Goal: Task Accomplishment & Management: Manage account settings

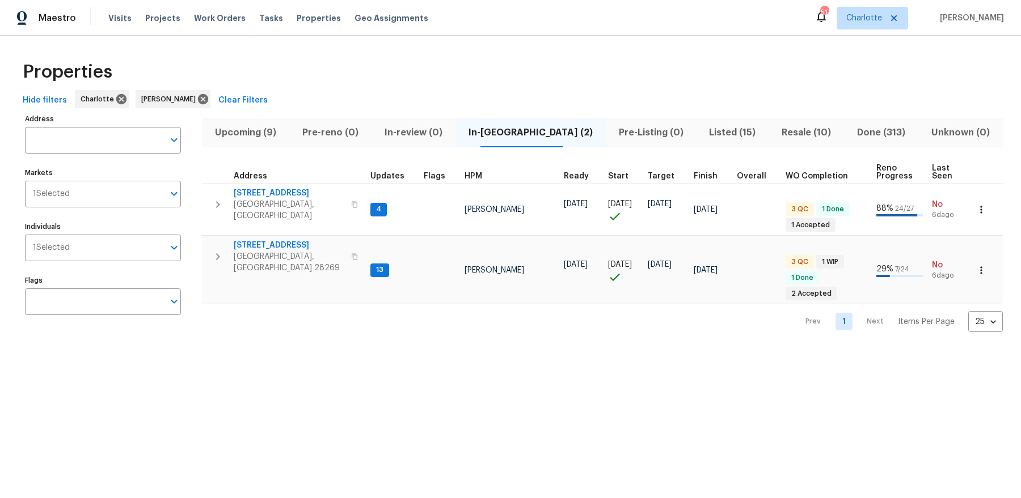
click at [244, 134] on span "Upcoming (9)" at bounding box center [246, 133] width 74 height 16
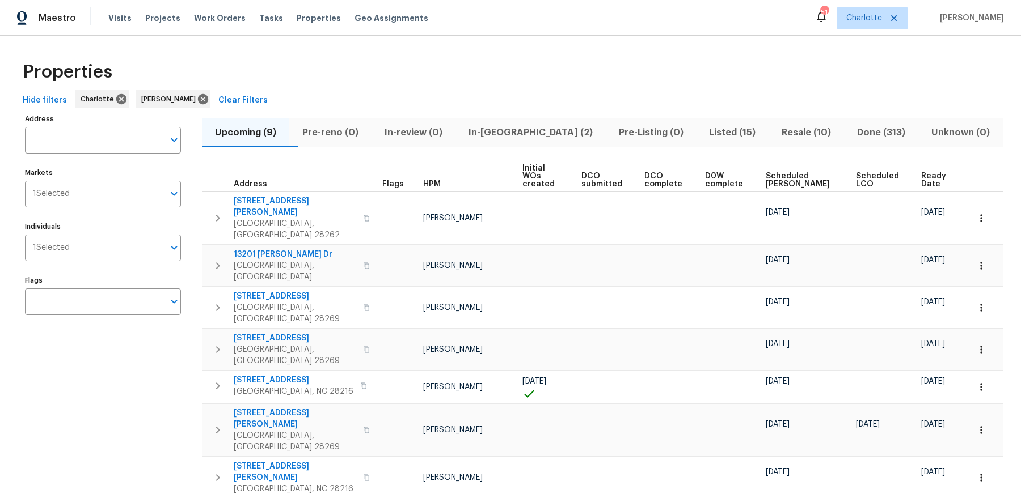
click at [948, 172] on span "Ready Date" at bounding box center [935, 180] width 28 height 16
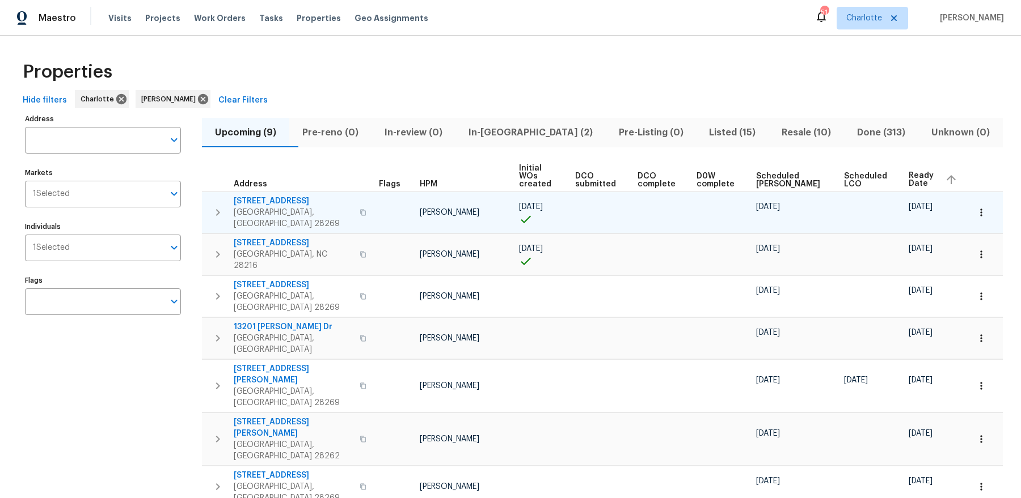
click at [221, 206] on icon "button" at bounding box center [218, 213] width 14 height 14
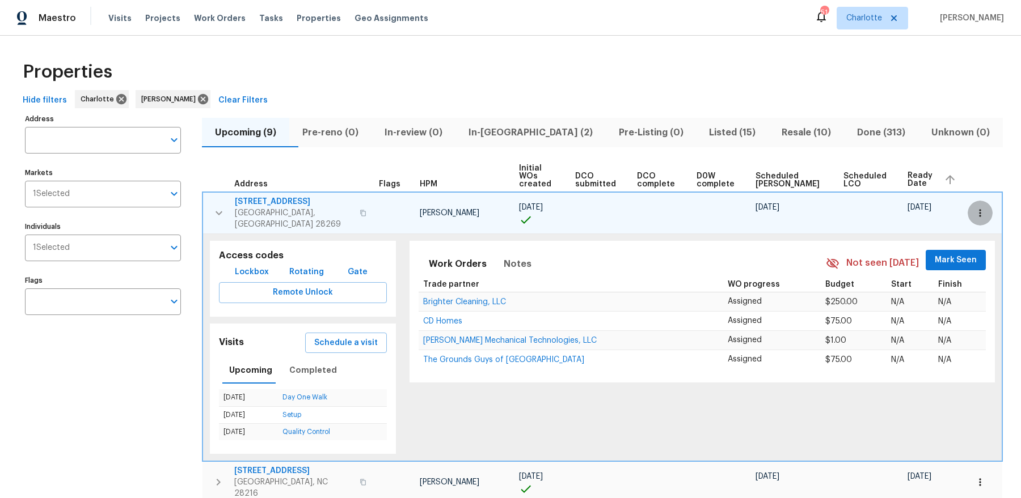
click at [981, 208] on icon "button" at bounding box center [979, 213] width 11 height 11
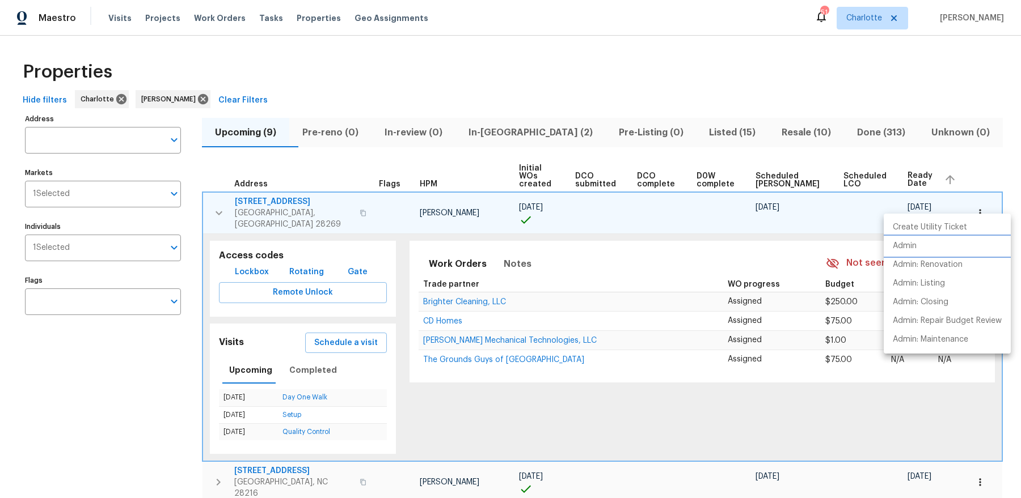
click at [906, 250] on p "Admin" at bounding box center [905, 246] width 24 height 12
click at [427, 158] on div at bounding box center [510, 249] width 1021 height 498
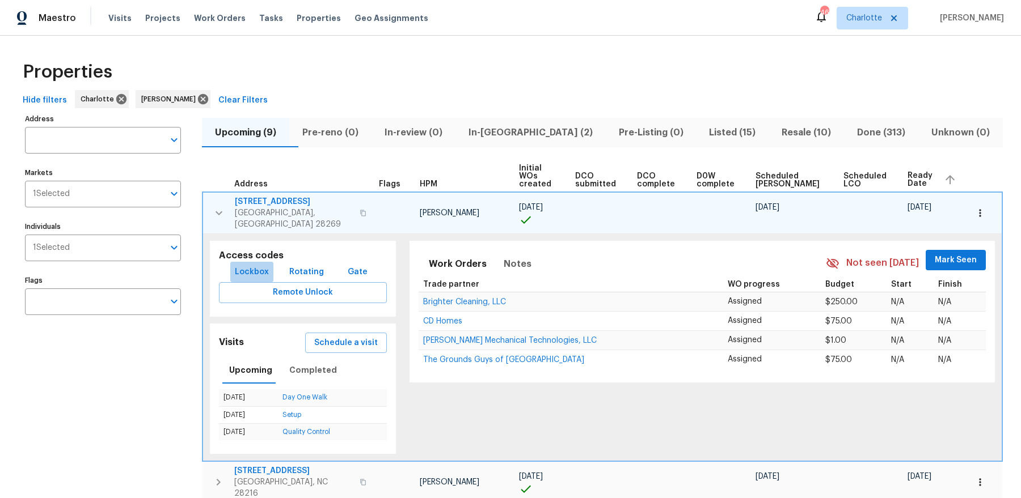
click at [265, 265] on span "Lockbox" at bounding box center [252, 272] width 34 height 14
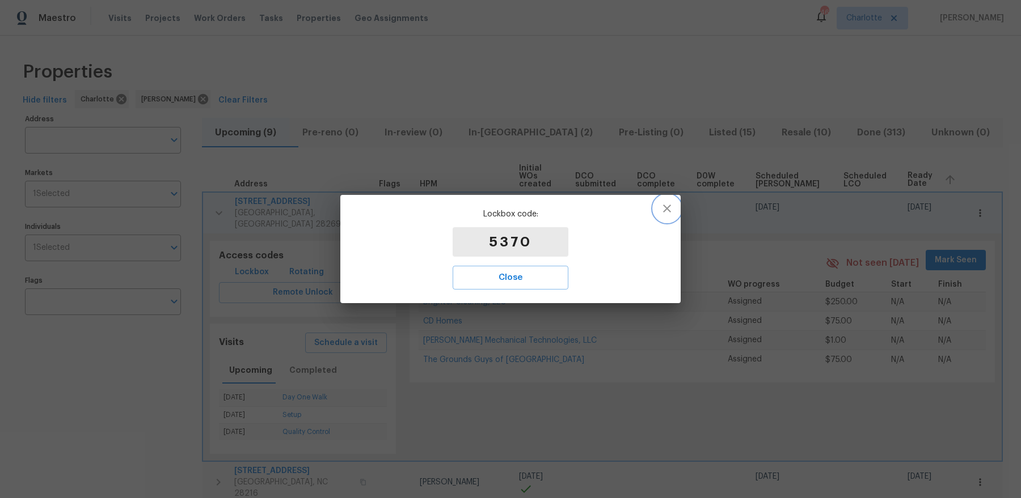
click at [663, 206] on icon "button" at bounding box center [667, 209] width 14 height 14
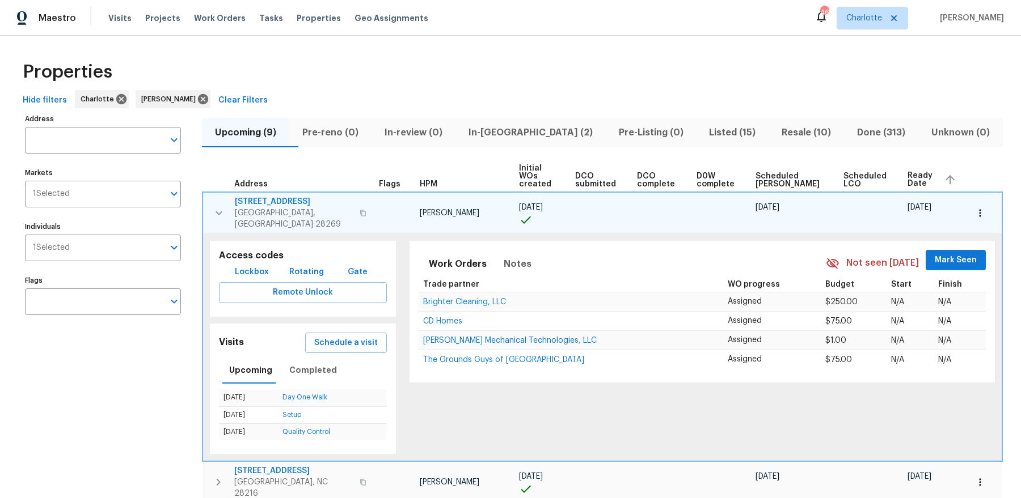
click at [263, 196] on span "2220 Brandybuck Ln" at bounding box center [294, 201] width 118 height 11
click at [535, 129] on span "In-reno (2)" at bounding box center [530, 133] width 137 height 16
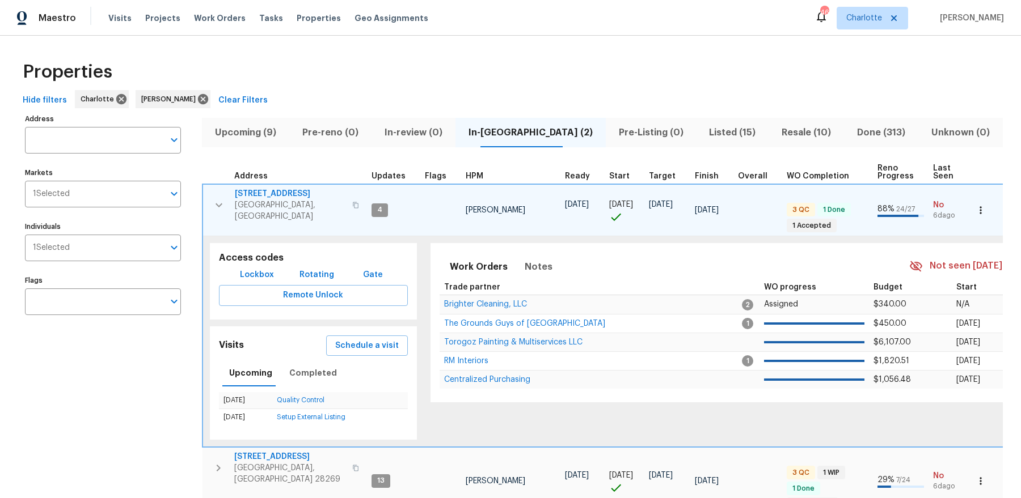
click at [380, 163] on th "Updates" at bounding box center [393, 172] width 53 height 23
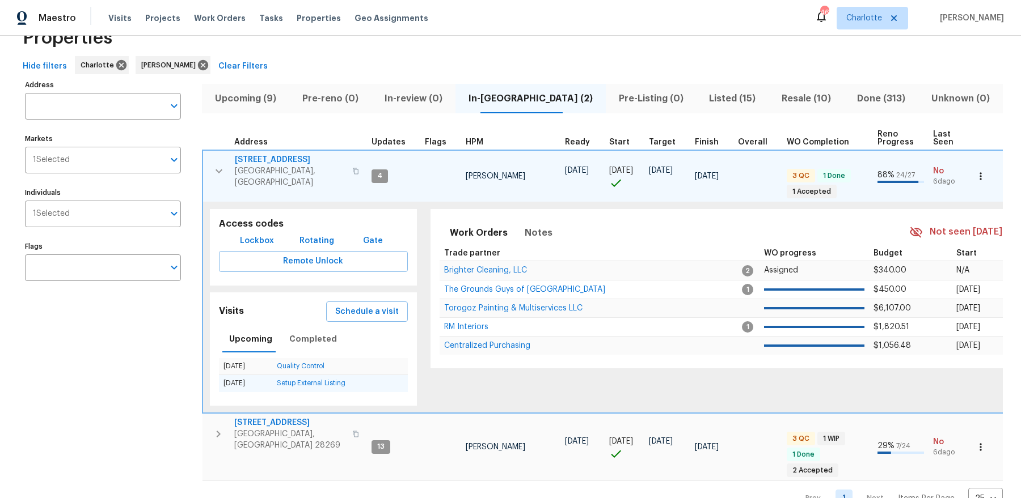
scroll to position [35, 0]
click at [260, 417] on span "5017 Haybridge Rd" at bounding box center [289, 422] width 111 height 11
click at [158, 19] on span "Projects" at bounding box center [162, 17] width 35 height 11
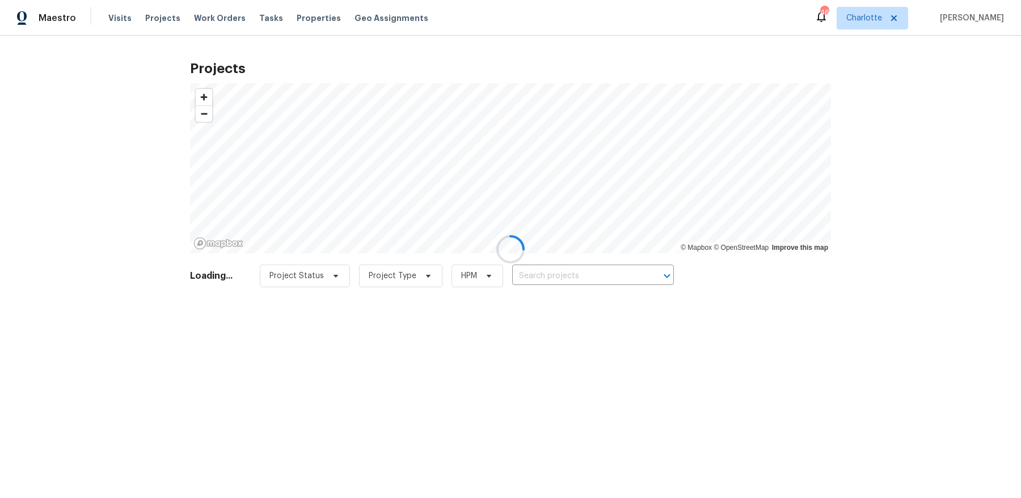
click at [538, 273] on div at bounding box center [510, 249] width 1021 height 498
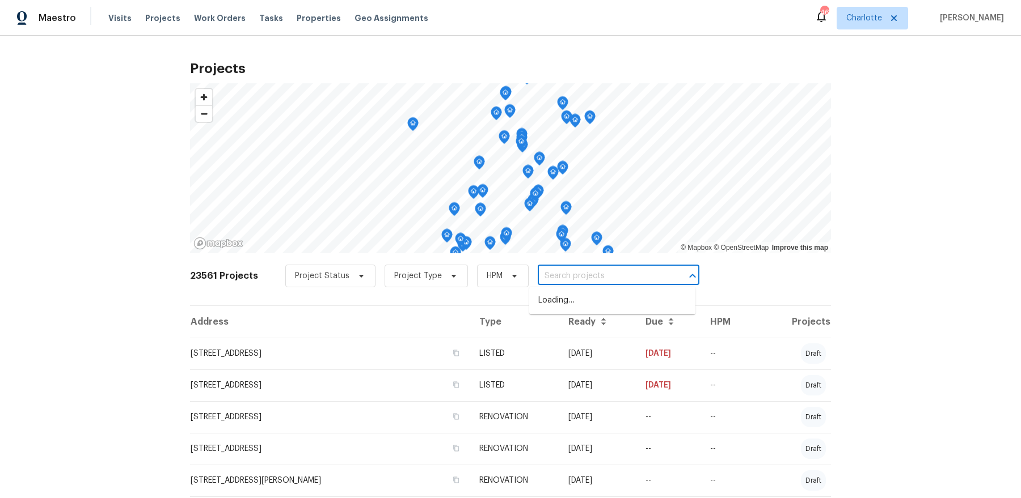
click at [549, 277] on input "text" at bounding box center [603, 277] width 130 height 18
paste input "[STREET_ADDRESS]"
type input "[STREET_ADDRESS]"
click at [588, 310] on li "6095 Coral View Dr, Harrisburg, NC 28075" at bounding box center [612, 300] width 166 height 19
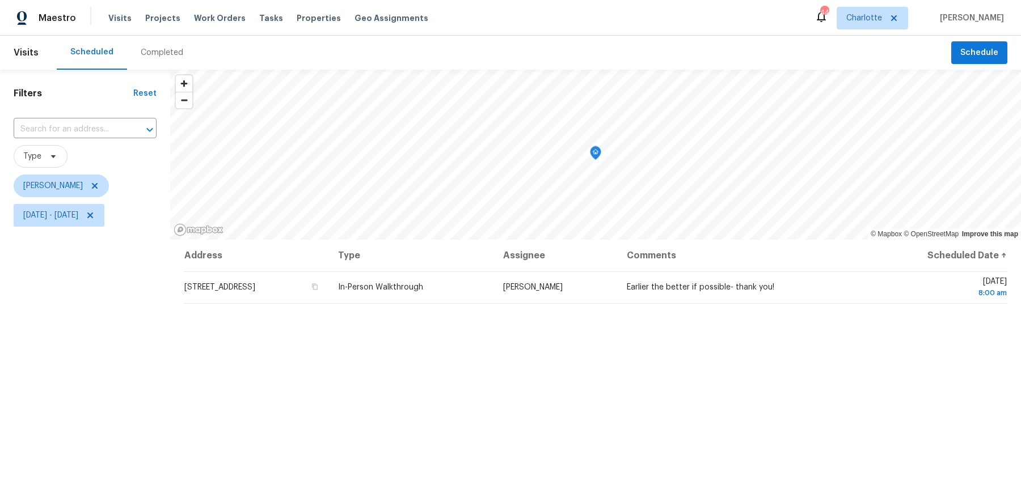
scroll to position [28, 0]
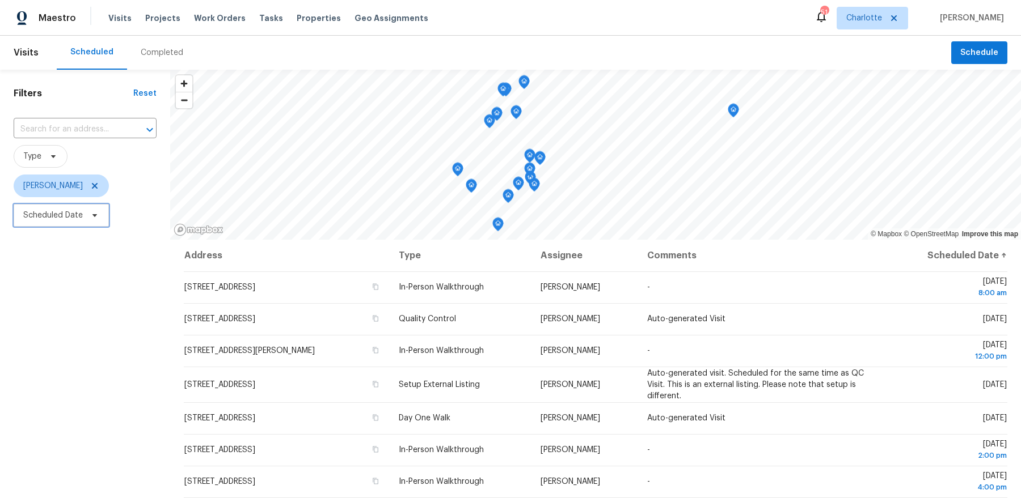
click at [65, 224] on span "Scheduled Date" at bounding box center [61, 215] width 95 height 23
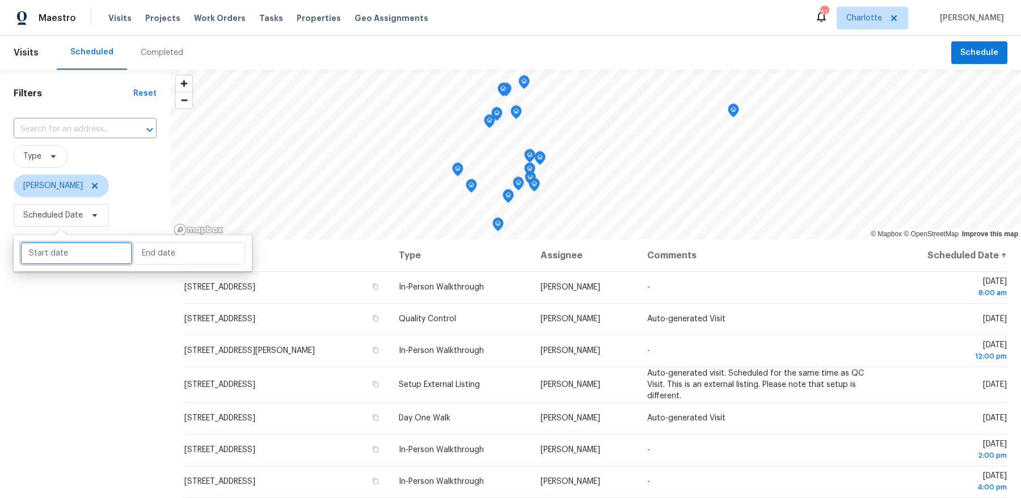
click at [65, 256] on input "text" at bounding box center [76, 253] width 112 height 23
select select "9"
select select "2025"
select select "10"
select select "2025"
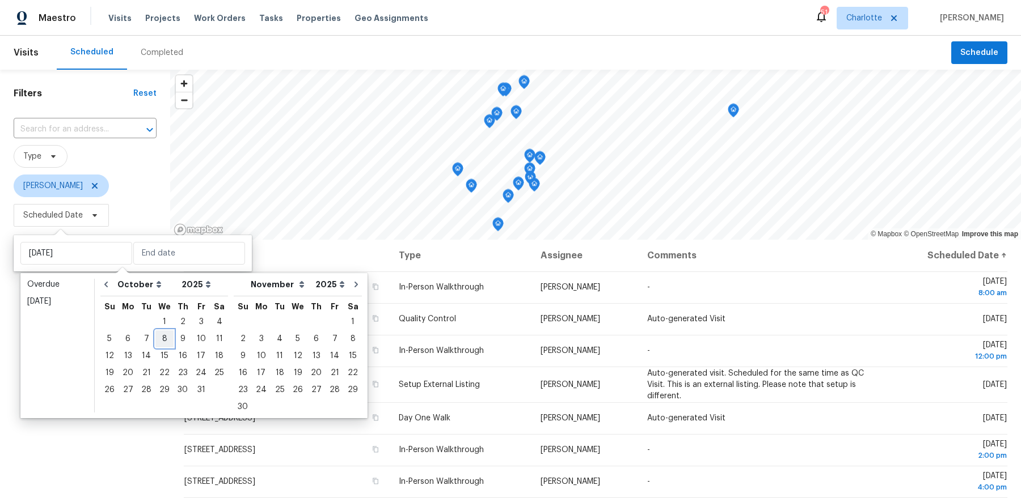
click at [163, 341] on div "8" at bounding box center [164, 339] width 18 height 16
type input "Wed, Oct 08"
click at [163, 341] on div "8" at bounding box center [164, 339] width 18 height 16
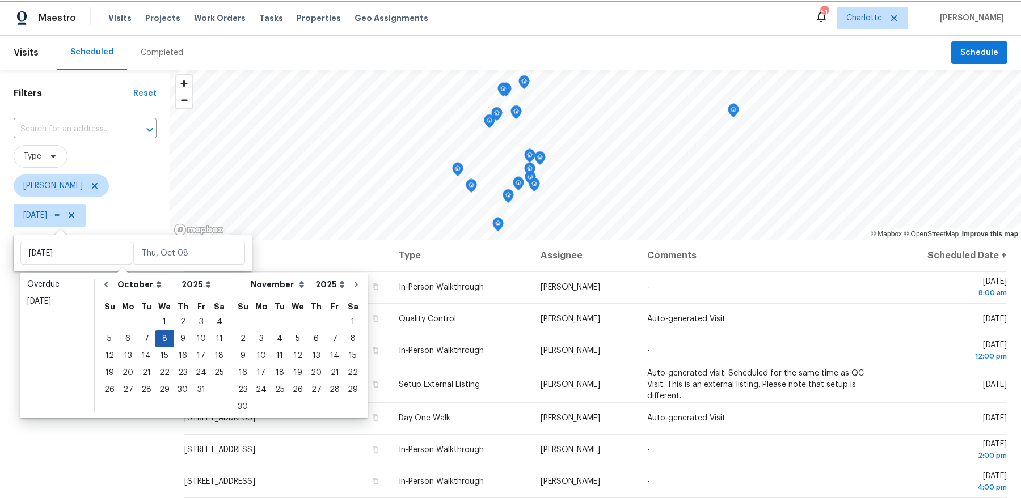
type input "Wed, Oct 08"
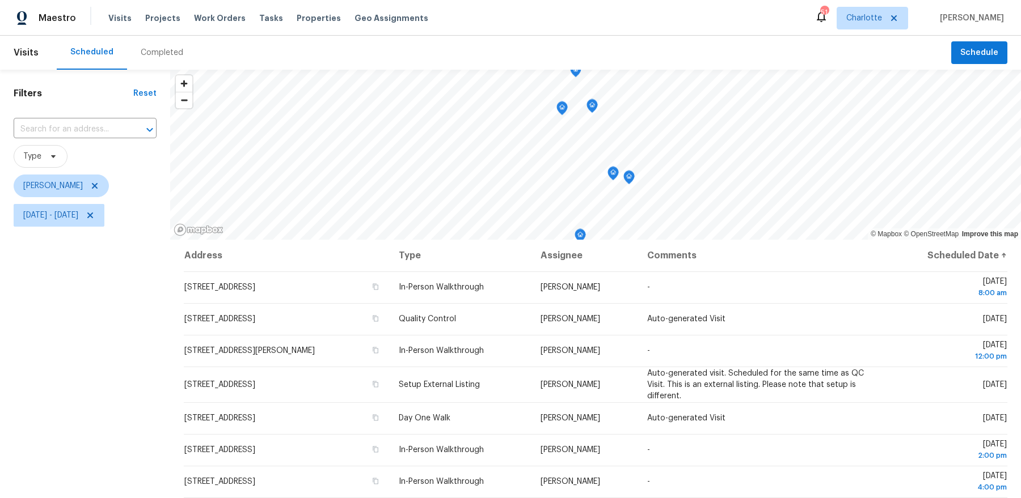
click at [109, 366] on div "Filters Reset ​ Type Dan Baquero Wed, Oct 08 - Wed, Oct 08" at bounding box center [85, 354] width 170 height 569
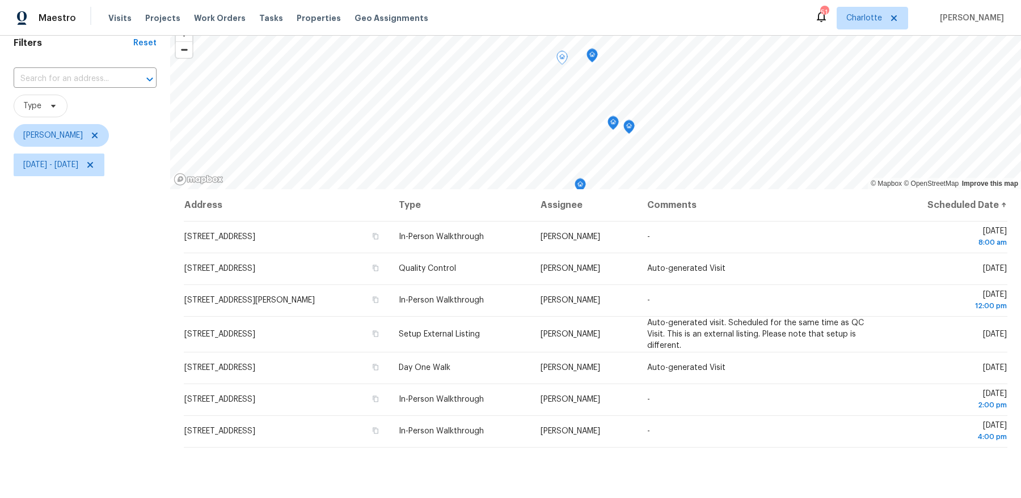
scroll to position [53, 0]
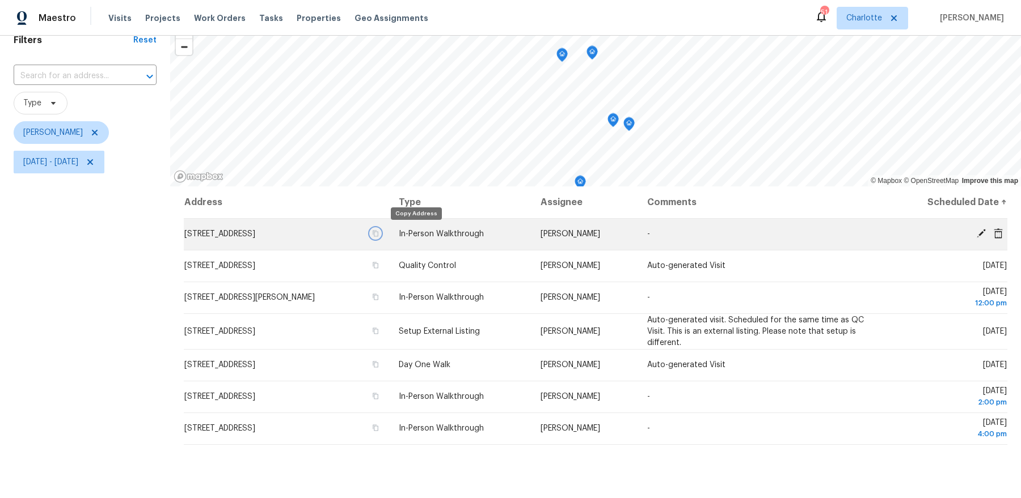
click at [379, 232] on icon "button" at bounding box center [376, 234] width 6 height 6
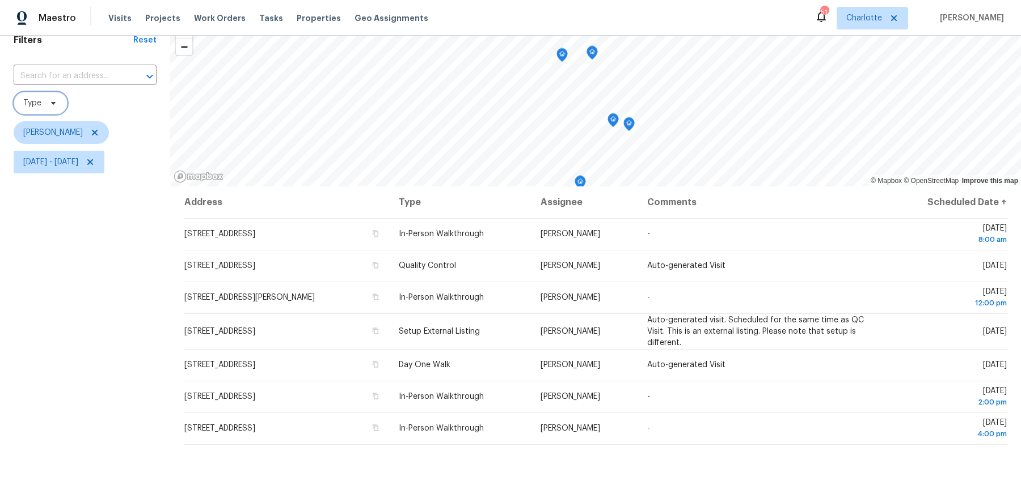
click at [57, 107] on span "Type" at bounding box center [41, 103] width 54 height 23
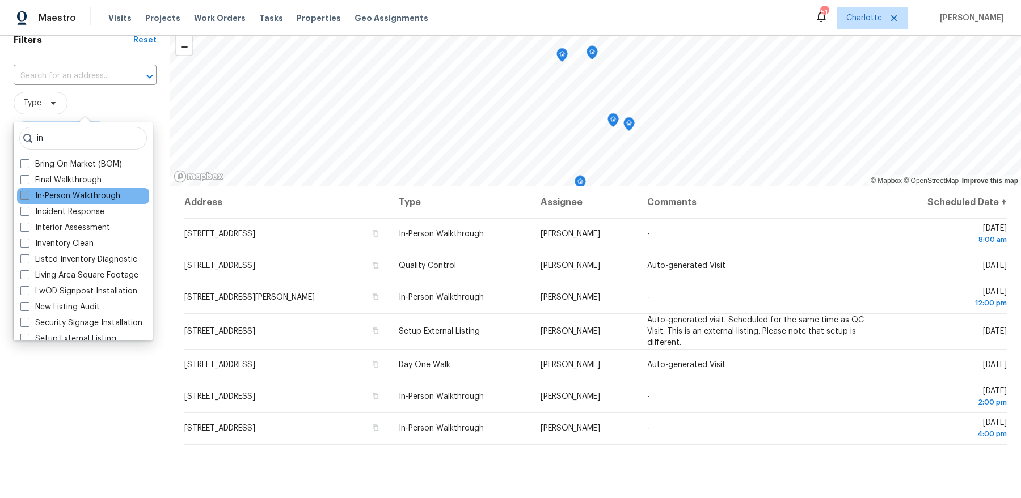
type input "in"
click at [90, 195] on label "In-Person Walkthrough" at bounding box center [70, 196] width 100 height 11
click at [28, 195] on input "In-Person Walkthrough" at bounding box center [23, 194] width 7 height 7
checkbox input "true"
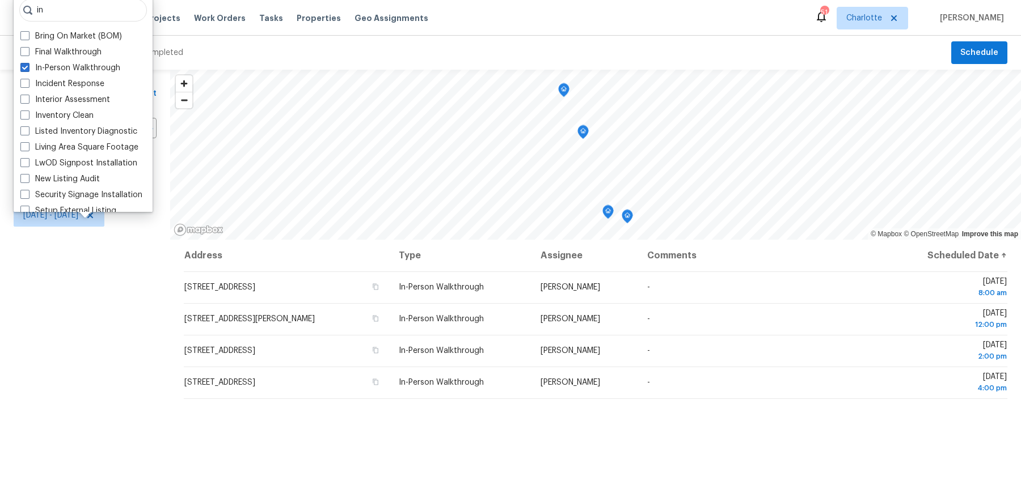
click at [64, 297] on div "Filters Reset ​ In-Person Walkthrough Dan Baquero Wed, Oct 08 - Wed, Oct 08" at bounding box center [85, 354] width 170 height 569
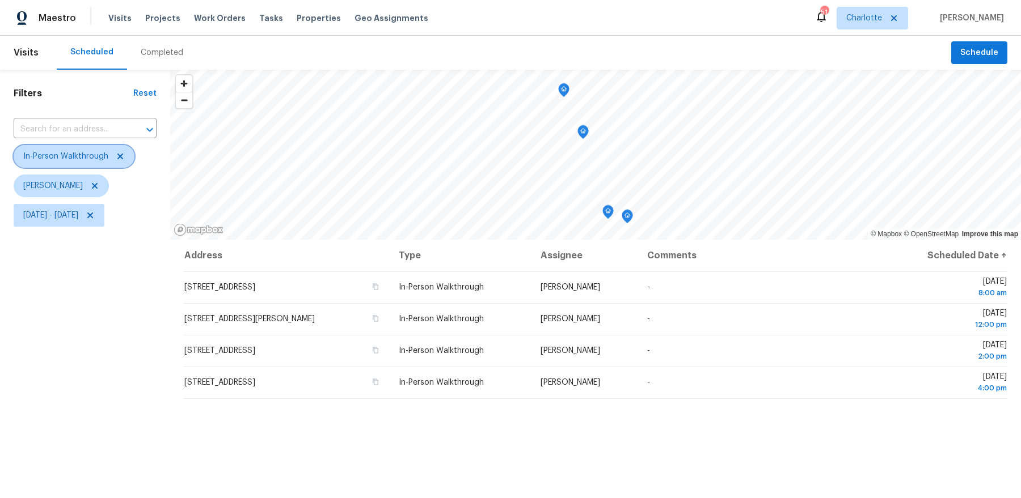
click at [120, 155] on icon at bounding box center [120, 157] width 6 height 6
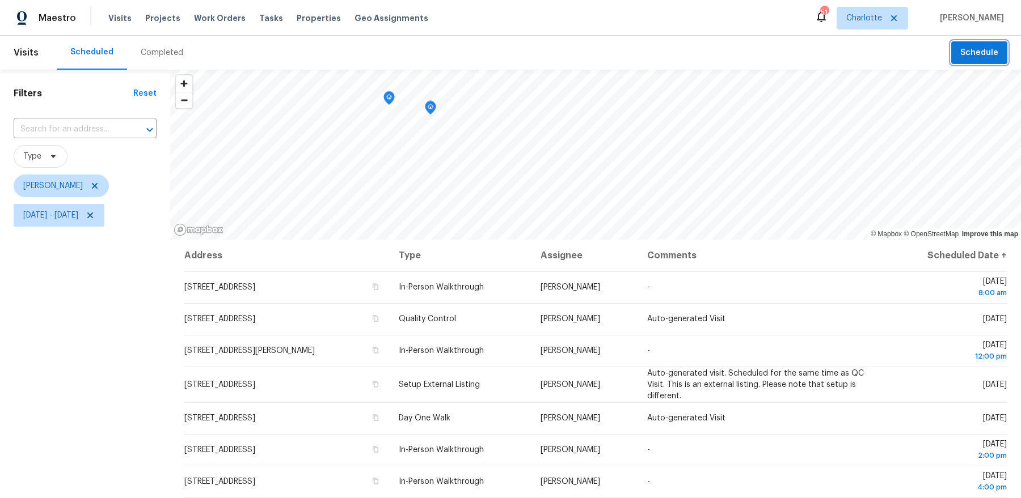
click at [994, 54] on span "Schedule" at bounding box center [979, 53] width 38 height 14
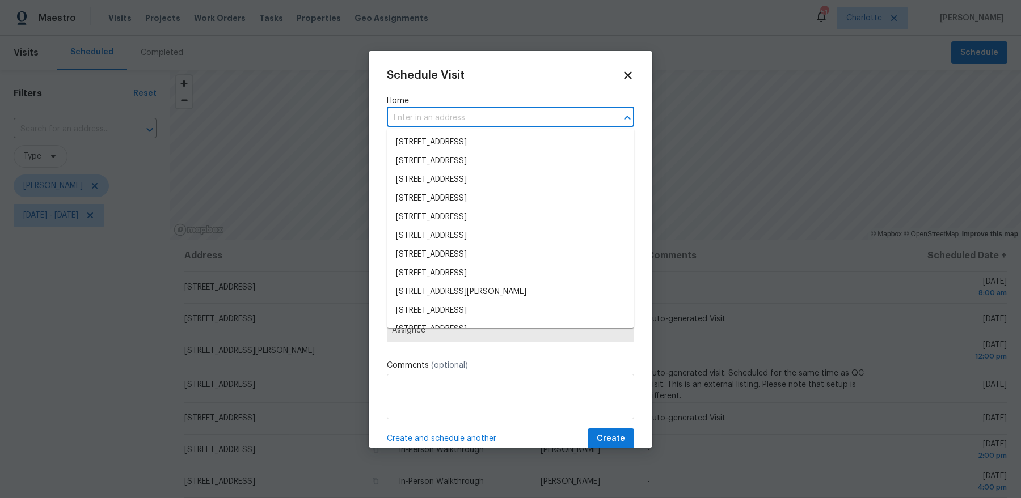
click at [438, 120] on input "text" at bounding box center [494, 118] width 215 height 18
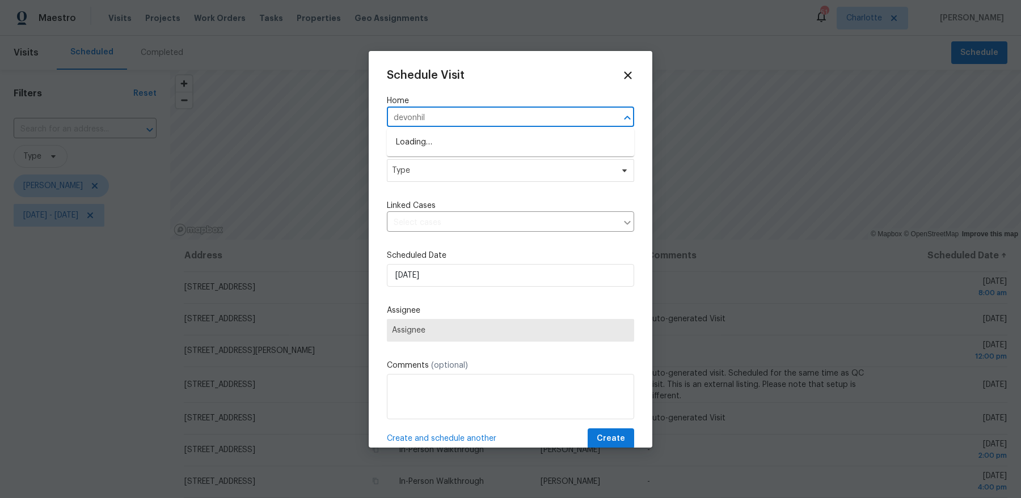
type input "devonhill"
click at [458, 137] on li "[STREET_ADDRESS]" at bounding box center [510, 142] width 247 height 19
click at [437, 174] on span "Type" at bounding box center [502, 170] width 221 height 11
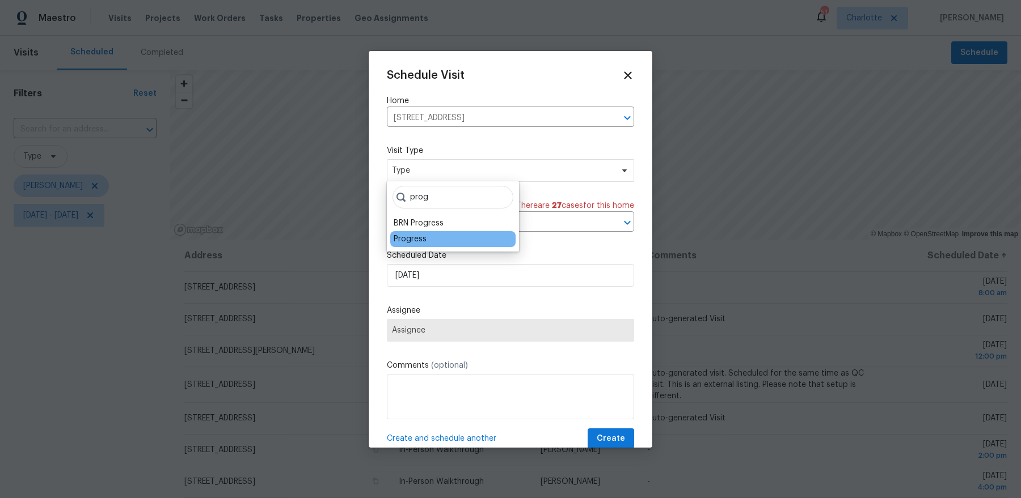
type input "prog"
click at [411, 244] on div "Progress" at bounding box center [410, 239] width 33 height 11
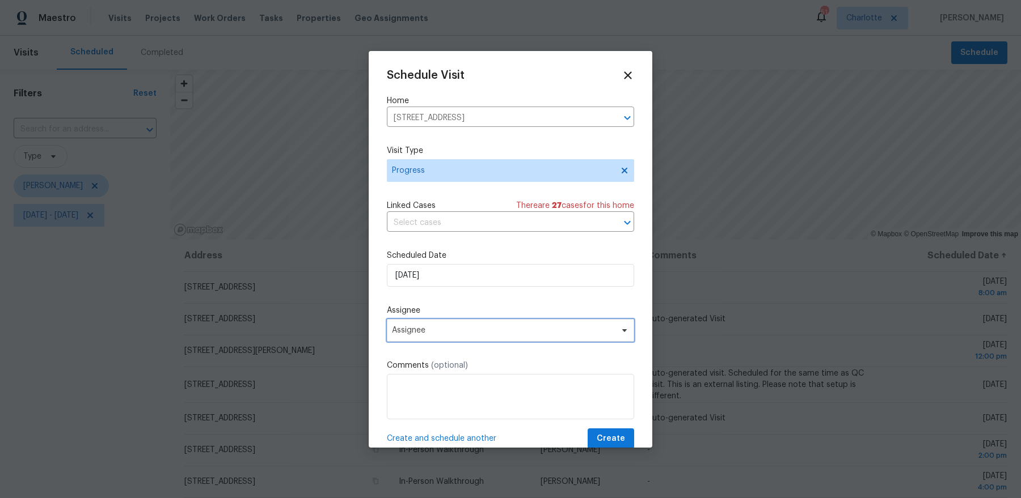
click at [440, 332] on span "Assignee" at bounding box center [503, 330] width 222 height 9
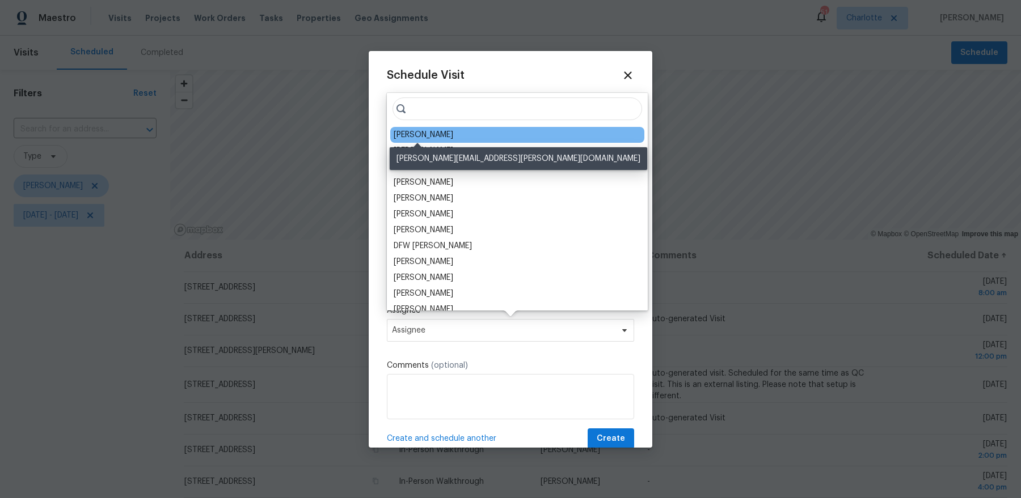
click at [427, 133] on div "[PERSON_NAME]" at bounding box center [424, 134] width 60 height 11
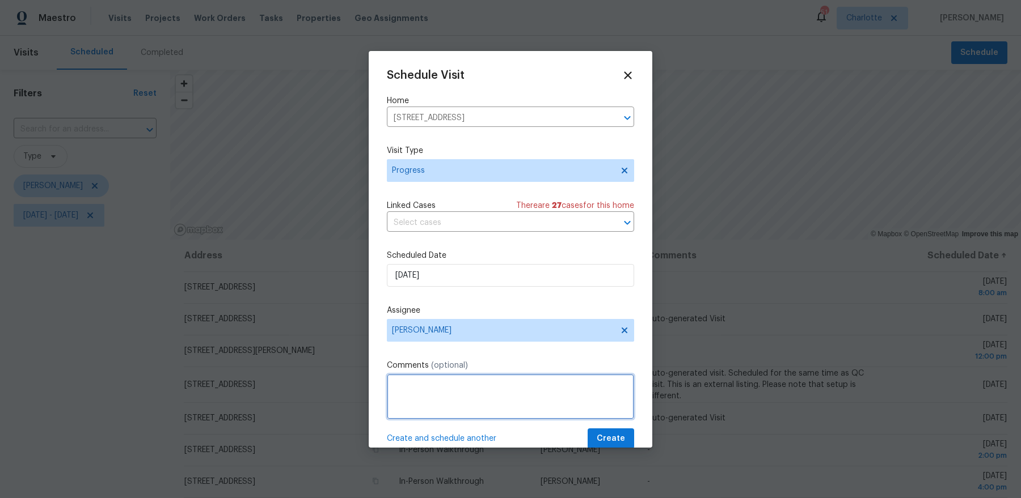
click at [418, 386] on textarea at bounding box center [510, 396] width 247 height 45
type textarea "Possible squatter issue"
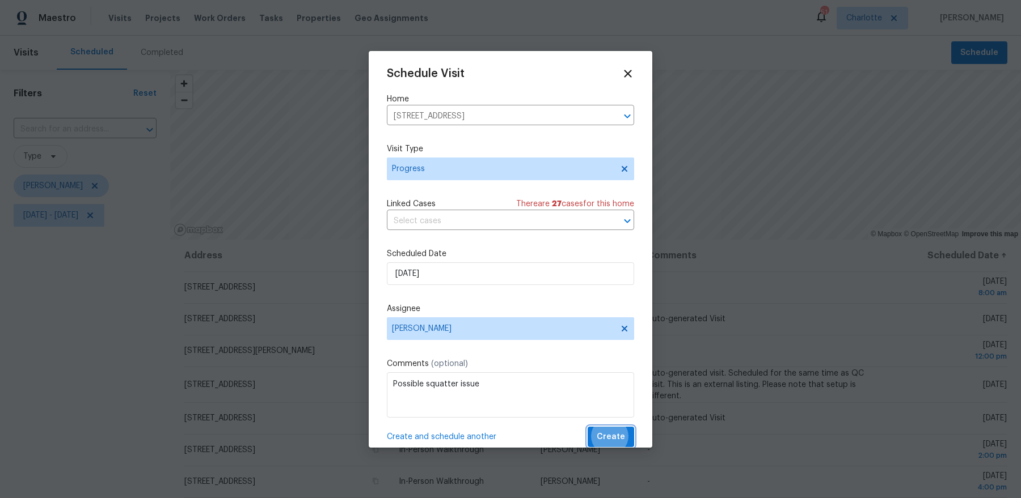
click at [587, 427] on button "Create" at bounding box center [610, 437] width 46 height 21
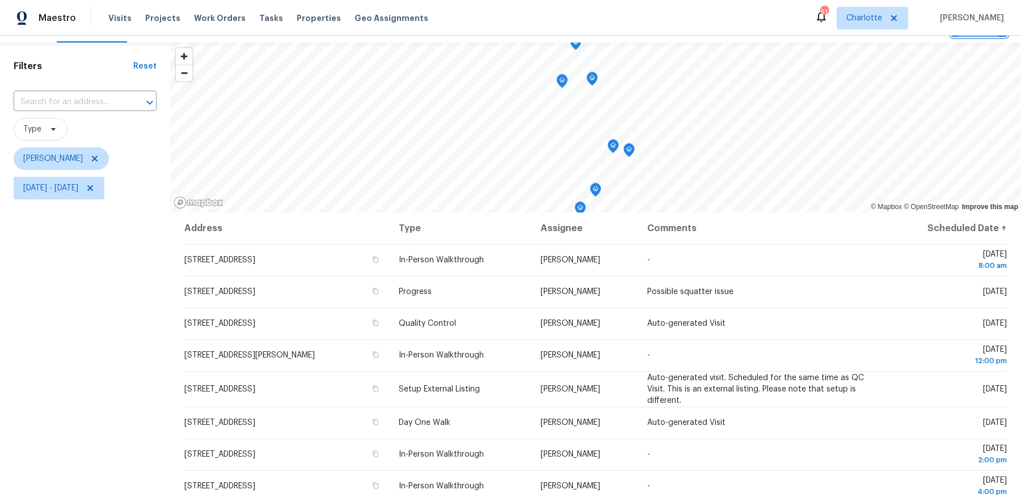
scroll to position [6, 0]
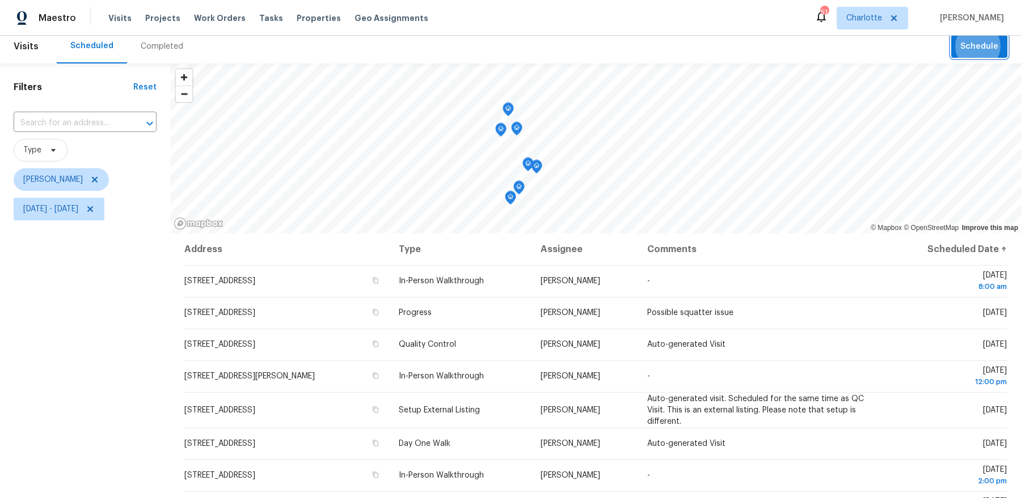
click at [518, 132] on icon "Map marker" at bounding box center [516, 128] width 10 height 13
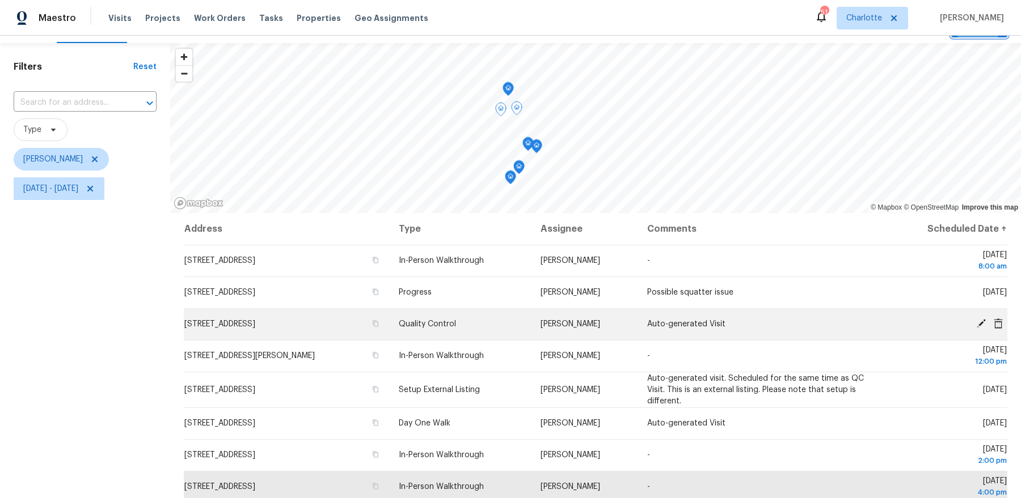
scroll to position [29, 0]
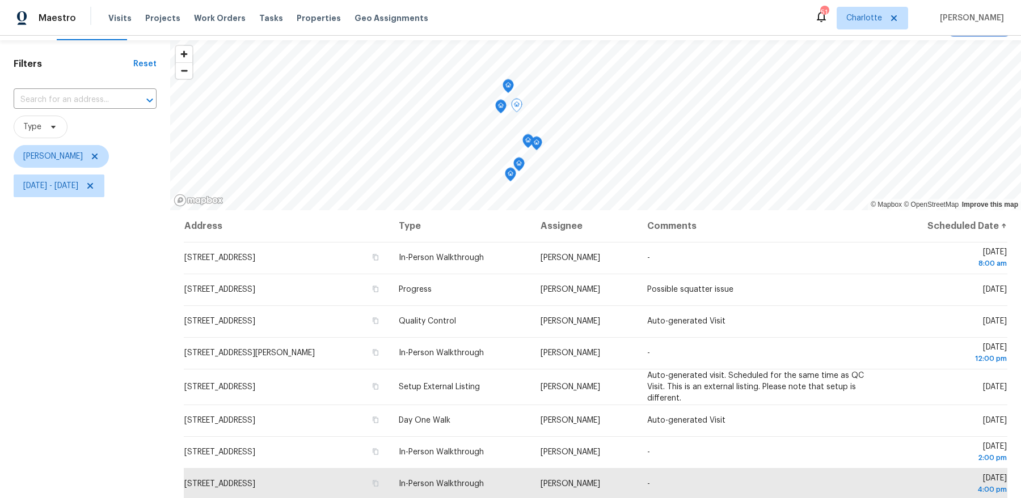
click at [501, 109] on icon "Map marker" at bounding box center [501, 106] width 10 height 13
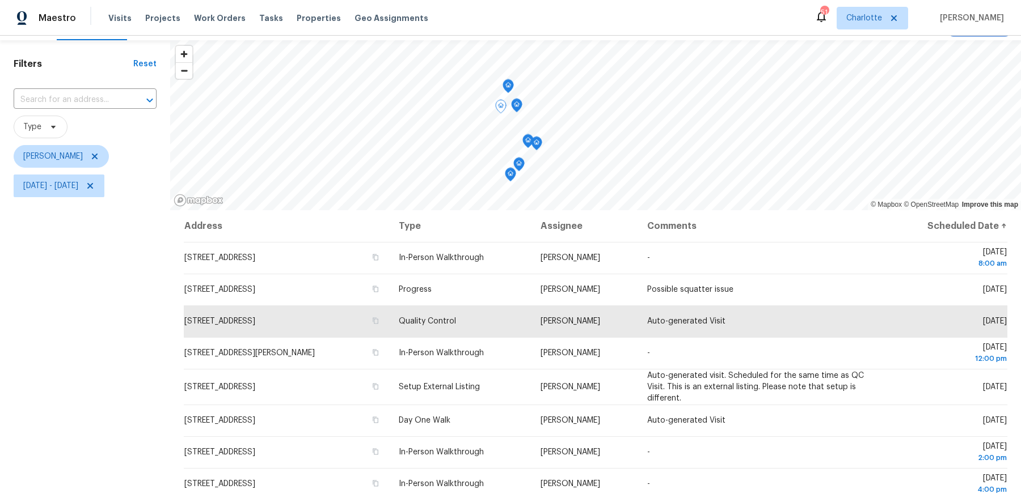
click at [508, 90] on icon "Map marker" at bounding box center [508, 86] width 10 height 13
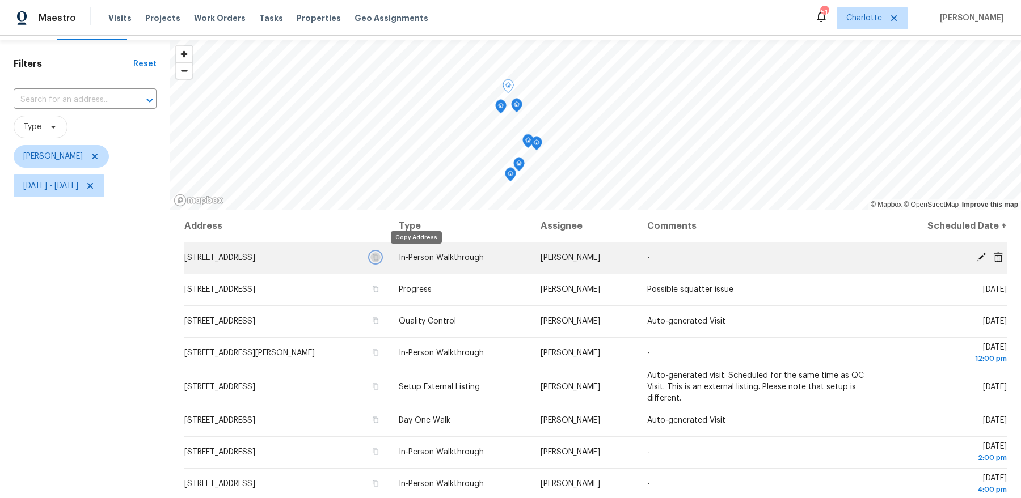
click at [379, 259] on icon "button" at bounding box center [376, 258] width 6 height 6
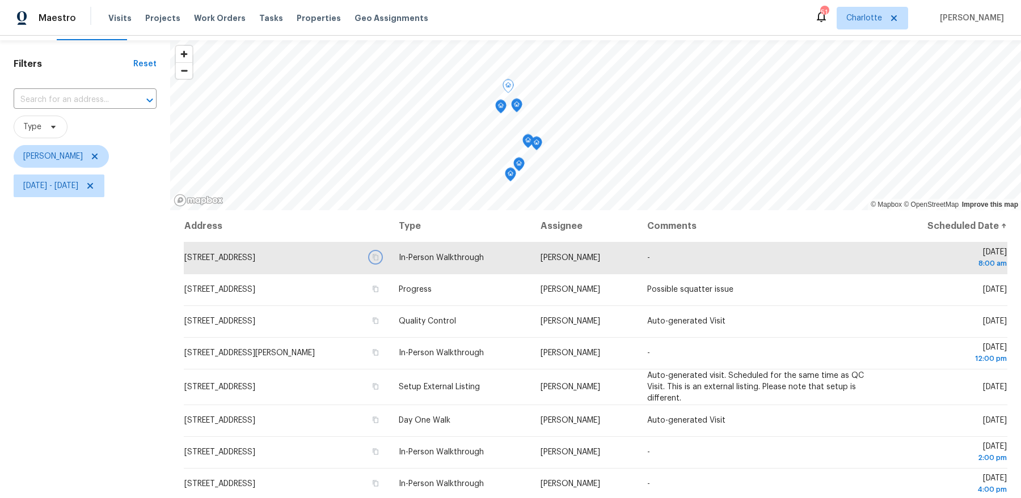
click at [497, 103] on icon "Map marker" at bounding box center [501, 106] width 10 height 13
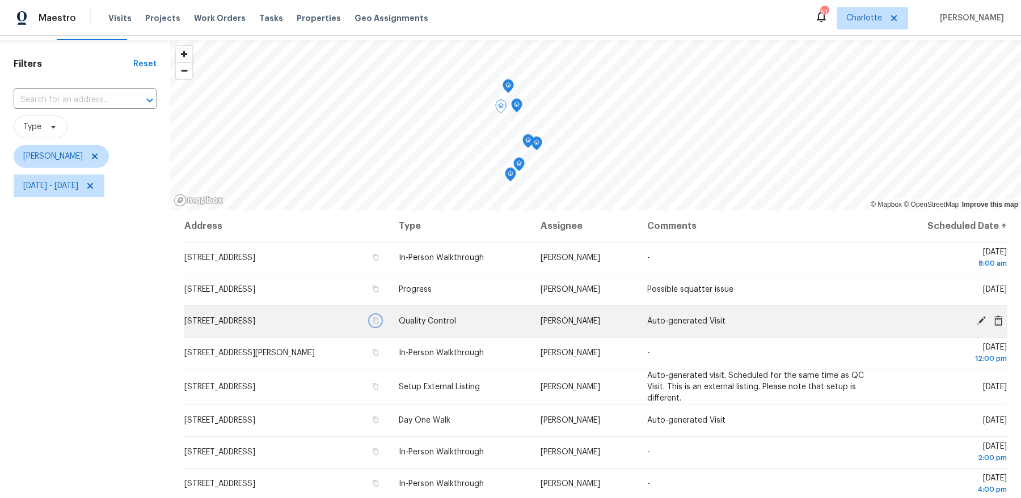
click at [379, 320] on icon "button" at bounding box center [376, 321] width 6 height 6
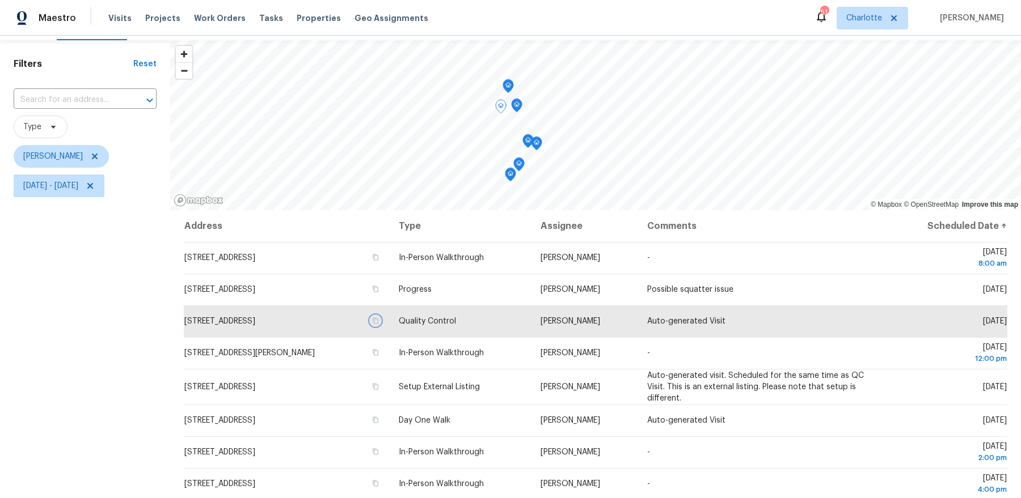
click at [518, 108] on icon "Map marker" at bounding box center [516, 105] width 10 height 13
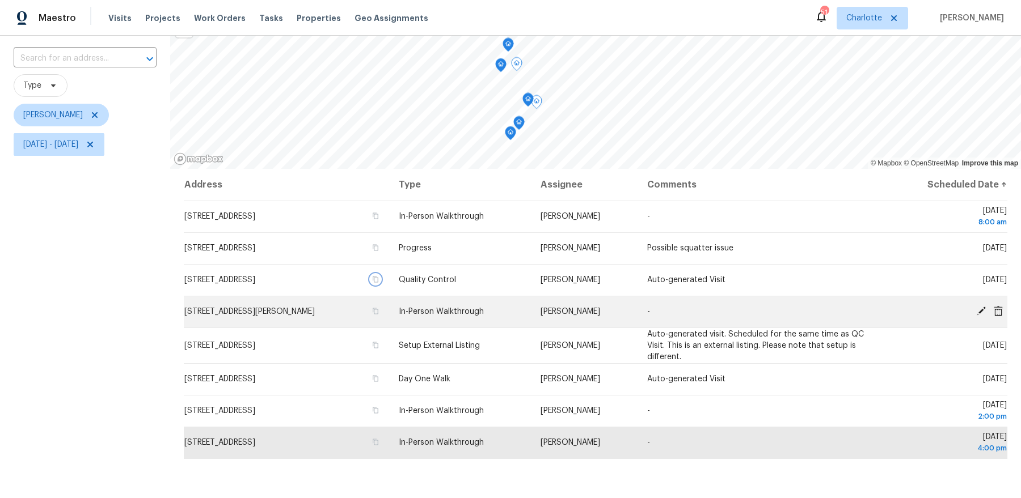
scroll to position [71, 0]
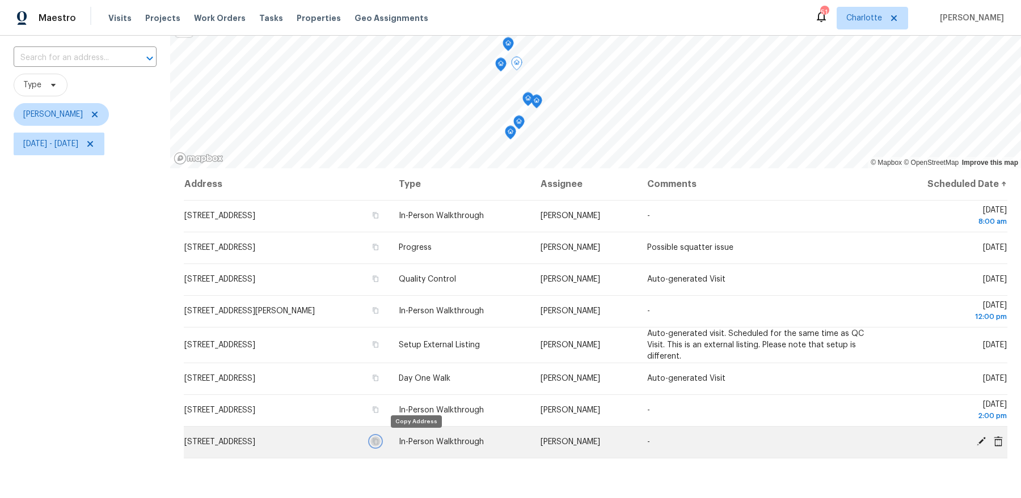
click at [379, 441] on icon "button" at bounding box center [376, 442] width 6 height 6
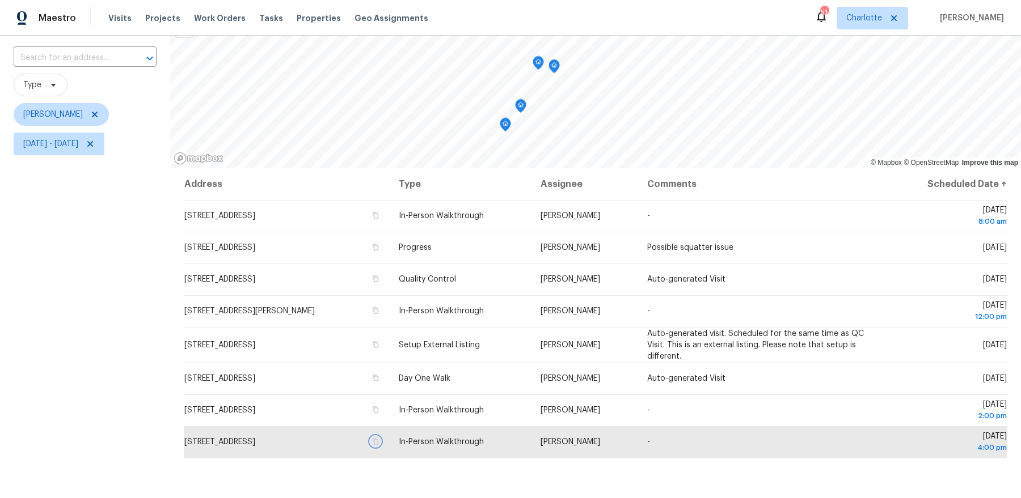
click at [507, 129] on icon "Map marker" at bounding box center [505, 125] width 10 height 13
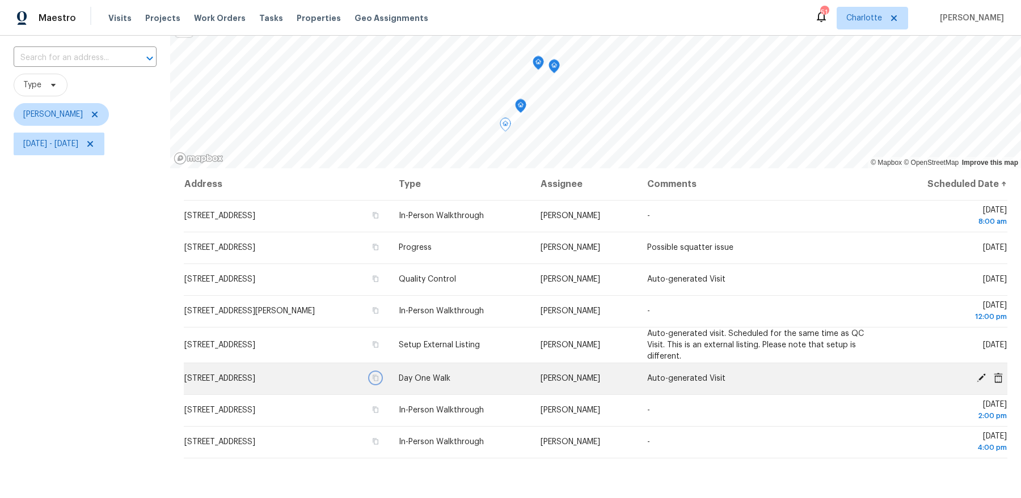
click at [379, 378] on icon "button" at bounding box center [375, 378] width 7 height 7
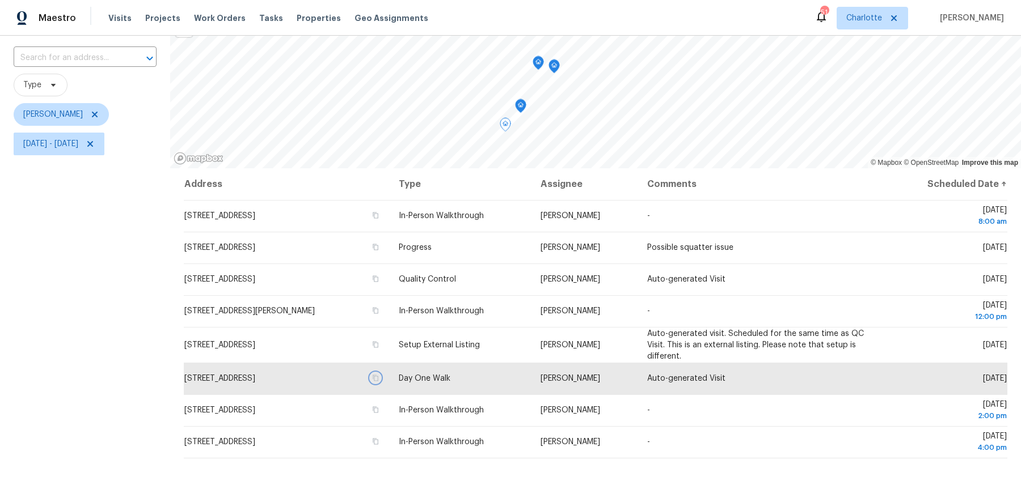
click at [521, 113] on div "Map marker" at bounding box center [520, 108] width 11 height 18
click at [521, 110] on icon "Map marker" at bounding box center [520, 106] width 10 height 13
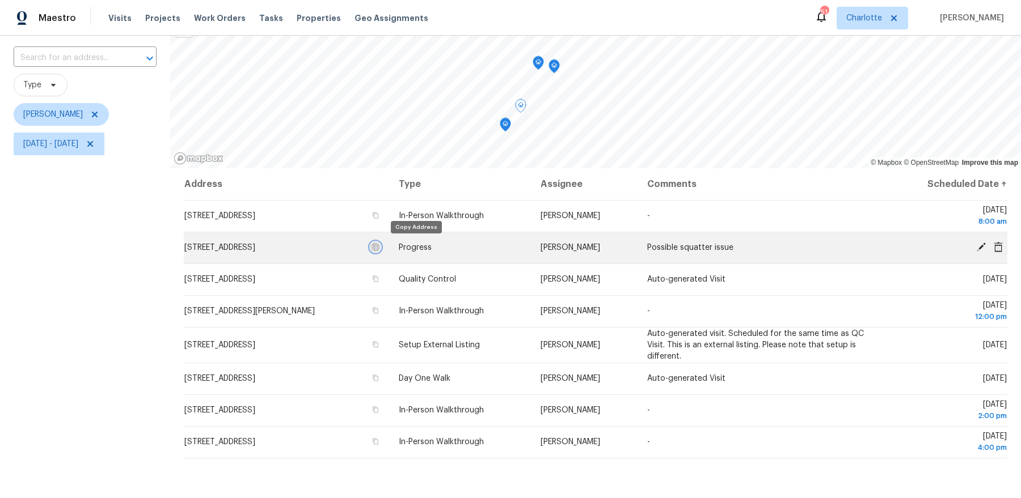
click at [379, 247] on icon "button" at bounding box center [376, 247] width 6 height 6
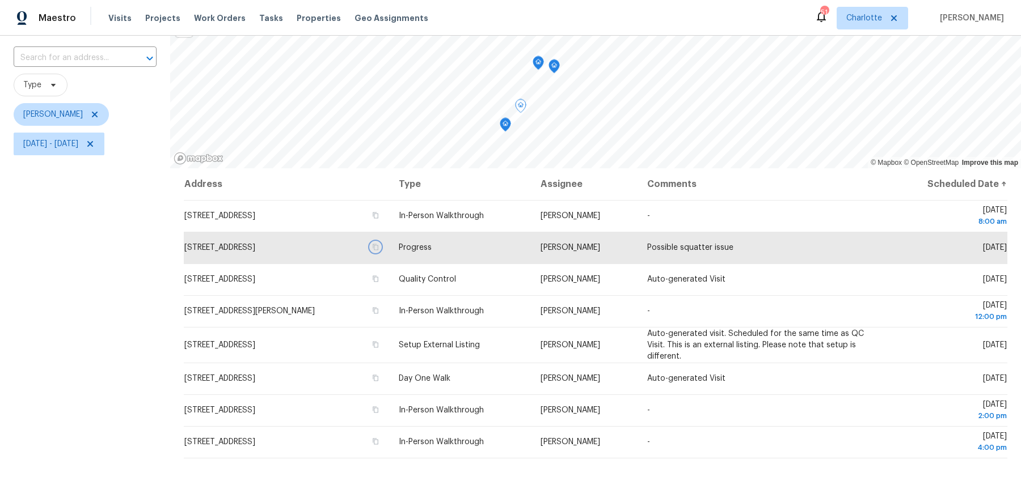
click at [539, 67] on icon "Map marker" at bounding box center [538, 63] width 10 height 13
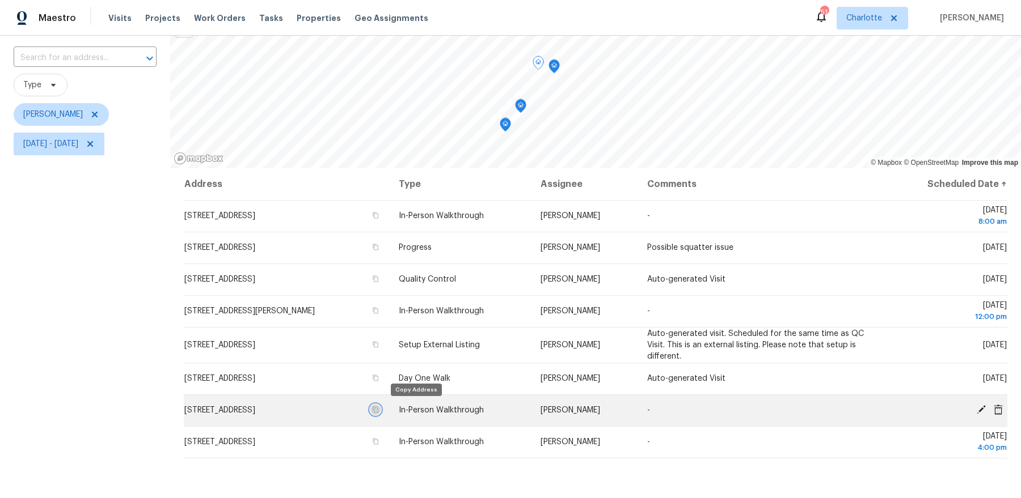
click at [379, 409] on icon "button" at bounding box center [375, 410] width 7 height 7
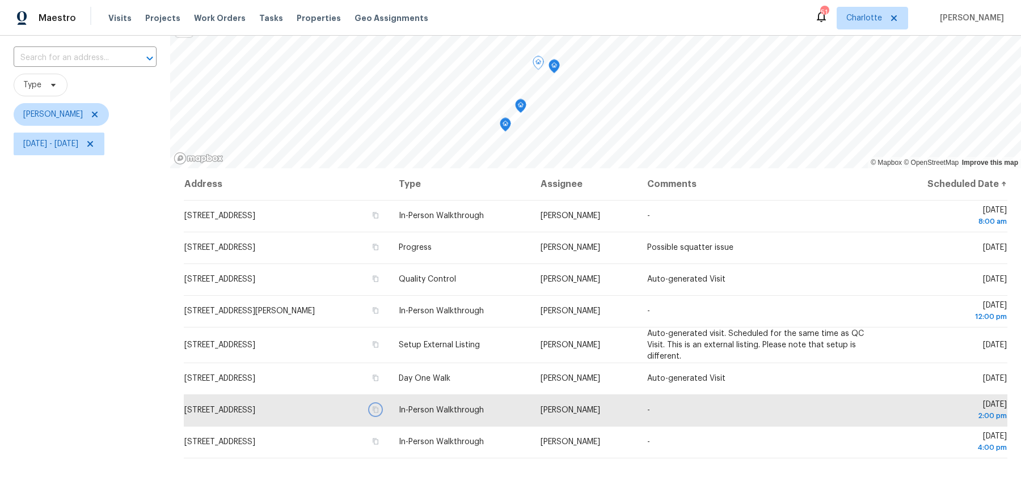
click at [556, 69] on icon "Map marker" at bounding box center [554, 66] width 10 height 13
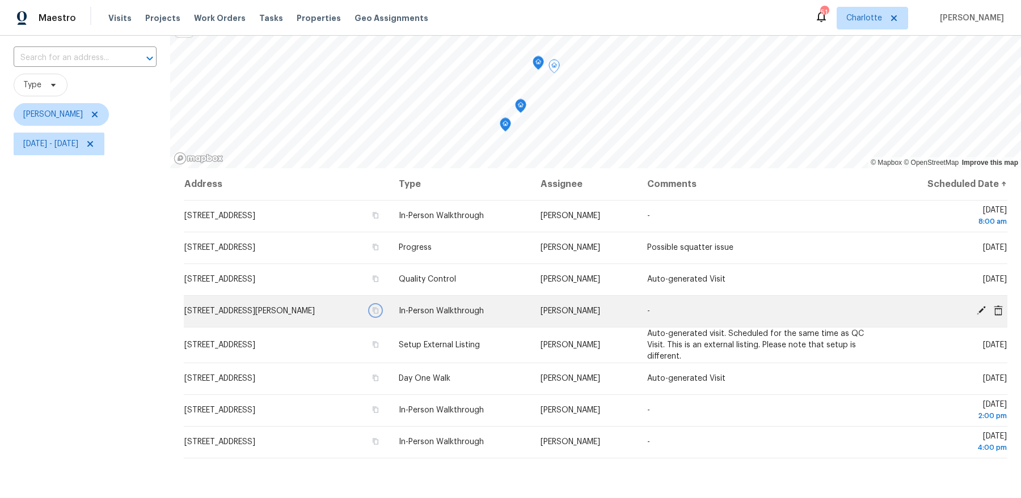
click at [379, 310] on icon "button" at bounding box center [376, 311] width 6 height 6
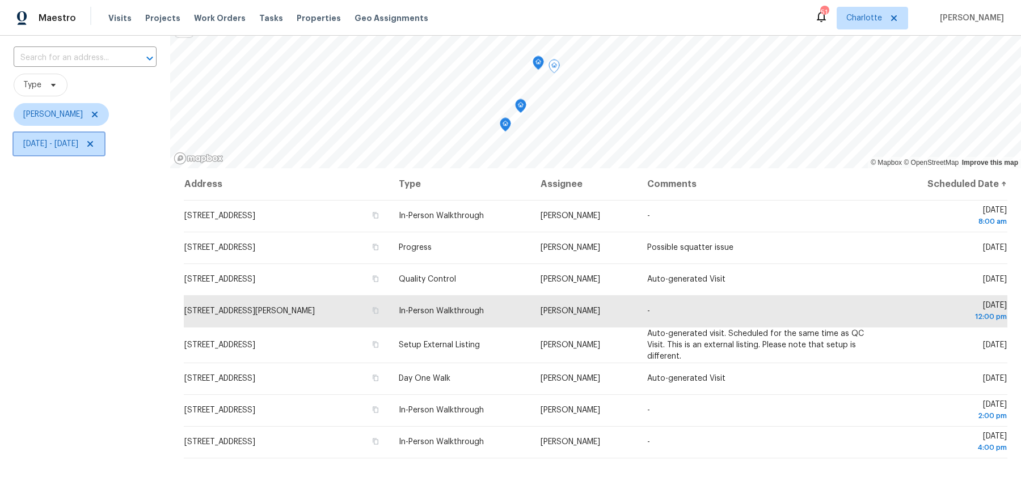
click at [89, 150] on span "Wed, Oct 08 - Wed, Oct 08" at bounding box center [59, 144] width 91 height 23
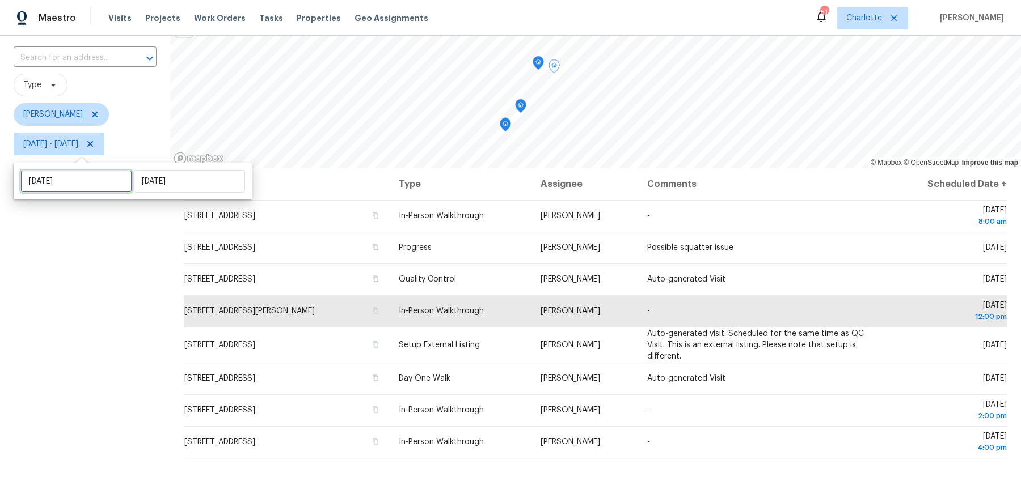
select select "9"
select select "2025"
select select "10"
select select "2025"
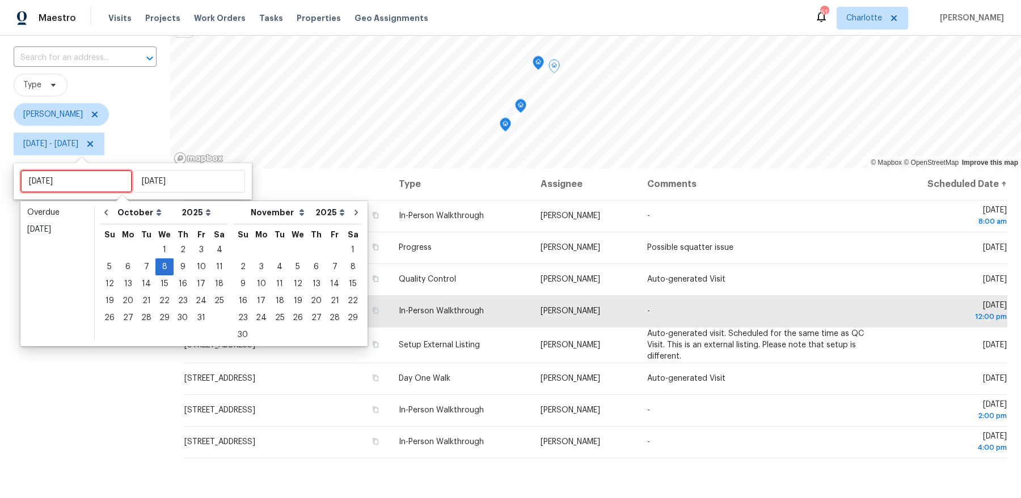
click at [89, 176] on input "Wed, Oct 08" at bounding box center [76, 181] width 112 height 23
type input "Wed, Oct 01"
click at [177, 272] on div "9" at bounding box center [183, 267] width 18 height 16
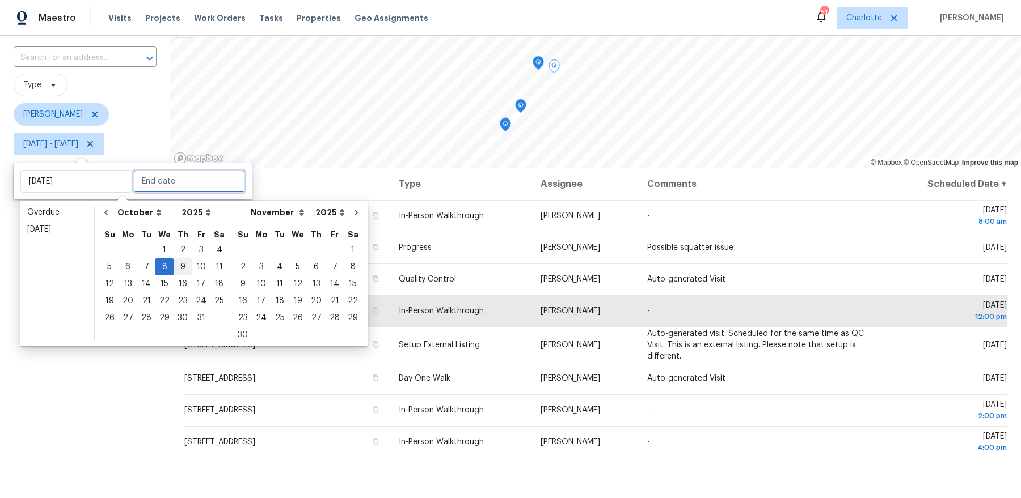
type input "Thu, Oct 09"
type input "Wed, Oct 08"
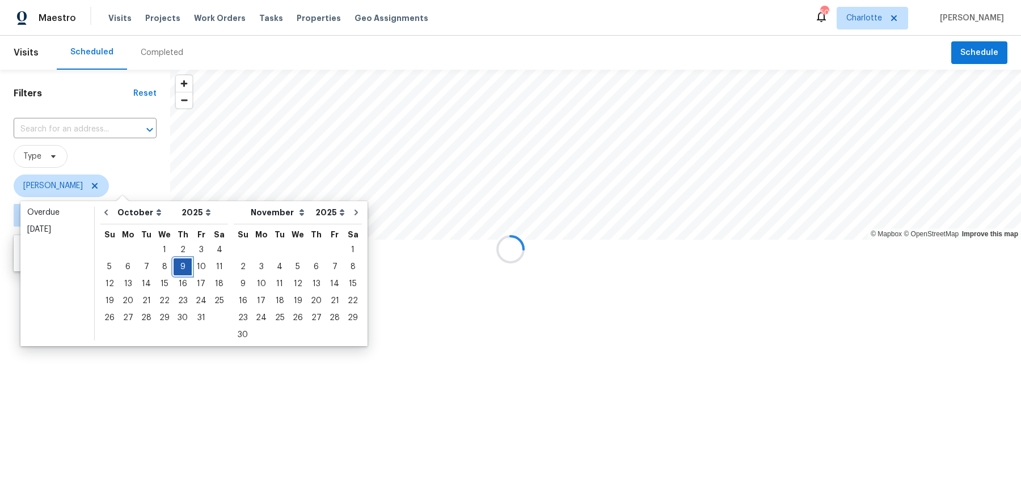
click at [177, 272] on div "9" at bounding box center [183, 267] width 18 height 16
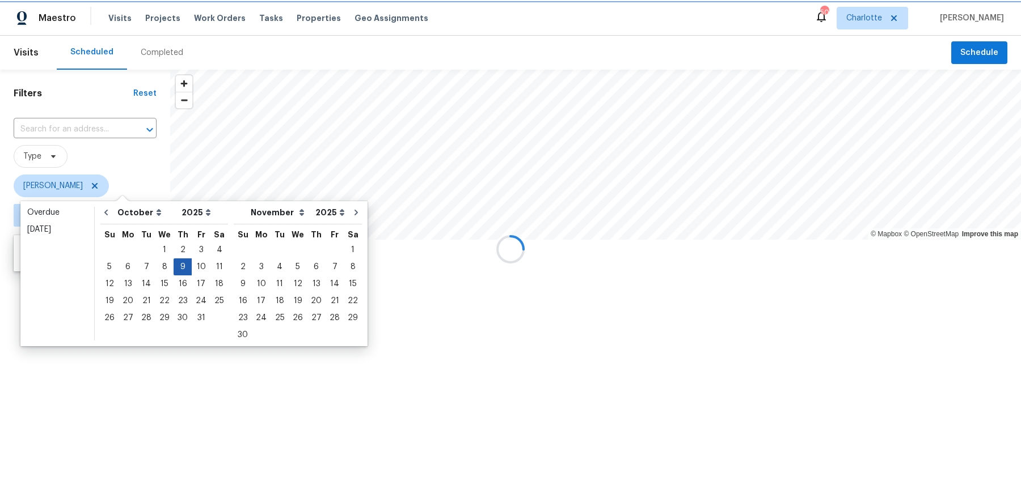
type input "Thu, Oct 09"
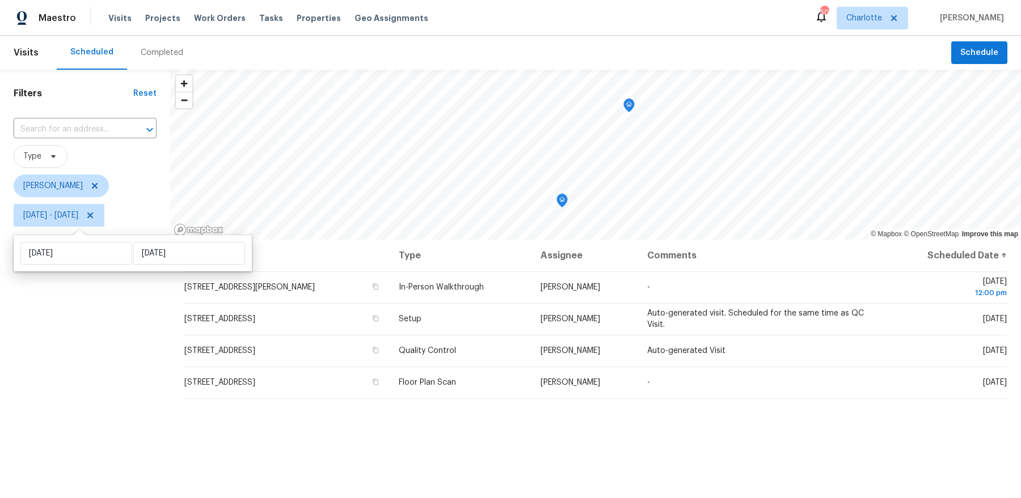
click at [112, 364] on div "Filters Reset ​ Type Dan Baquero Thu, Oct 09 - Thu, Oct 09" at bounding box center [85, 354] width 170 height 569
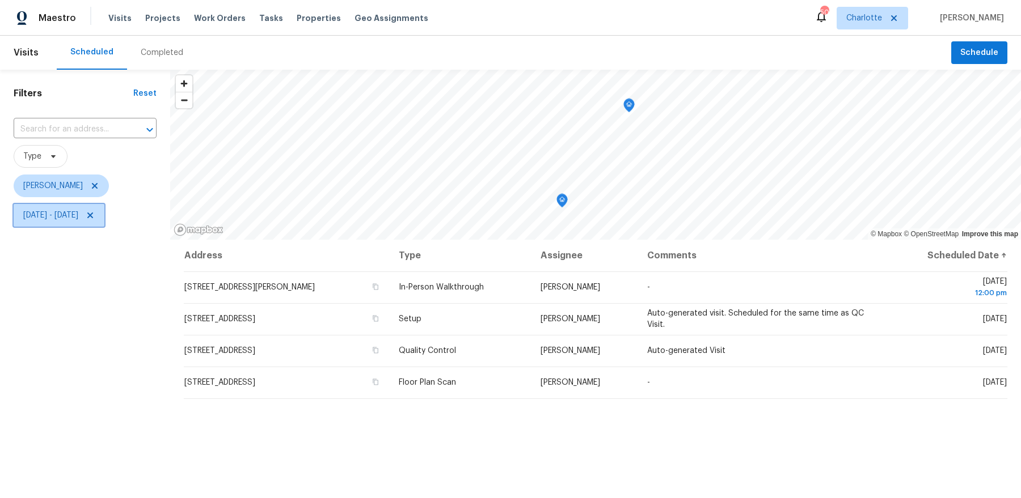
click at [60, 215] on span "Thu, Oct 09 - Thu, Oct 09" at bounding box center [50, 215] width 55 height 11
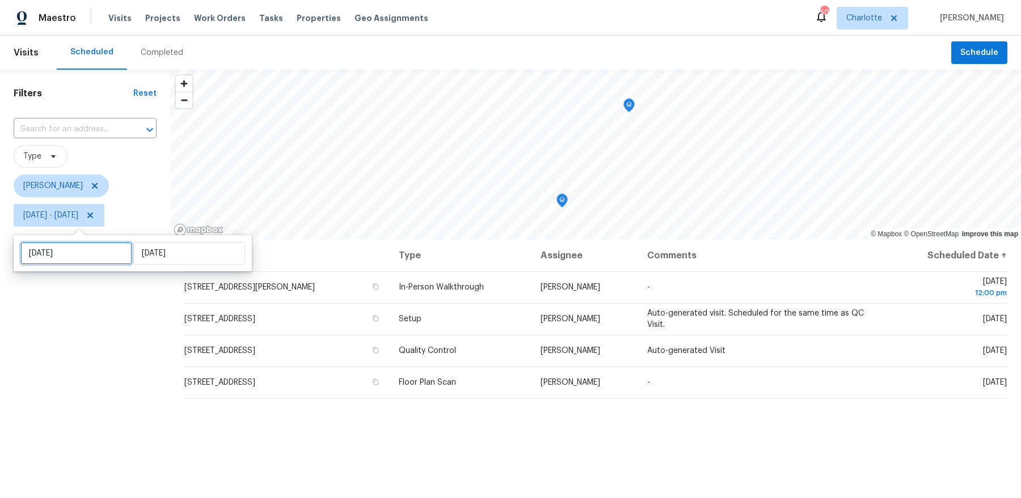
select select "9"
select select "2025"
select select "10"
select select "2025"
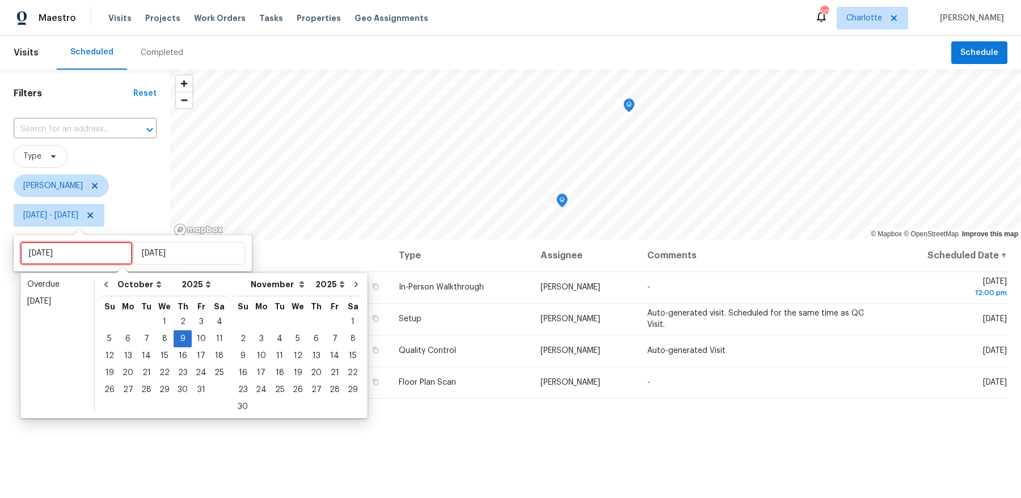
click at [85, 257] on input "Thu, Oct 09" at bounding box center [76, 253] width 112 height 23
type input "Wed, Oct 08"
click at [193, 336] on div "10" at bounding box center [201, 339] width 19 height 16
type input "Fri, Oct 10"
type input "Thu, Oct 09"
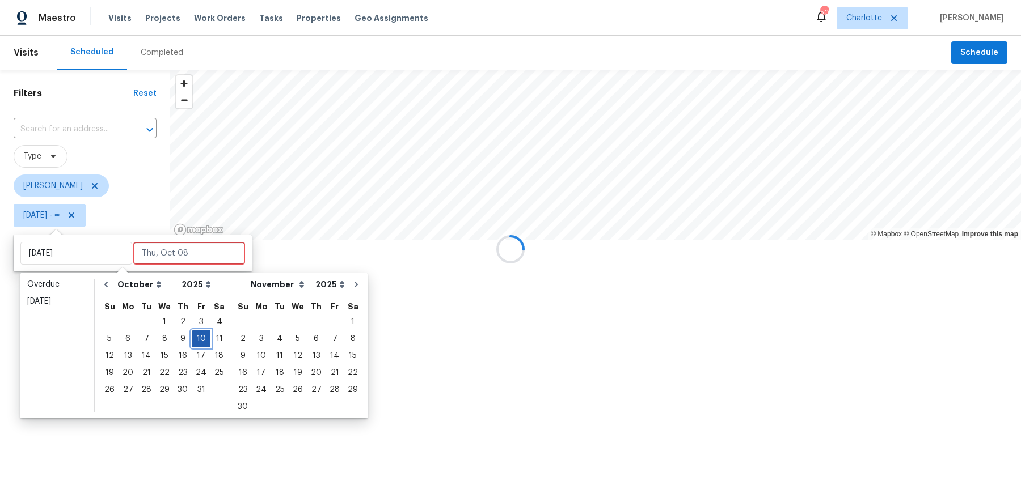
click at [193, 336] on div "10" at bounding box center [201, 339] width 19 height 16
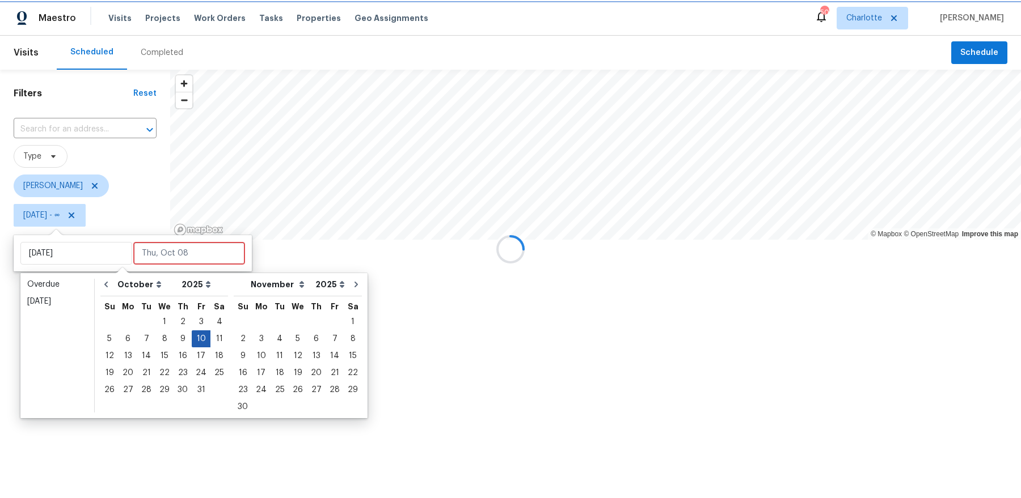
type input "Fri, Oct 10"
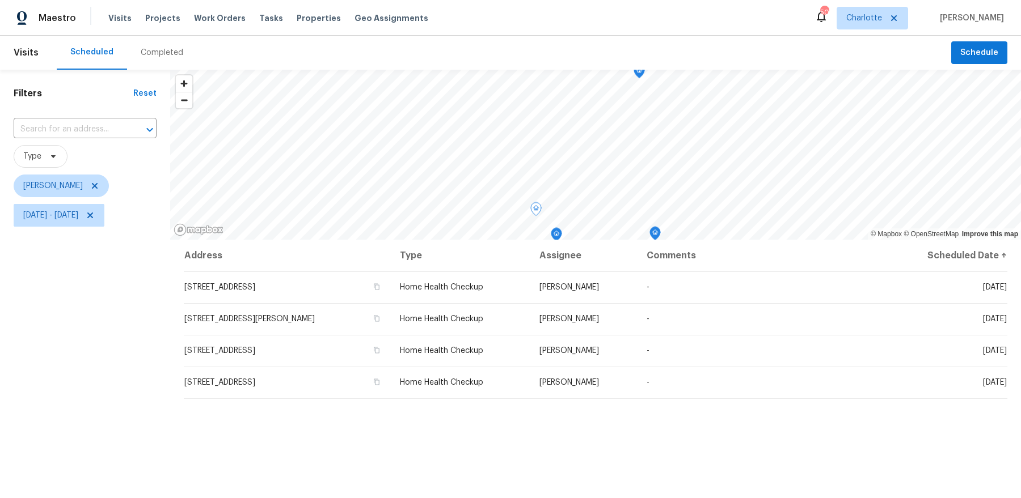
click at [100, 329] on div "Filters Reset ​ Type Dan Baquero Fri, Oct 10 - Fri, Oct 10" at bounding box center [85, 354] width 170 height 569
click at [95, 215] on icon at bounding box center [90, 215] width 9 height 9
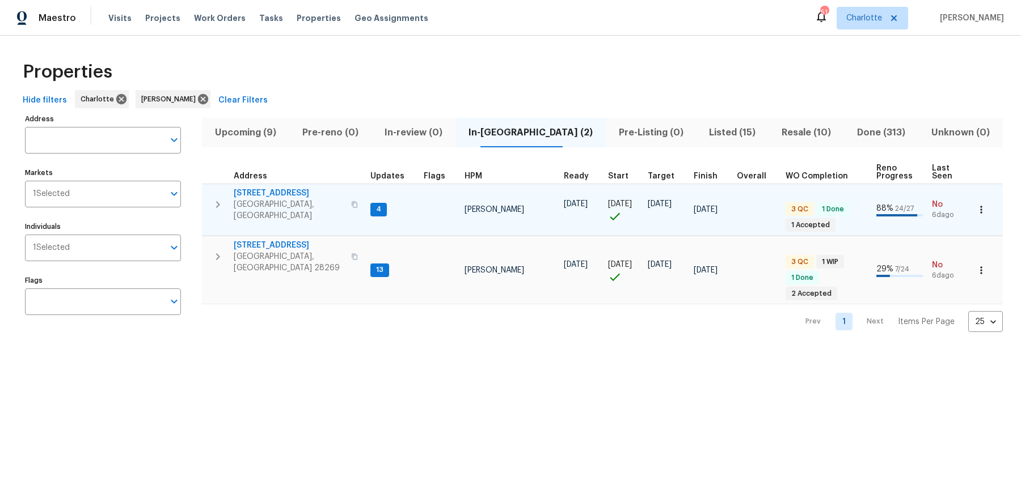
click at [280, 188] on span "[STREET_ADDRESS]" at bounding box center [289, 193] width 111 height 11
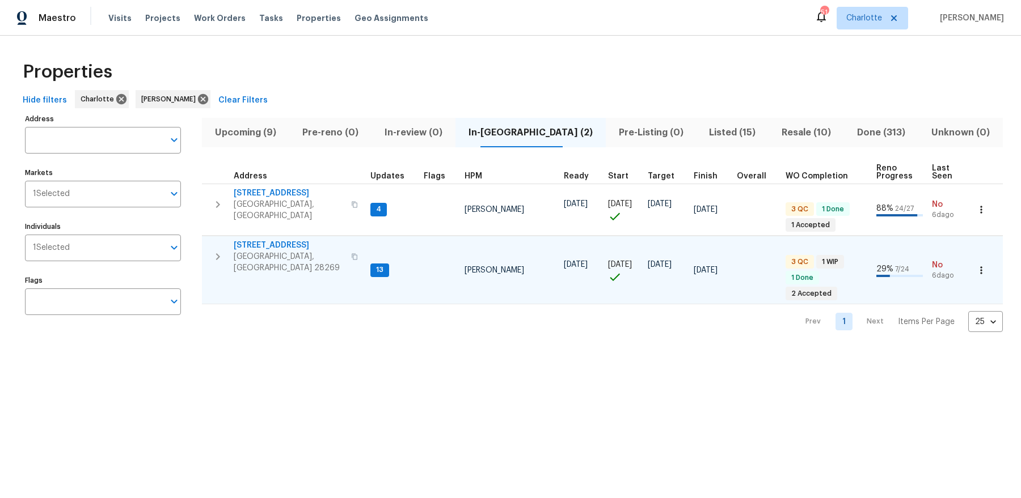
click at [288, 240] on span "5017 Haybridge Rd" at bounding box center [289, 245] width 111 height 11
click at [272, 240] on span "5017 Haybridge Rd" at bounding box center [289, 245] width 111 height 11
click at [269, 132] on span "Upcoming (9)" at bounding box center [246, 133] width 74 height 16
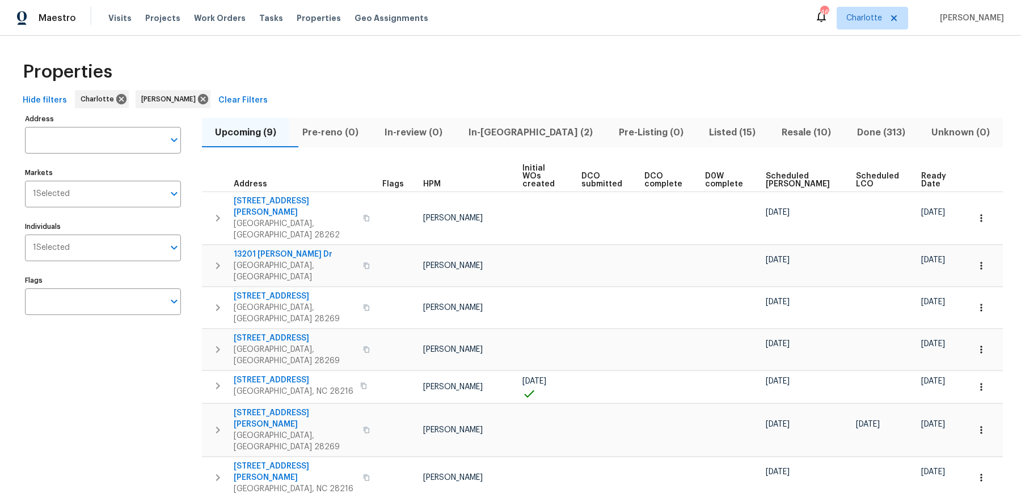
click at [929, 173] on span "Ready Date" at bounding box center [935, 180] width 28 height 16
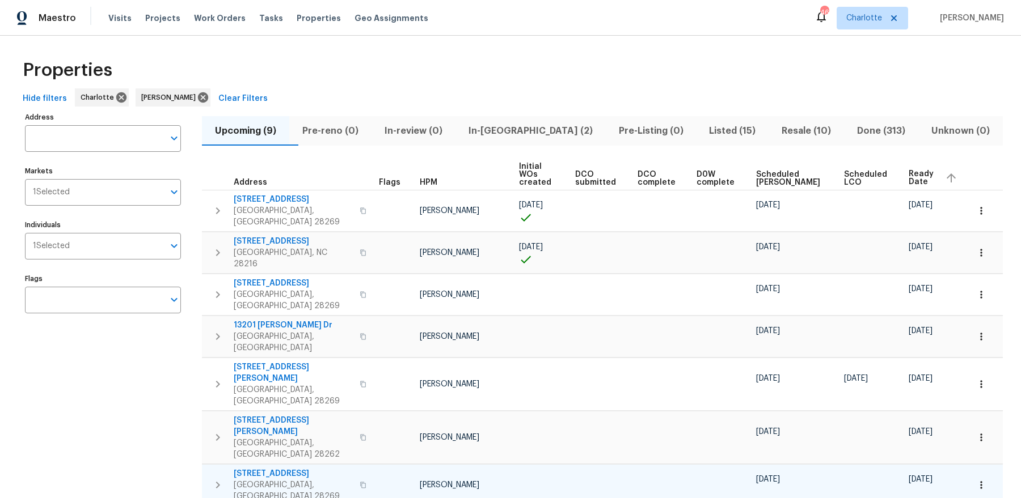
scroll to position [24, 0]
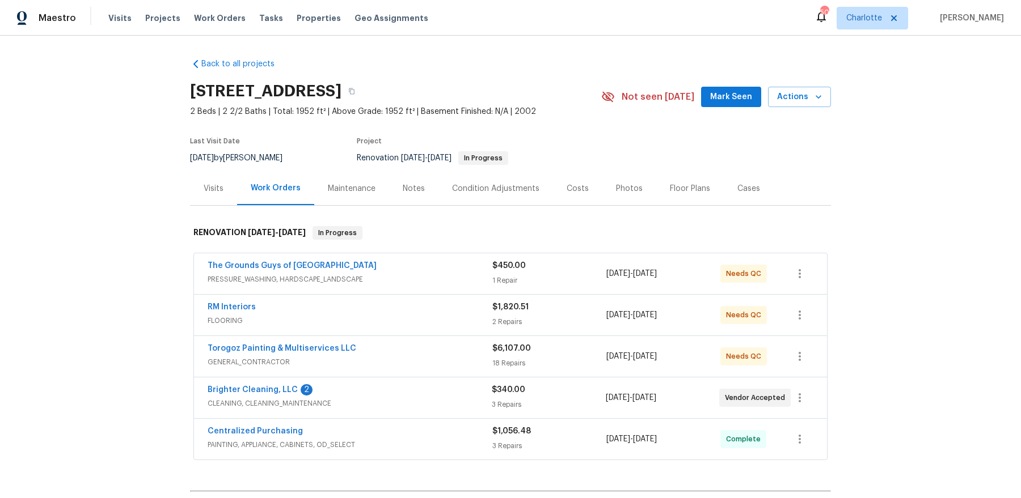
click at [409, 193] on div "Notes" at bounding box center [414, 188] width 22 height 11
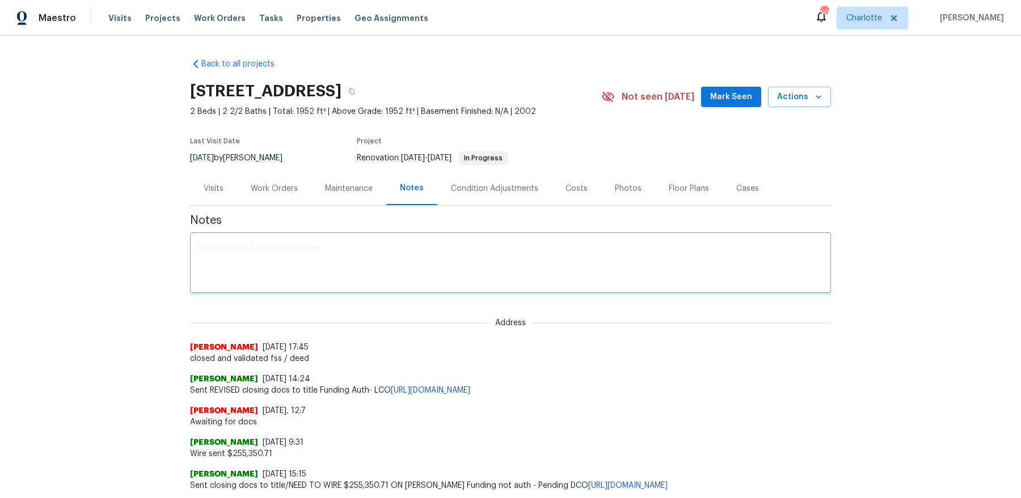
click at [374, 278] on textarea at bounding box center [510, 264] width 627 height 40
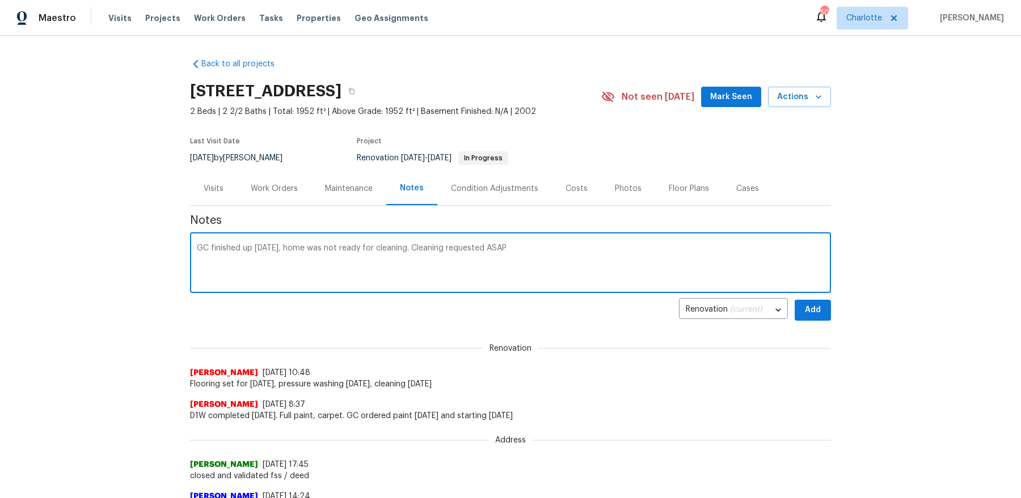
type textarea "GC finished up yesterday, home was not ready for cleaning. Cleaning requested A…"
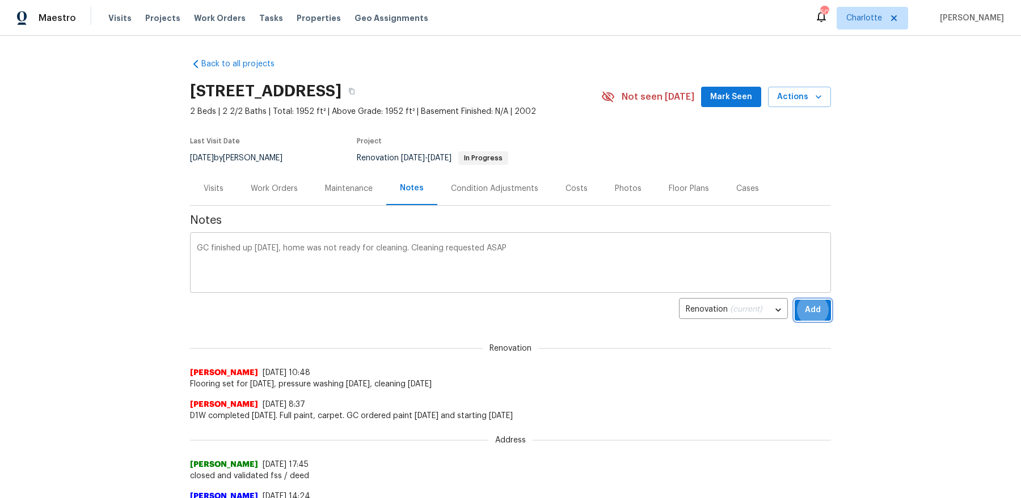
click at [794, 300] on button "Add" at bounding box center [812, 310] width 36 height 21
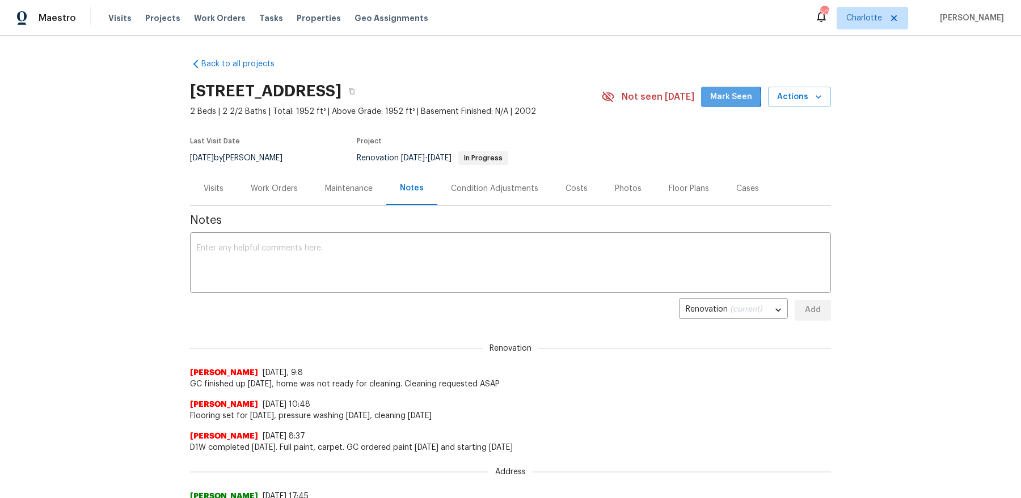
click at [717, 97] on span "Mark Seen" at bounding box center [731, 97] width 42 height 14
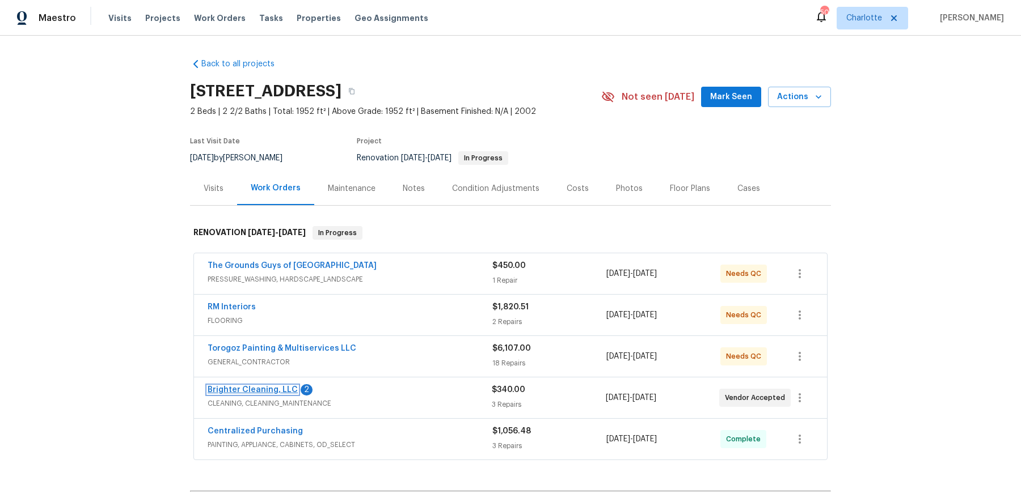
click at [263, 391] on link "Brighter Cleaning, LLC" at bounding box center [253, 390] width 90 height 8
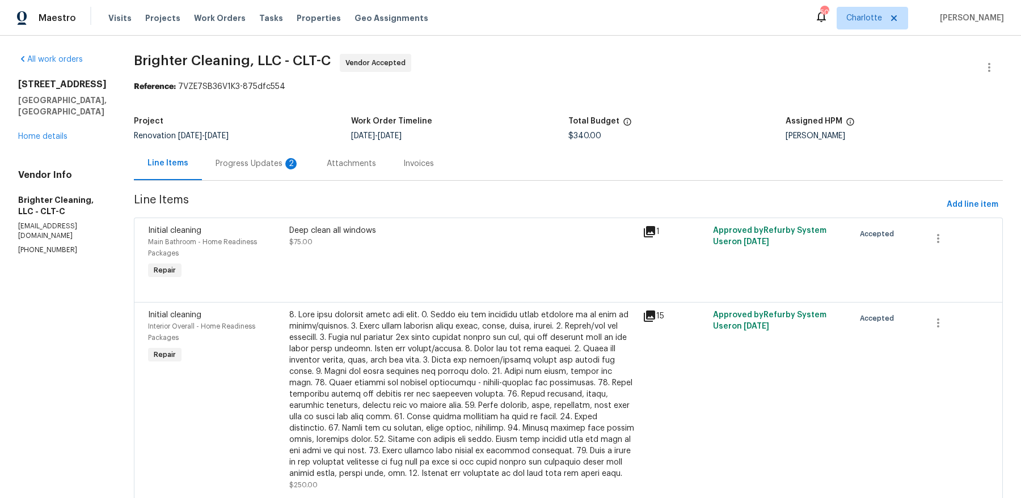
click at [285, 165] on div "2" at bounding box center [290, 163] width 11 height 11
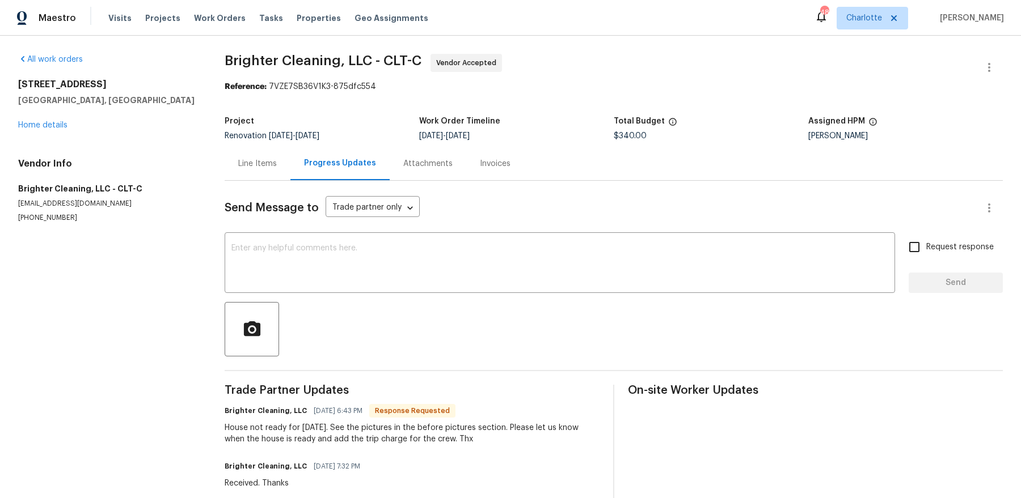
scroll to position [4, 0]
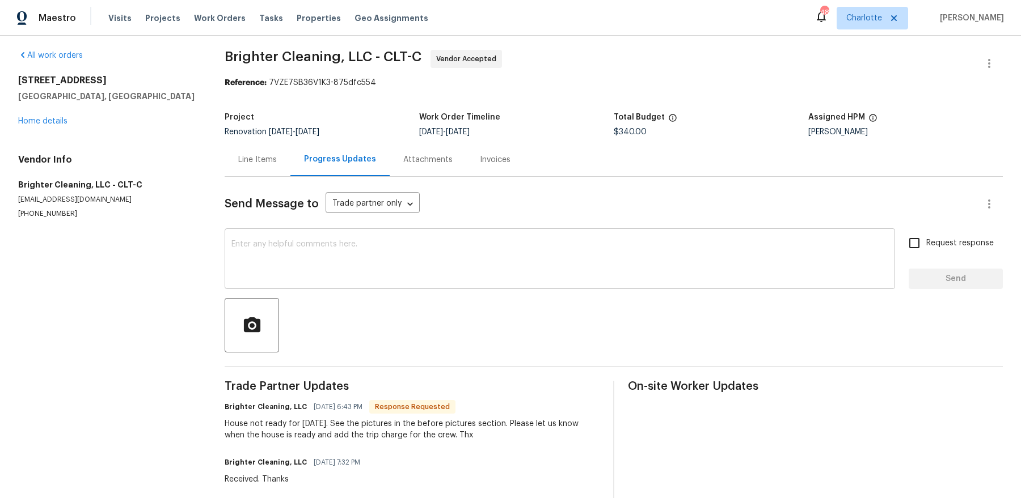
click at [364, 239] on div "x ​" at bounding box center [560, 260] width 670 height 58
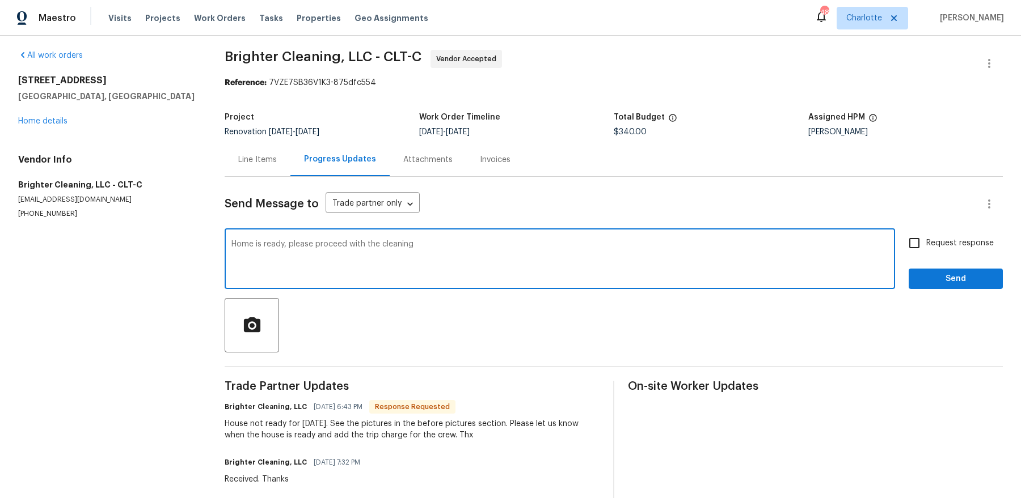
type textarea "Home is ready, please proceed with the cleaning"
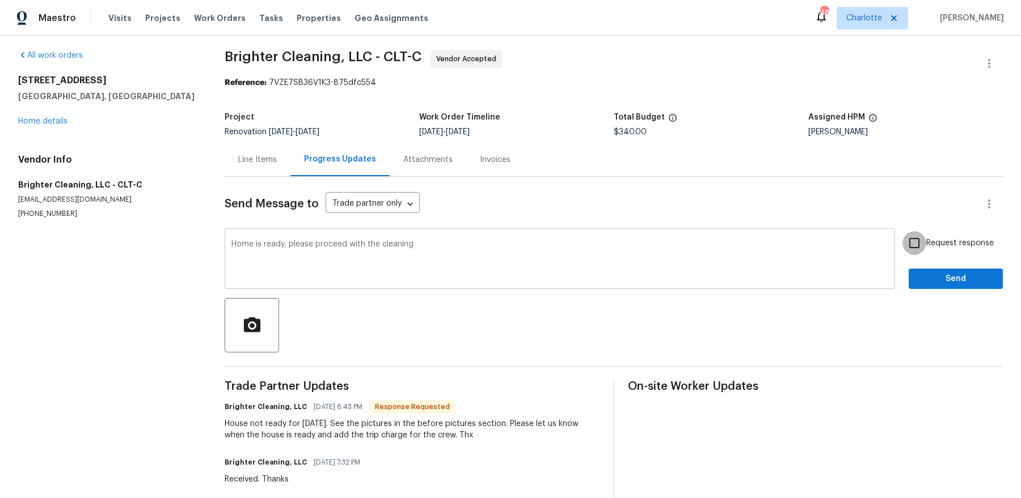
click at [816, 231] on input "Request response" at bounding box center [914, 243] width 24 height 24
checkbox input "true"
click at [816, 269] on button "Send" at bounding box center [955, 279] width 94 height 21
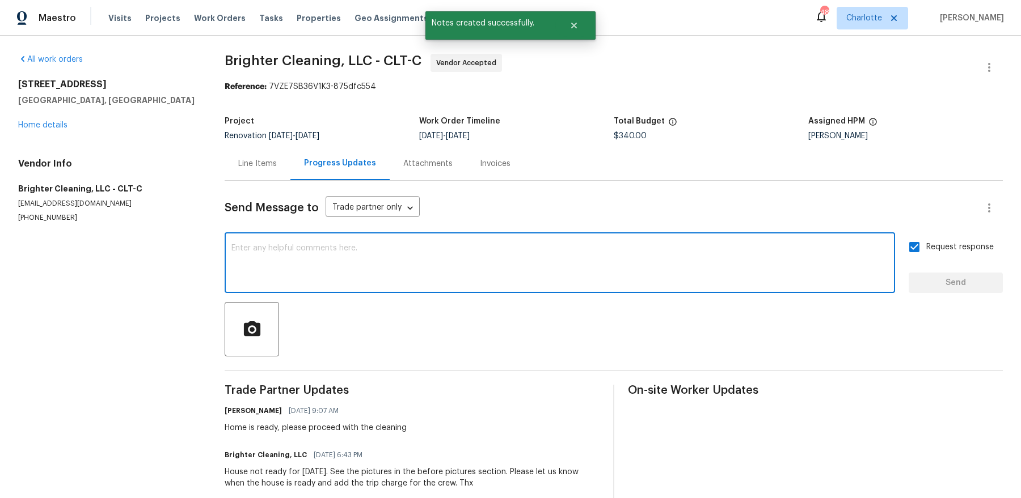
click at [383, 273] on textarea at bounding box center [559, 264] width 657 height 40
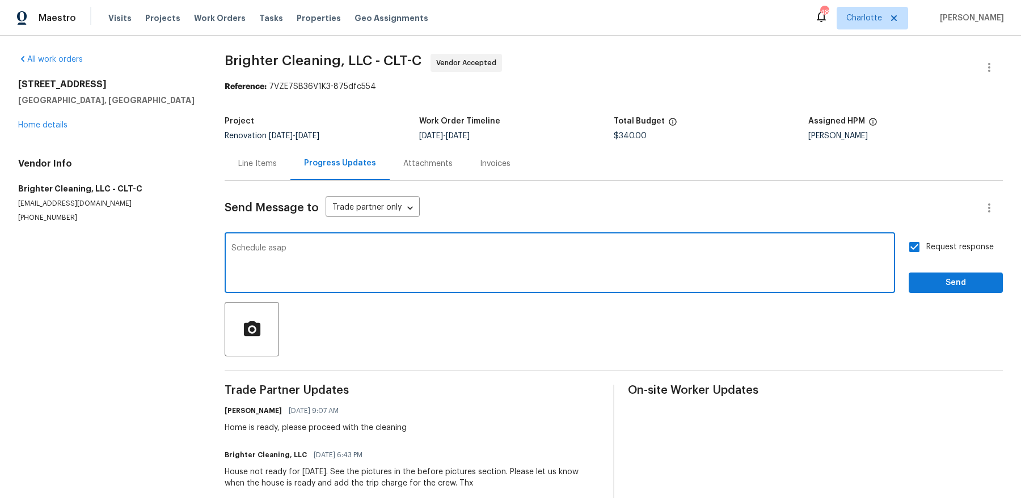
type textarea "Schedule asap"
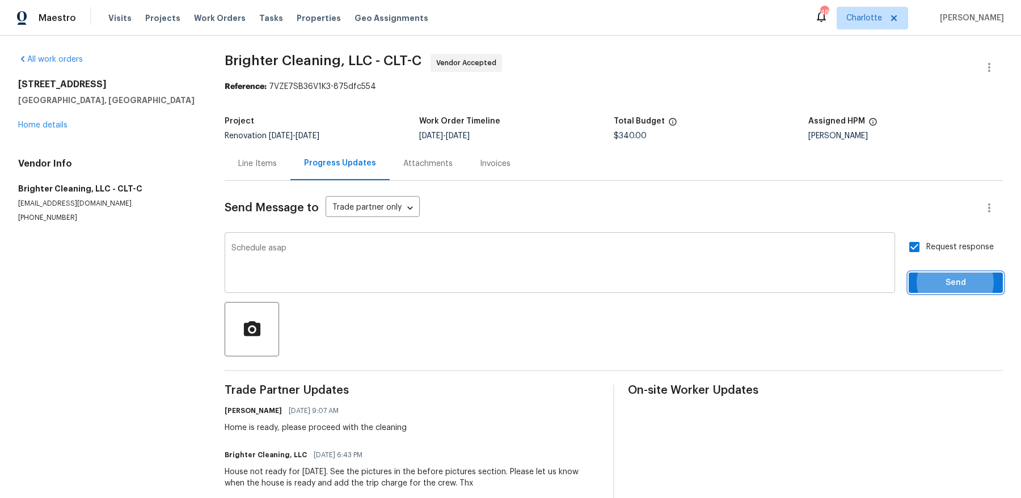
click at [816, 273] on button "Send" at bounding box center [955, 283] width 94 height 21
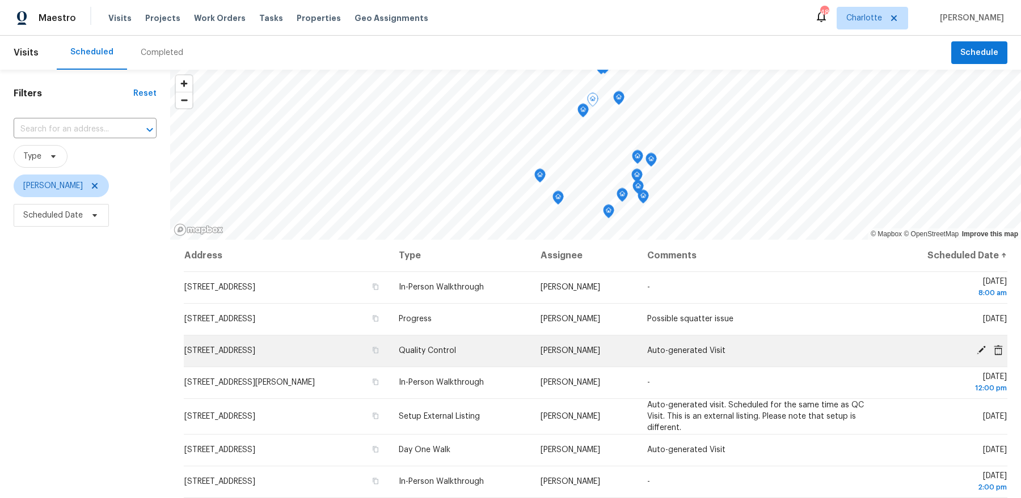
click at [980, 346] on icon at bounding box center [981, 350] width 10 height 10
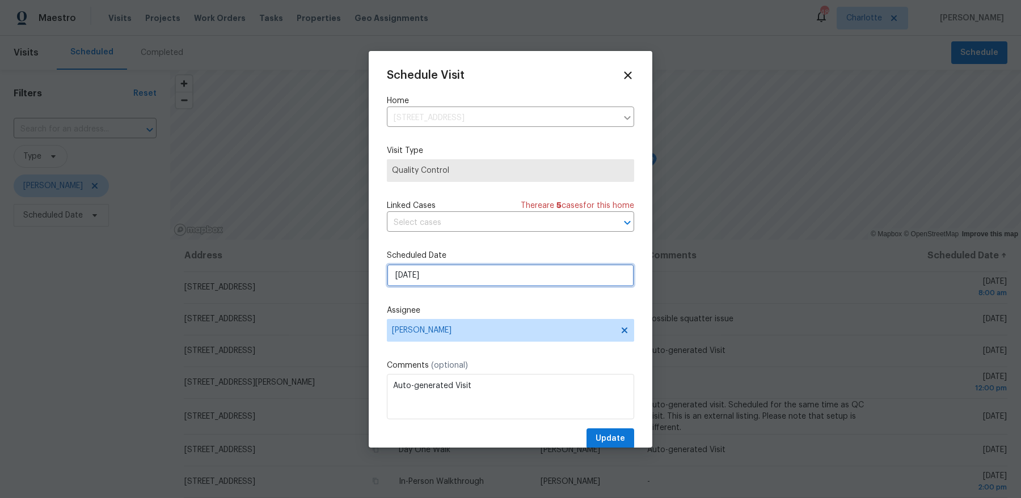
click at [445, 274] on input "[DATE]" at bounding box center [510, 275] width 247 height 23
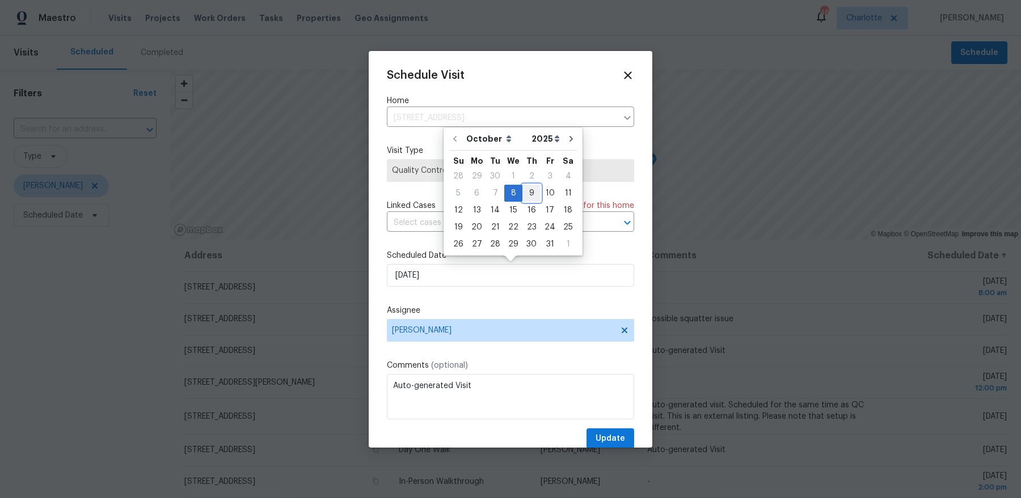
click at [535, 187] on div "9" at bounding box center [531, 193] width 18 height 16
type input "10/9/2025"
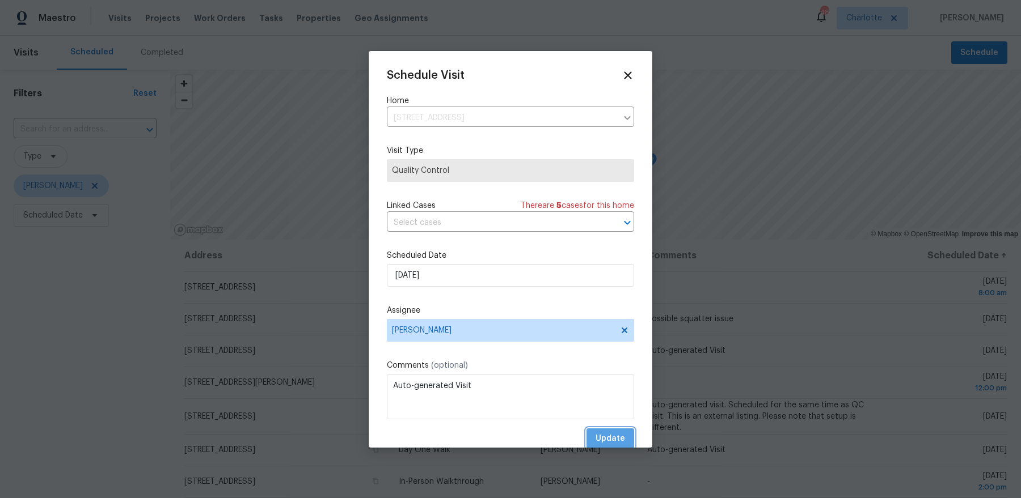
click at [613, 432] on span "Update" at bounding box center [609, 439] width 29 height 14
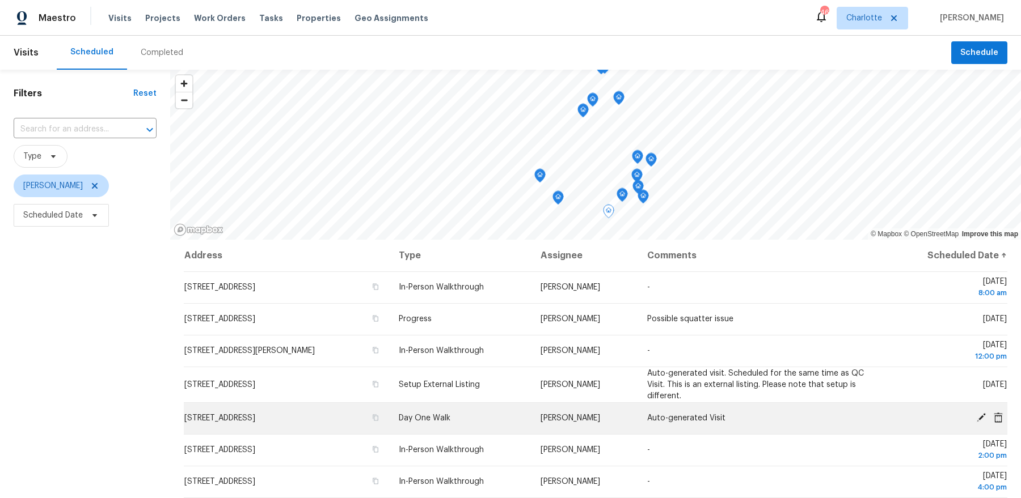
click at [976, 414] on icon at bounding box center [981, 418] width 10 height 10
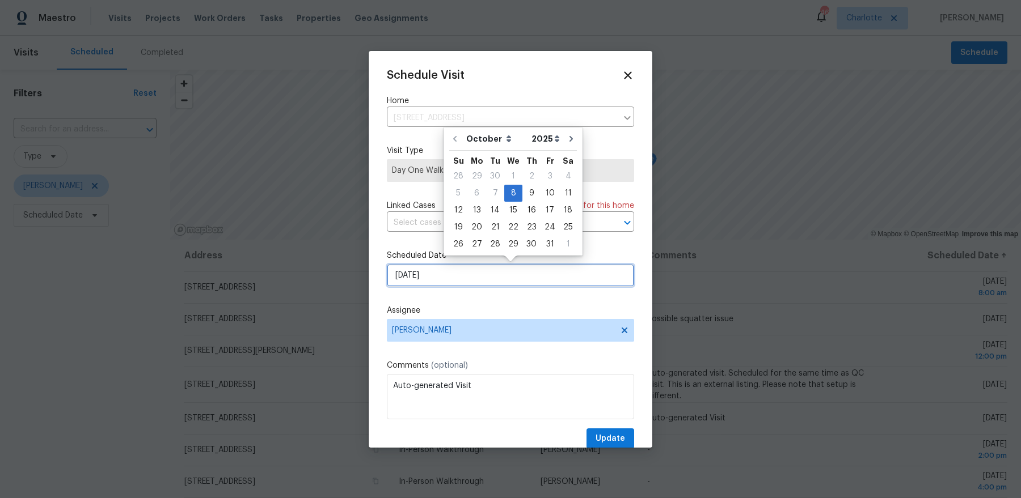
click at [439, 274] on input "[DATE]" at bounding box center [510, 275] width 247 height 23
click at [522, 195] on div "9" at bounding box center [531, 193] width 18 height 16
type input "10/9/2025"
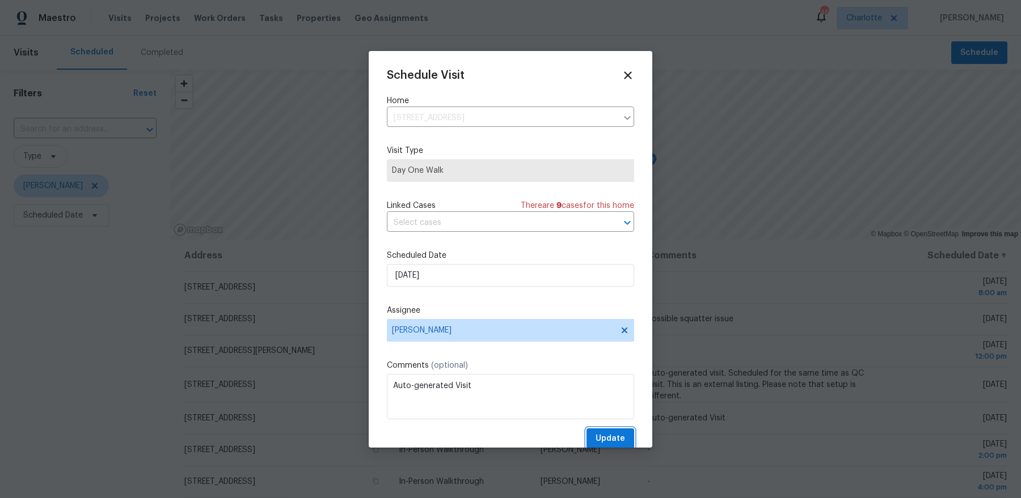
click at [610, 434] on span "Update" at bounding box center [609, 439] width 29 height 14
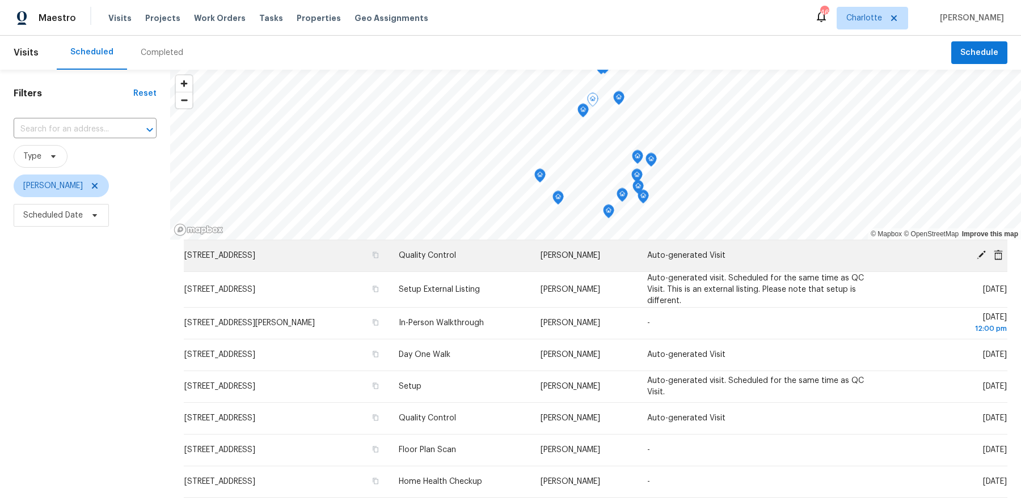
scroll to position [281, 0]
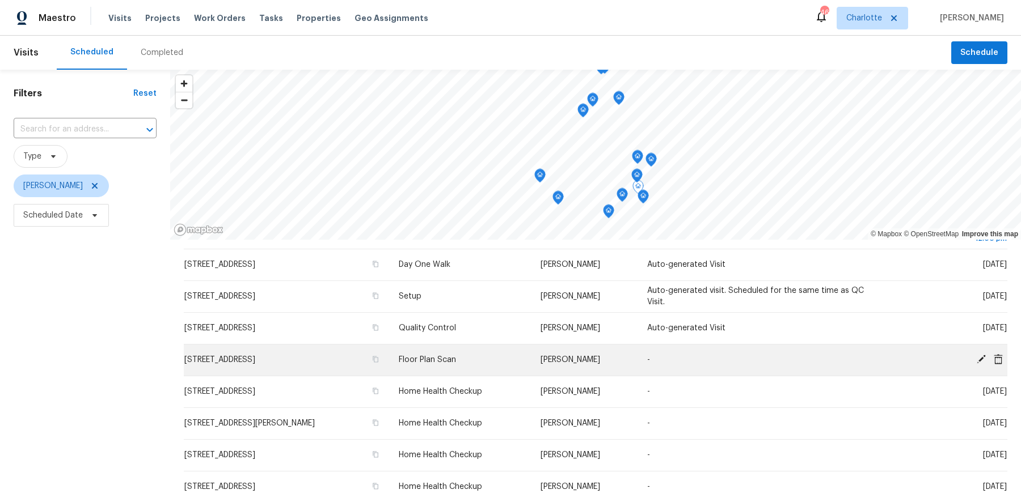
click at [978, 358] on icon at bounding box center [981, 359] width 10 height 10
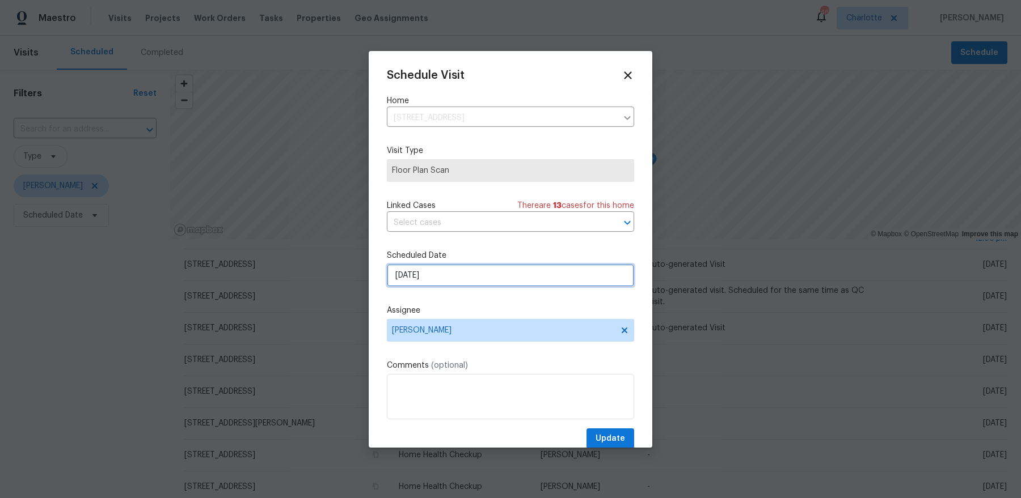
click at [454, 280] on input "10/9/2025" at bounding box center [510, 275] width 247 height 23
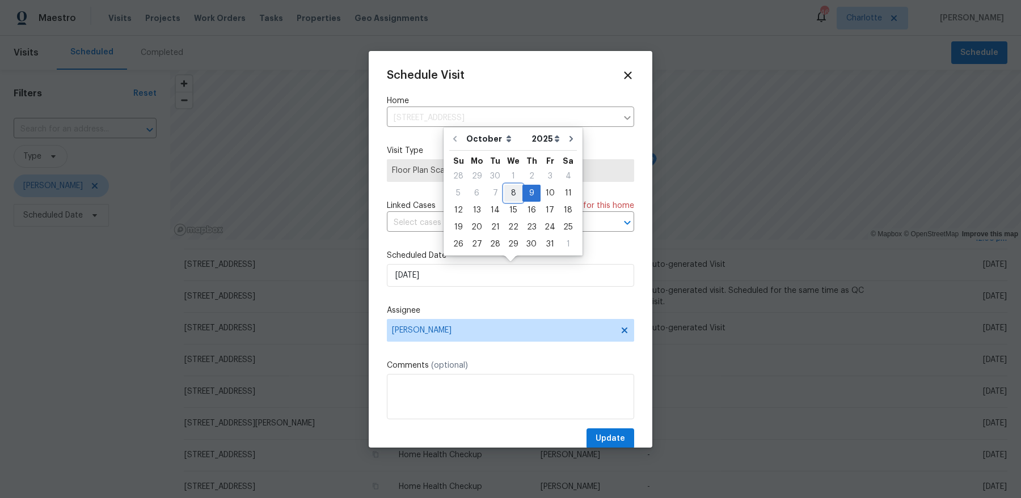
click at [512, 193] on div "8" at bounding box center [513, 193] width 18 height 16
type input "[DATE]"
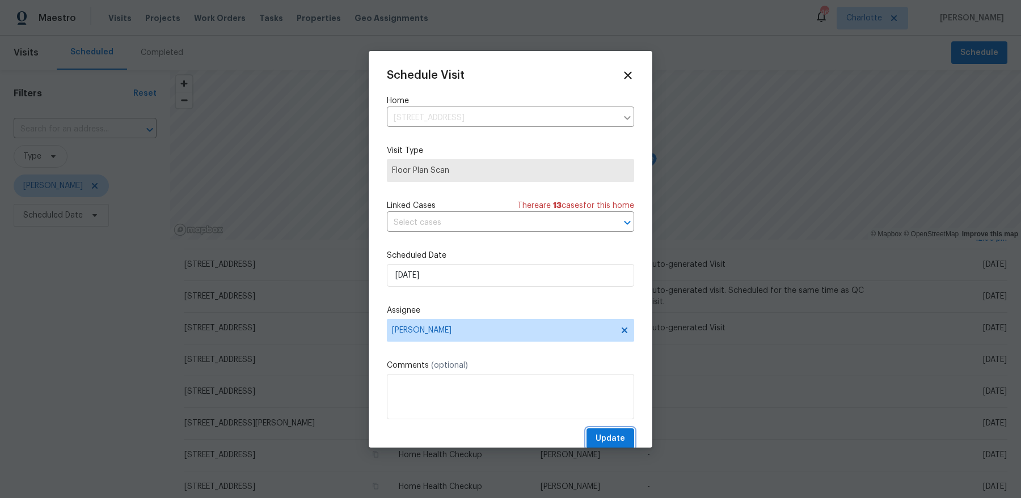
click at [620, 430] on button "Update" at bounding box center [610, 439] width 48 height 21
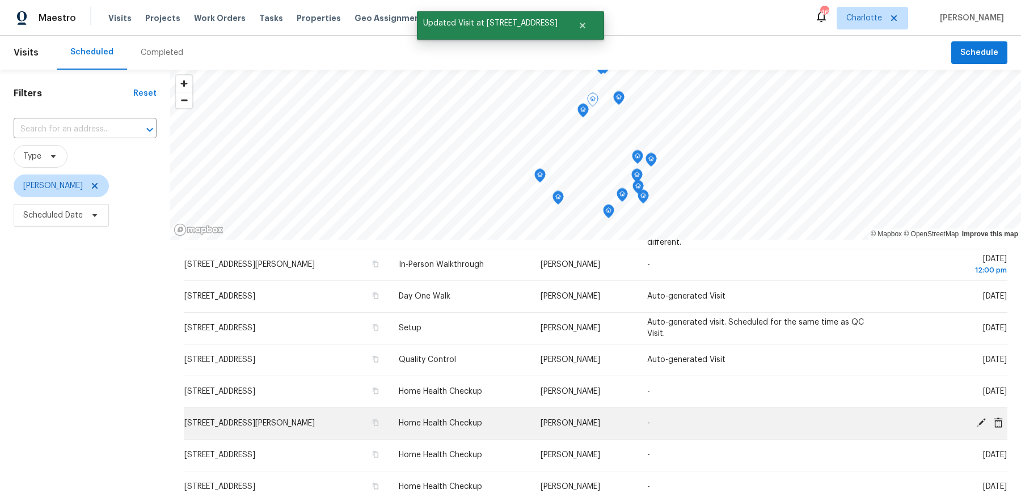
scroll to position [54, 0]
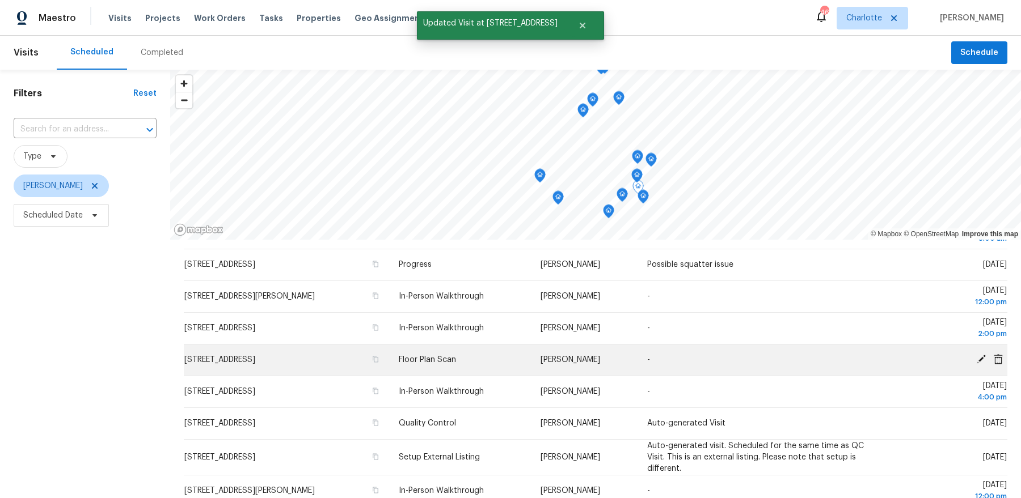
click at [979, 360] on icon at bounding box center [980, 359] width 9 height 9
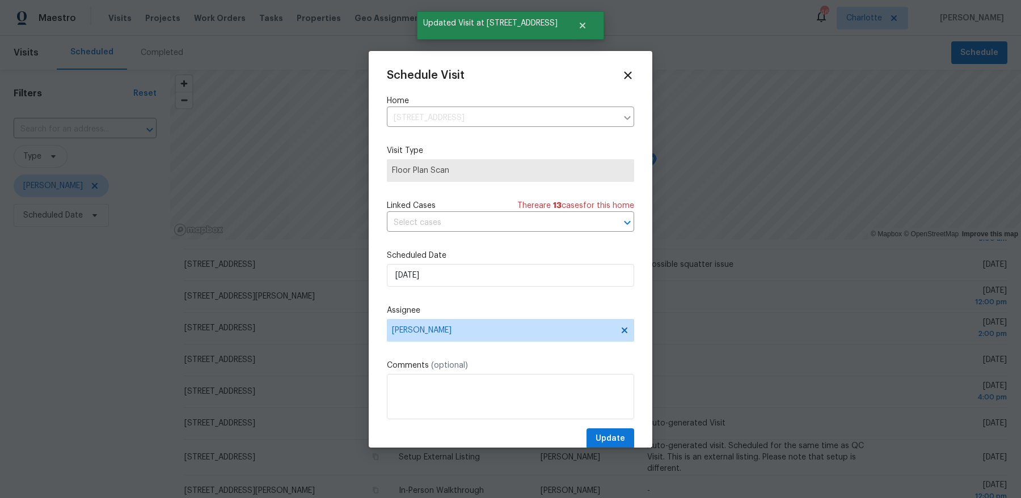
click at [510, 287] on div "Schedule Visit Home 5017 Haybridge Rd, Charlotte, NC 28269 ​ Visit Type Floor P…" at bounding box center [510, 259] width 247 height 380
click at [513, 268] on input "[DATE]" at bounding box center [510, 275] width 247 height 23
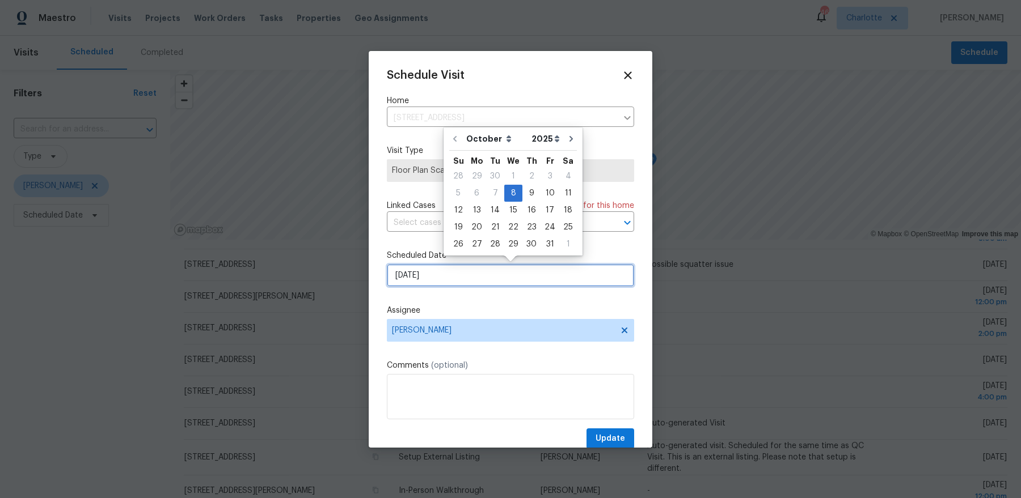
scroll to position [3, 0]
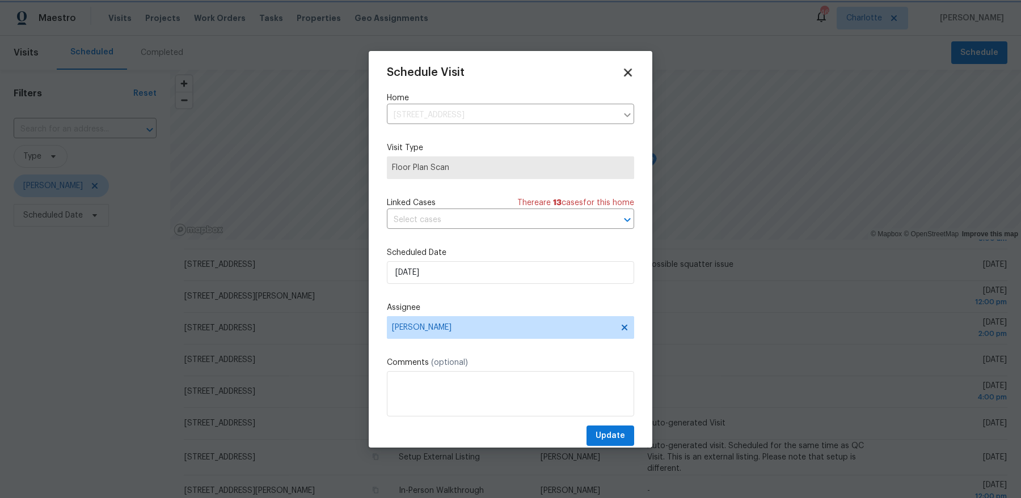
click at [627, 76] on icon at bounding box center [627, 72] width 13 height 13
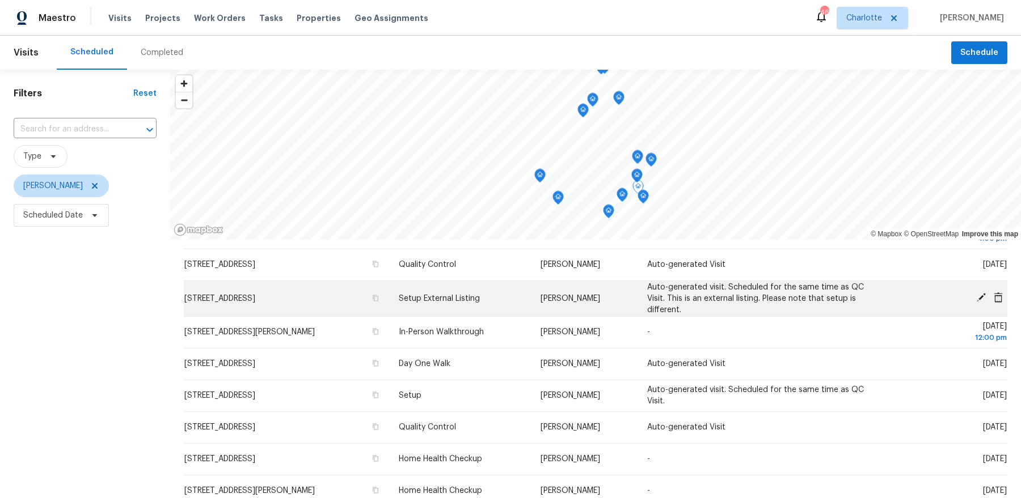
scroll to position [234, 0]
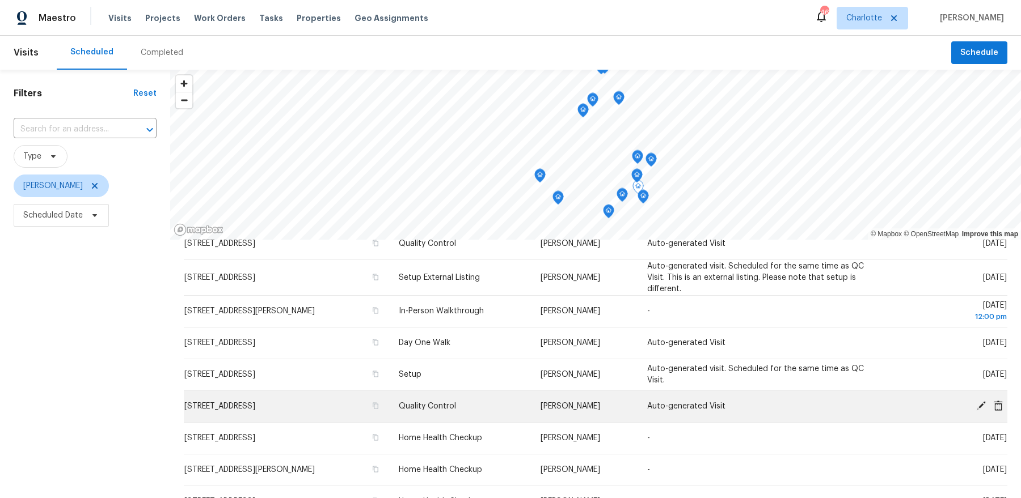
click at [978, 405] on icon at bounding box center [981, 406] width 10 height 10
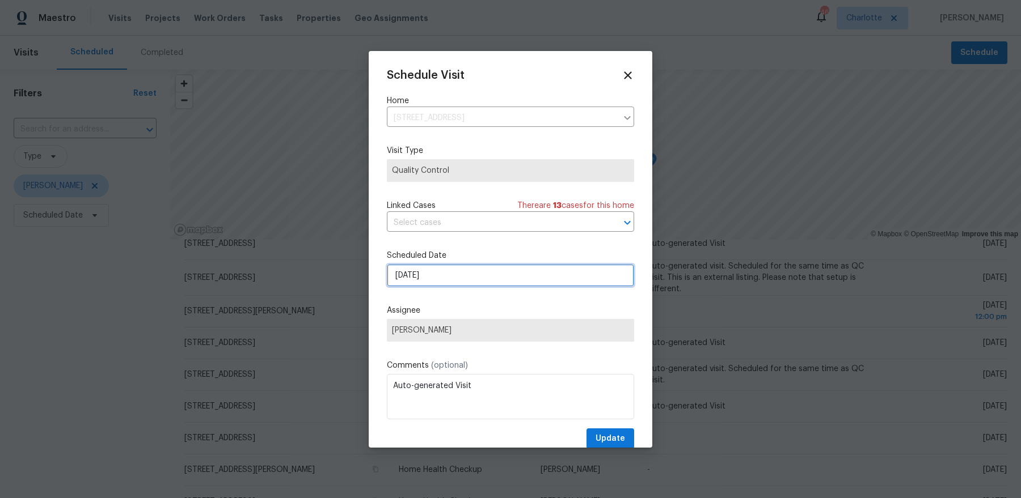
click at [530, 269] on input "10/9/2025" at bounding box center [510, 275] width 247 height 23
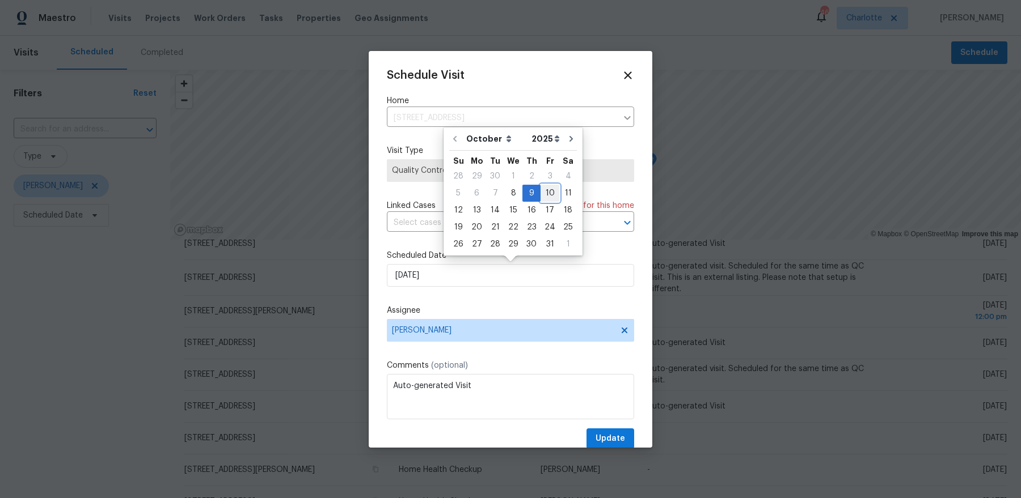
click at [549, 187] on div "10" at bounding box center [549, 193] width 19 height 16
type input "10/10/2025"
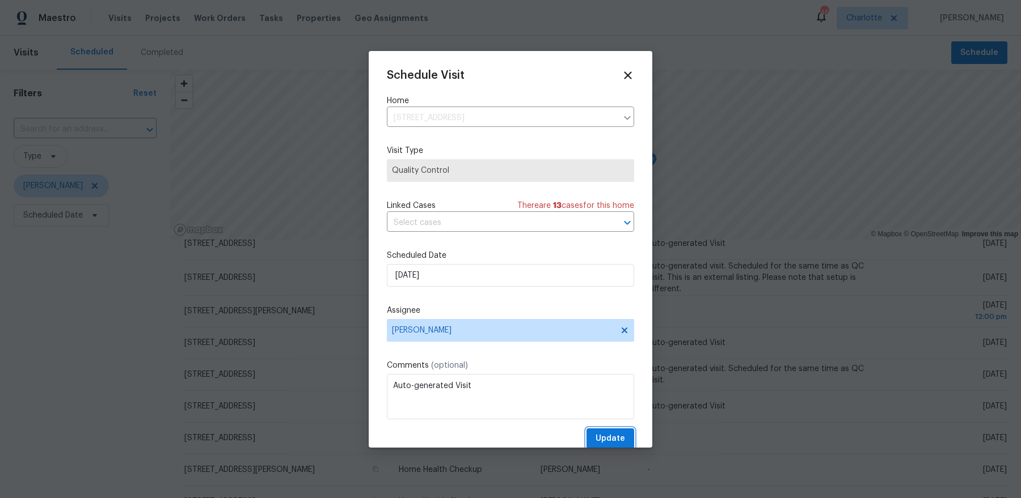
click at [614, 439] on span "Update" at bounding box center [609, 439] width 29 height 14
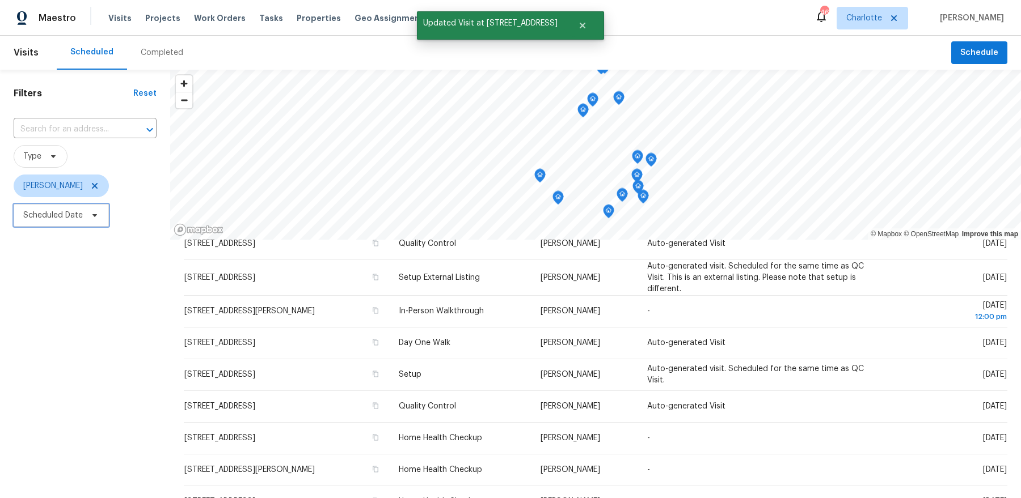
click at [75, 212] on span "Scheduled Date" at bounding box center [53, 215] width 60 height 11
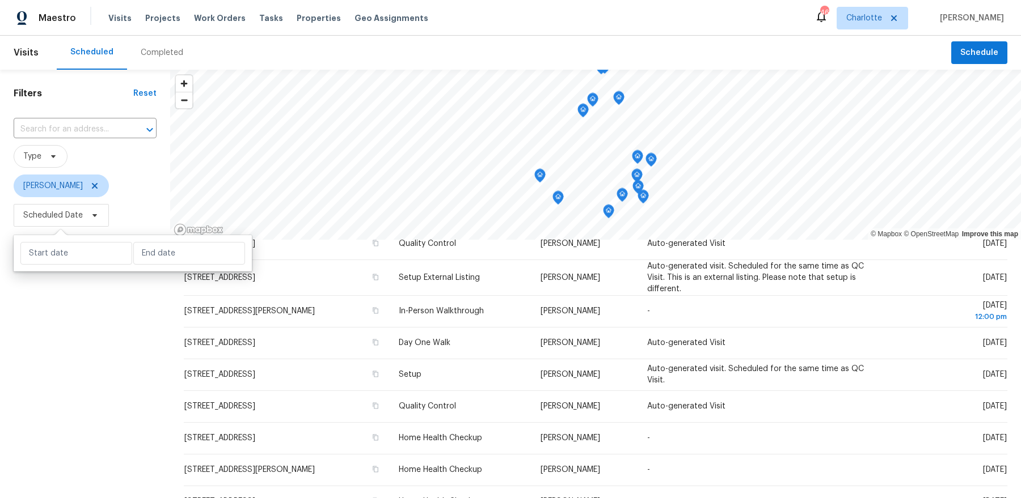
click at [78, 267] on div at bounding box center [133, 253] width 238 height 36
select select "9"
select select "2025"
select select "10"
select select "2025"
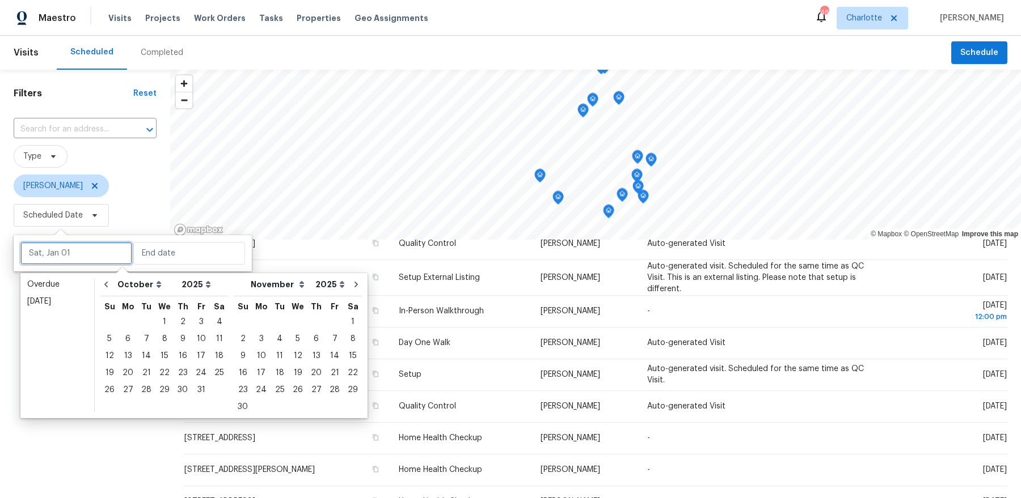
click at [79, 261] on input "text" at bounding box center [76, 253] width 112 height 23
click at [160, 343] on div "8" at bounding box center [164, 339] width 18 height 16
type input "Wed, Oct 08"
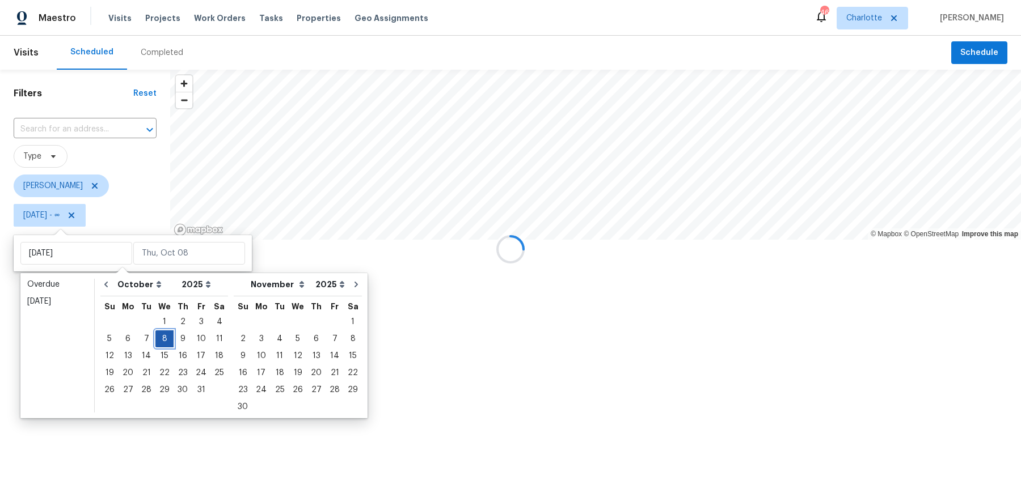
click at [160, 343] on div "8" at bounding box center [164, 339] width 18 height 16
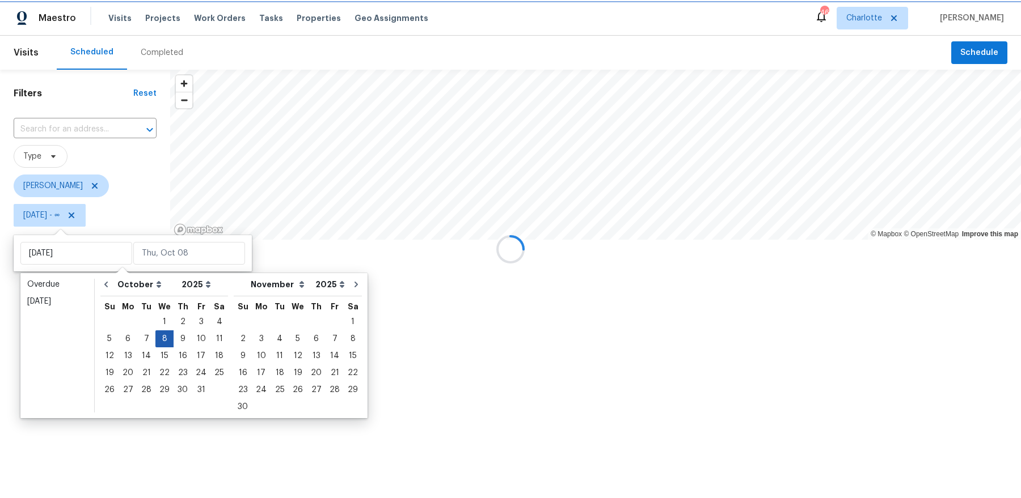
type input "Wed, Oct 08"
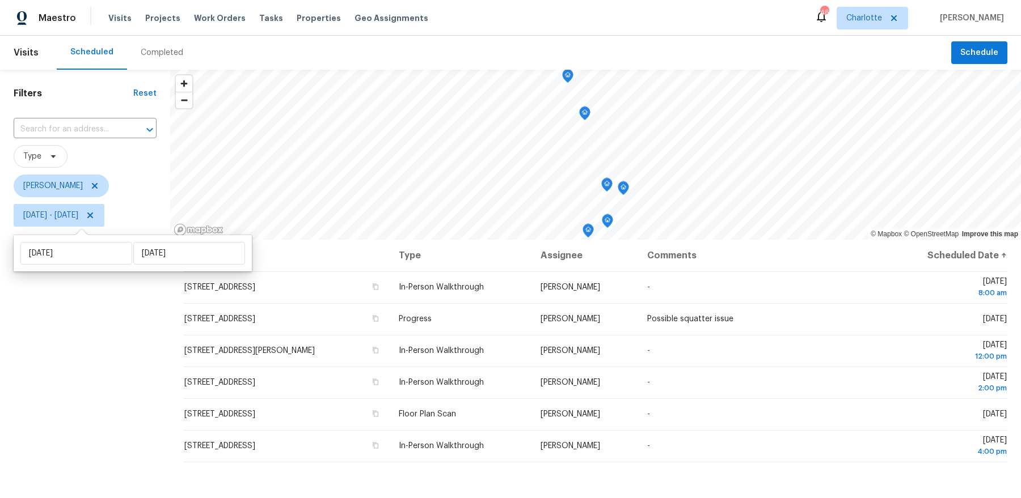
click at [73, 400] on div "Filters Reset ​ Type Dan Baquero Wed, Oct 08 - Wed, Oct 08" at bounding box center [85, 354] width 170 height 569
click at [604, 187] on icon "Map marker" at bounding box center [607, 185] width 10 height 13
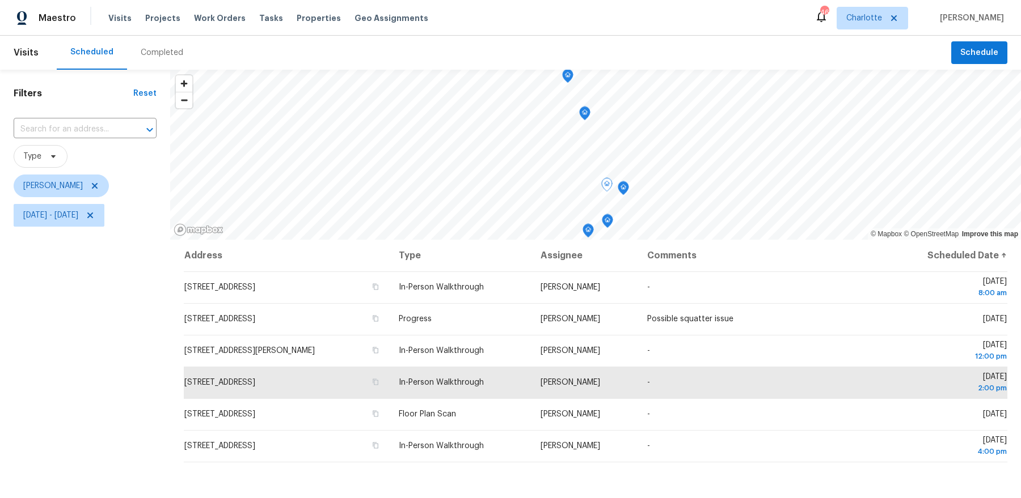
click at [627, 188] on icon "Map marker" at bounding box center [623, 188] width 10 height 13
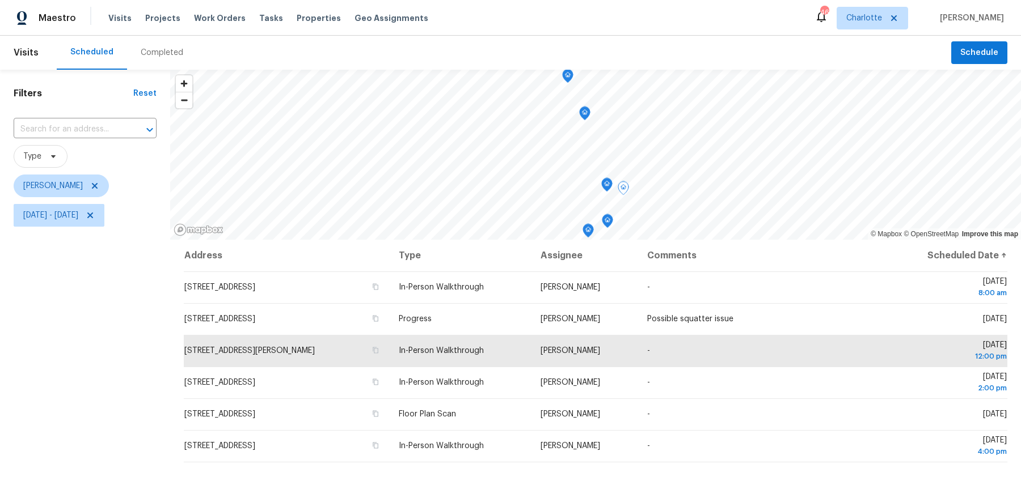
click at [606, 223] on icon "Map marker" at bounding box center [607, 221] width 10 height 13
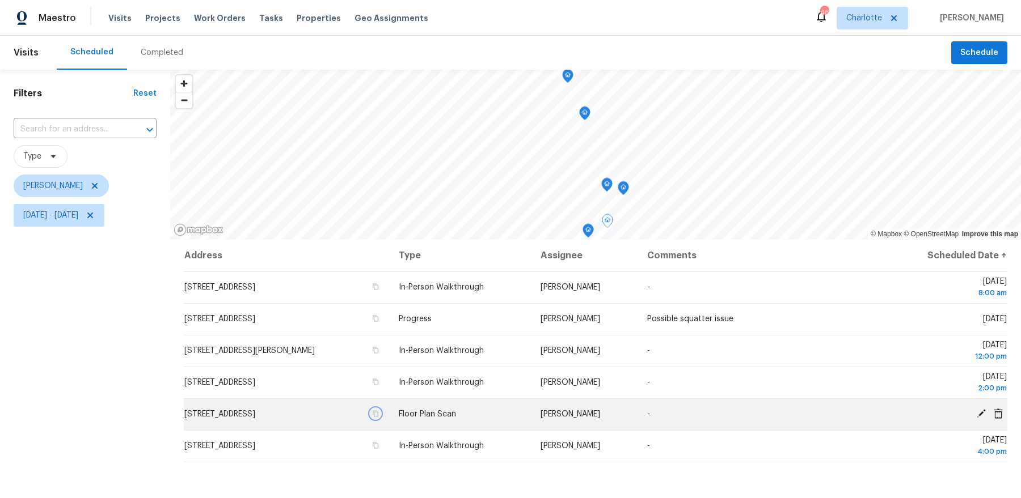
click at [379, 414] on icon "button" at bounding box center [376, 414] width 6 height 6
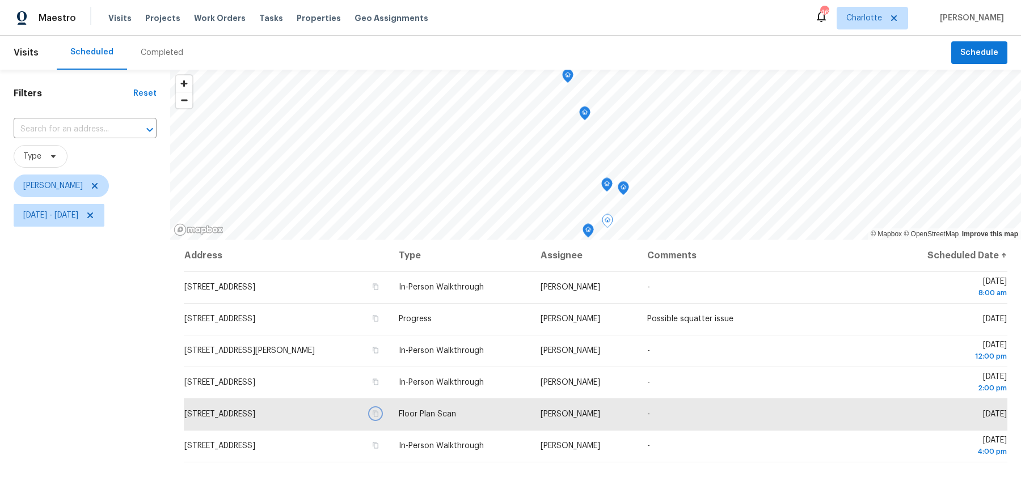
click at [587, 232] on icon "Map marker" at bounding box center [588, 231] width 10 height 13
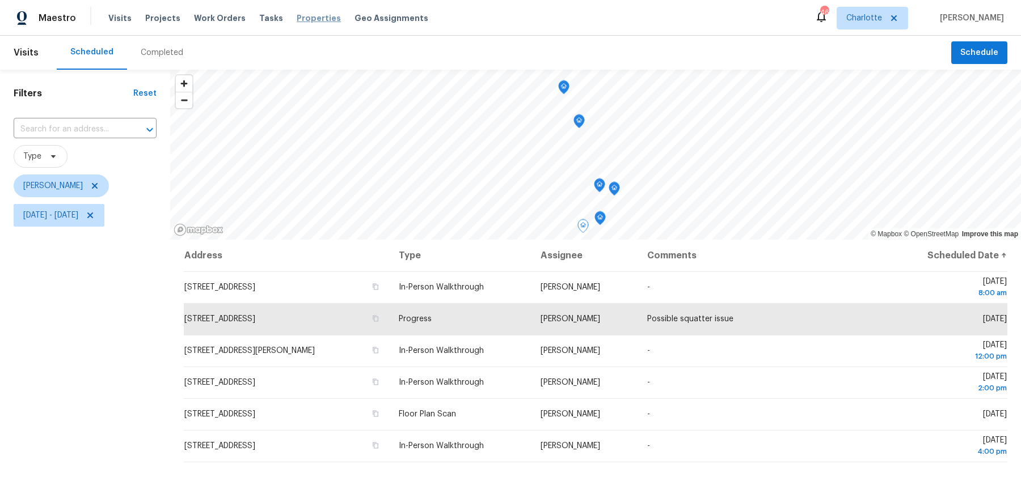
click at [311, 14] on span "Properties" at bounding box center [319, 17] width 44 height 11
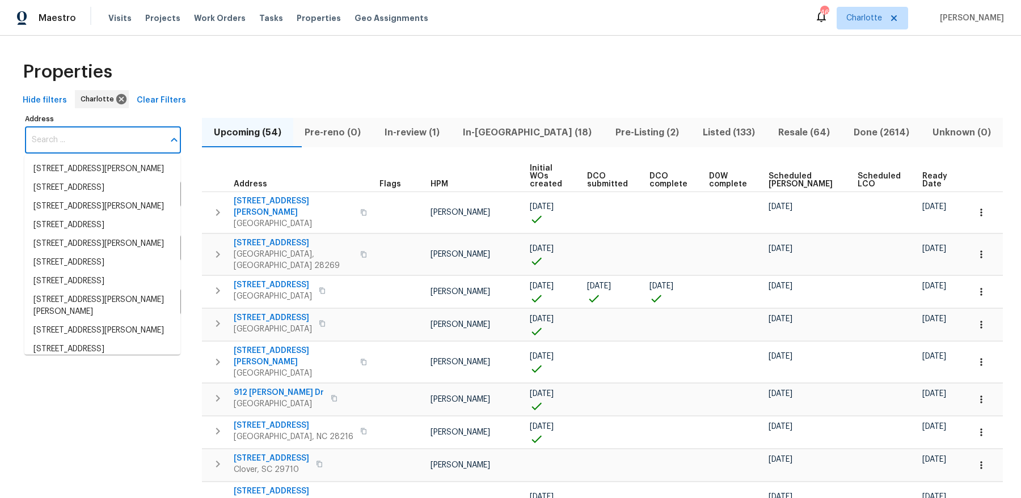
click at [134, 139] on input "Address" at bounding box center [94, 140] width 139 height 27
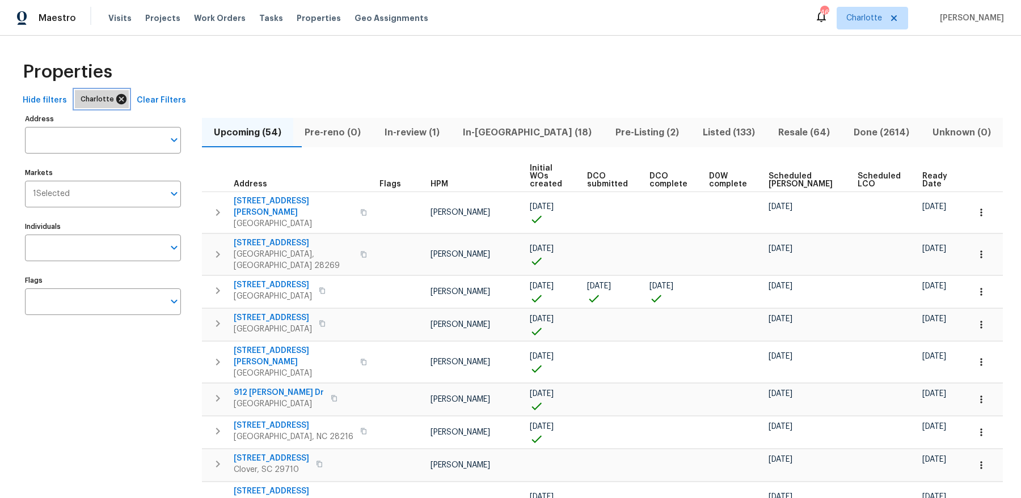
click at [116, 94] on icon at bounding box center [121, 99] width 10 height 10
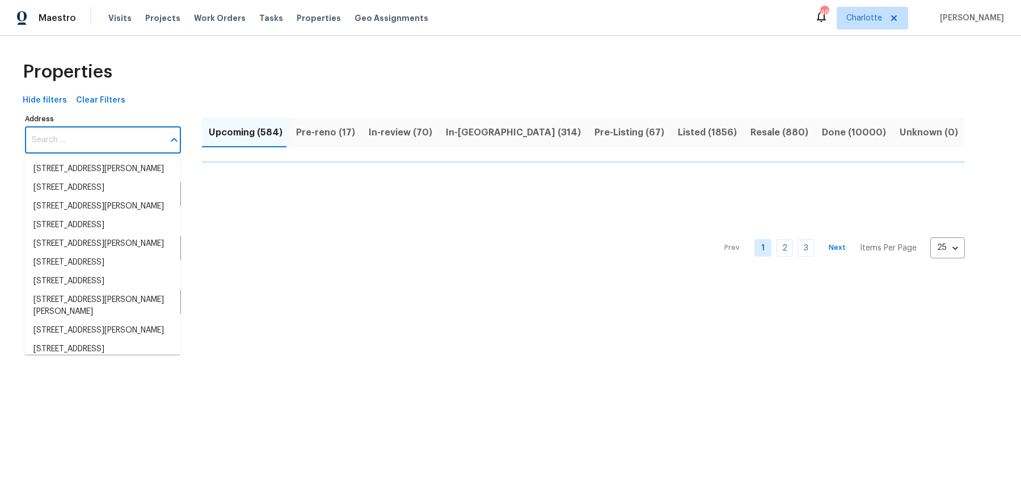
click at [93, 143] on input "Address" at bounding box center [94, 140] width 139 height 27
paste input "6095 Coral View Dr, Harrisburg, NC 28075"
type input "6095 Coral View Dr, Harrisburg, NC 28075"
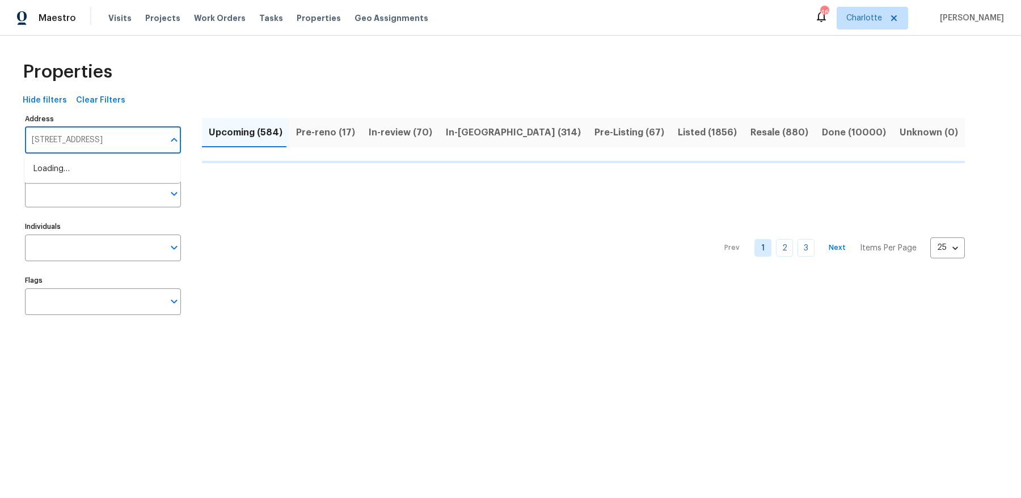
scroll to position [0, 24]
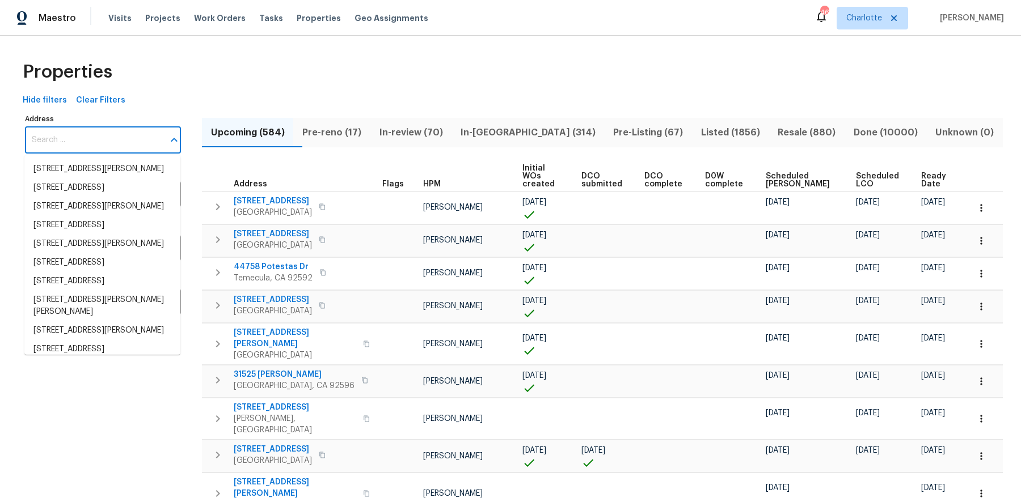
click at [102, 145] on input "Address" at bounding box center [94, 140] width 139 height 27
paste input "6095 Coral View Dr, Harrisburg, NC 28075"
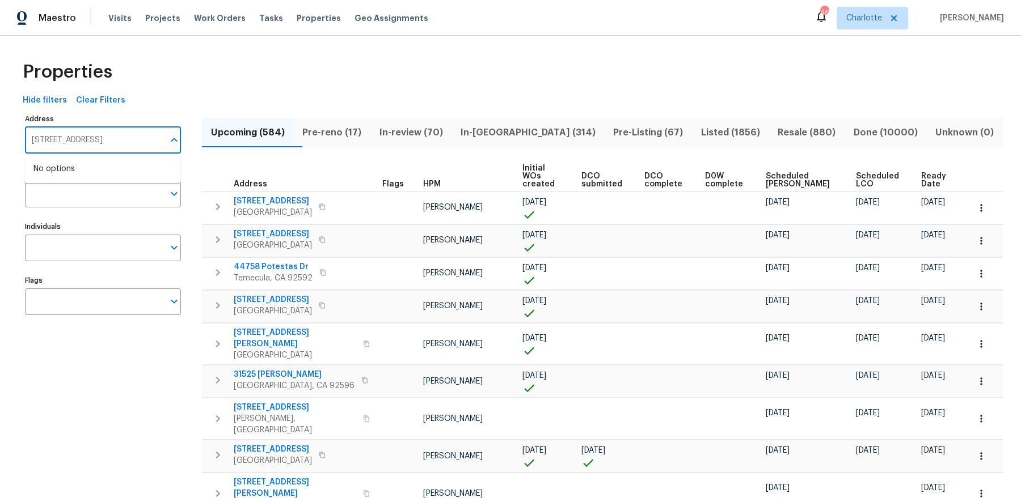
type input "6095 Coral View Dr, Harrisburg, NC 28075"
click at [628, 21] on div "Maestro Visits Projects Work Orders Tasks Properties Geo Assignments 46 Charlot…" at bounding box center [510, 18] width 1021 height 36
click at [120, 18] on span "Visits" at bounding box center [119, 17] width 23 height 11
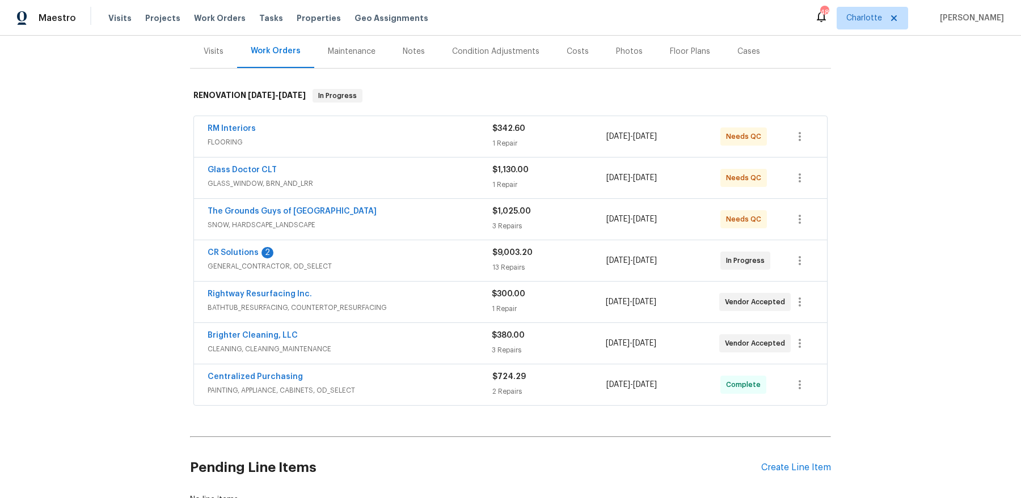
scroll to position [139, 0]
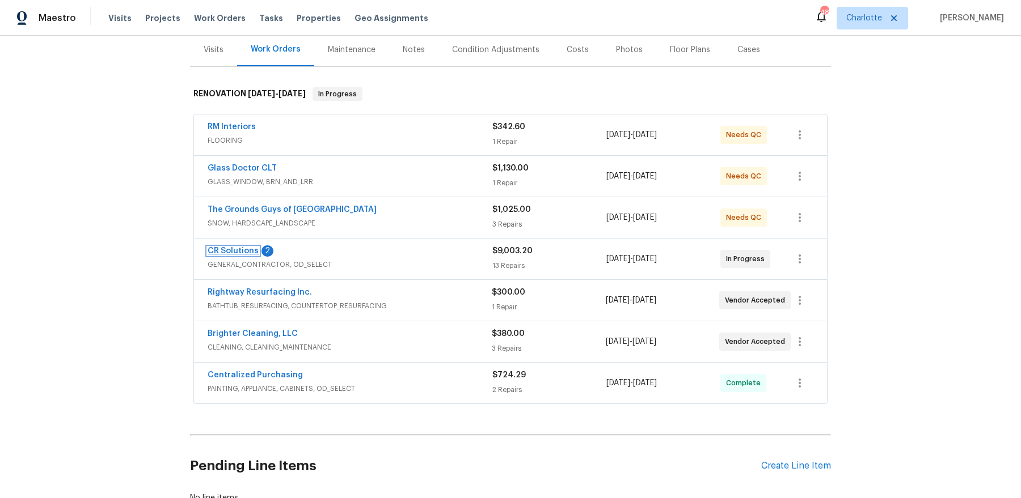
click at [231, 249] on link "CR Solutions" at bounding box center [233, 251] width 51 height 8
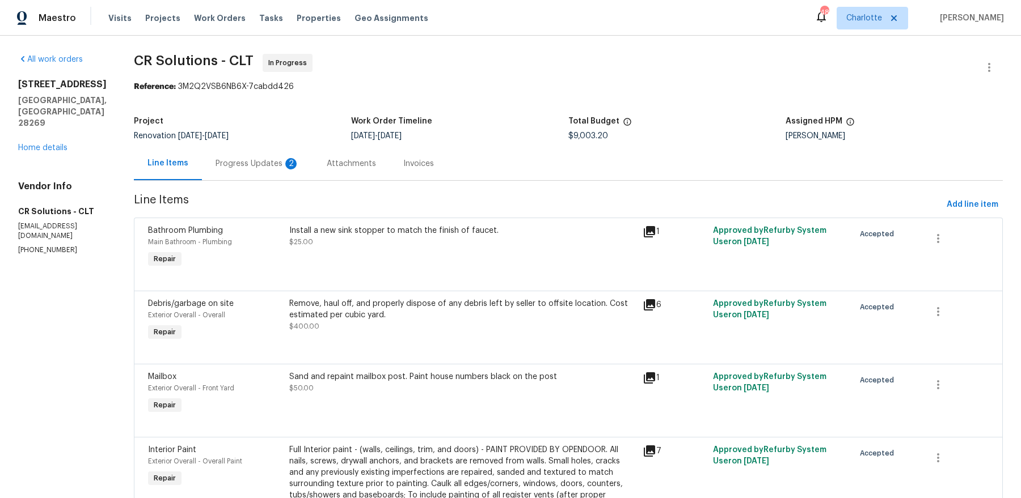
click at [257, 170] on div "Progress Updates 2" at bounding box center [257, 163] width 111 height 33
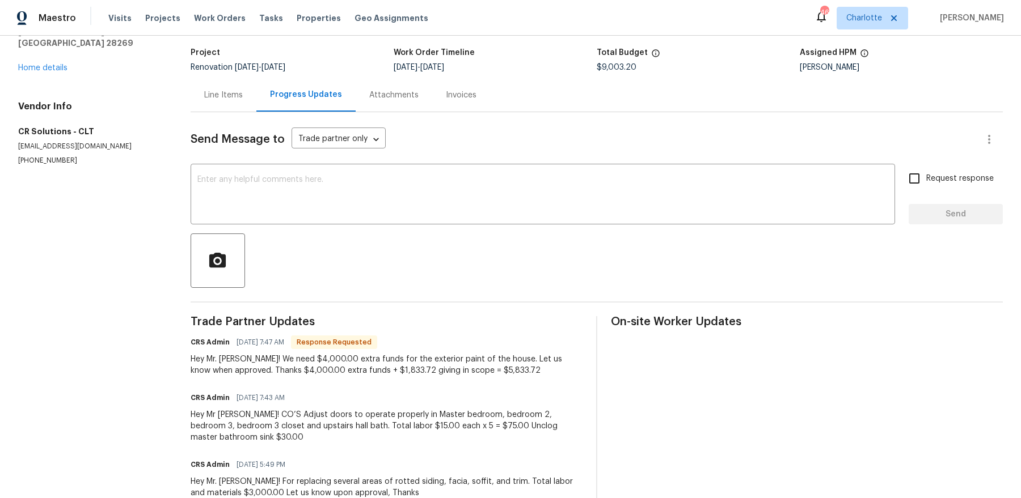
scroll to position [70, 0]
click at [45, 63] on link "Home details" at bounding box center [42, 67] width 49 height 8
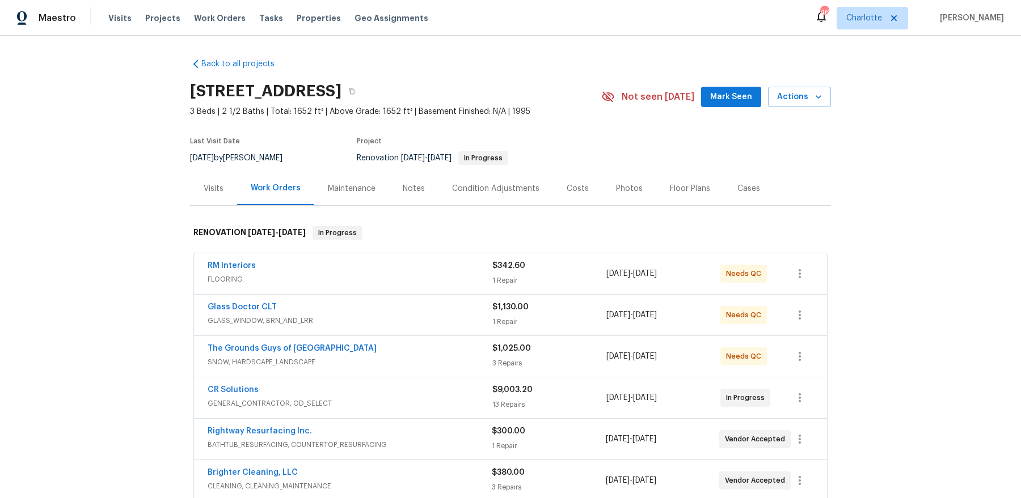
click at [577, 193] on div "Costs" at bounding box center [577, 188] width 22 height 11
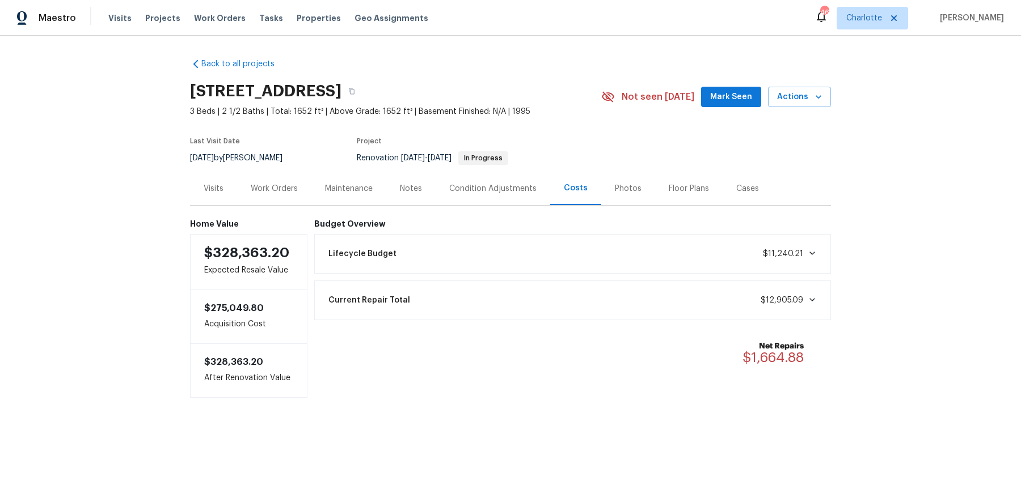
click at [261, 187] on div "Work Orders" at bounding box center [274, 188] width 47 height 11
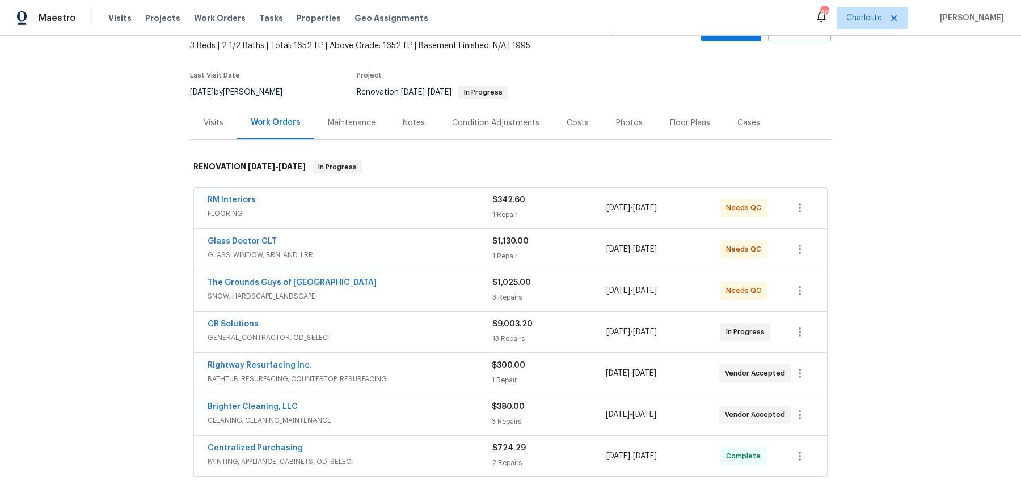
scroll to position [66, 0]
click at [280, 361] on link "Rightway Resurfacing Inc." at bounding box center [260, 365] width 104 height 8
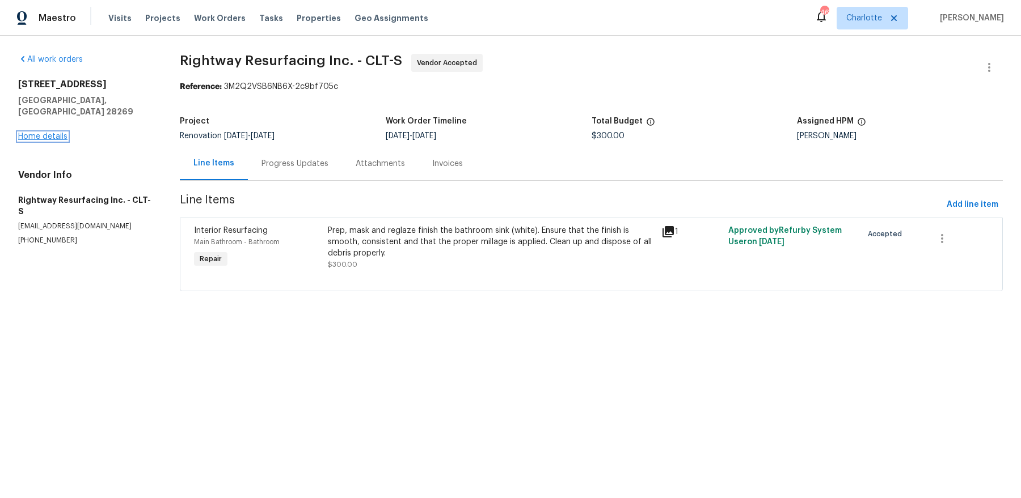
click at [62, 133] on link "Home details" at bounding box center [42, 137] width 49 height 8
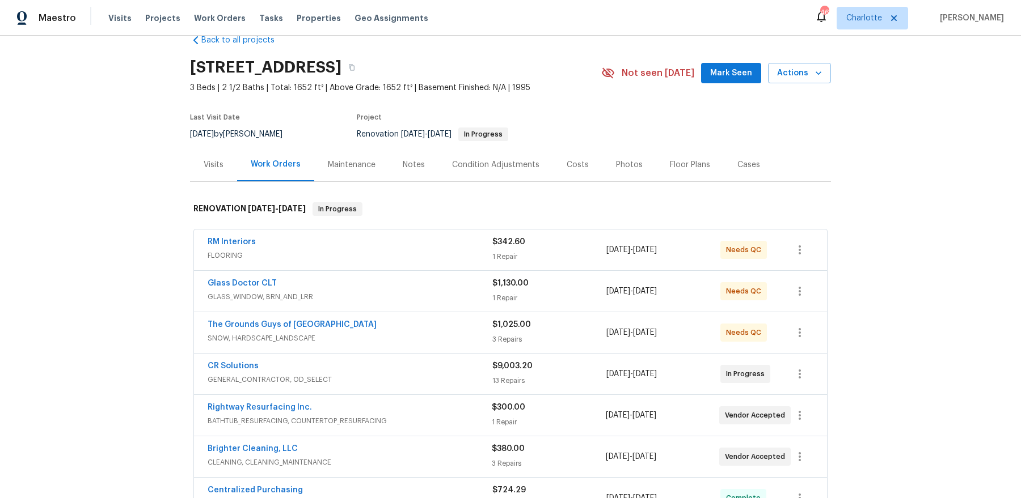
scroll to position [27, 0]
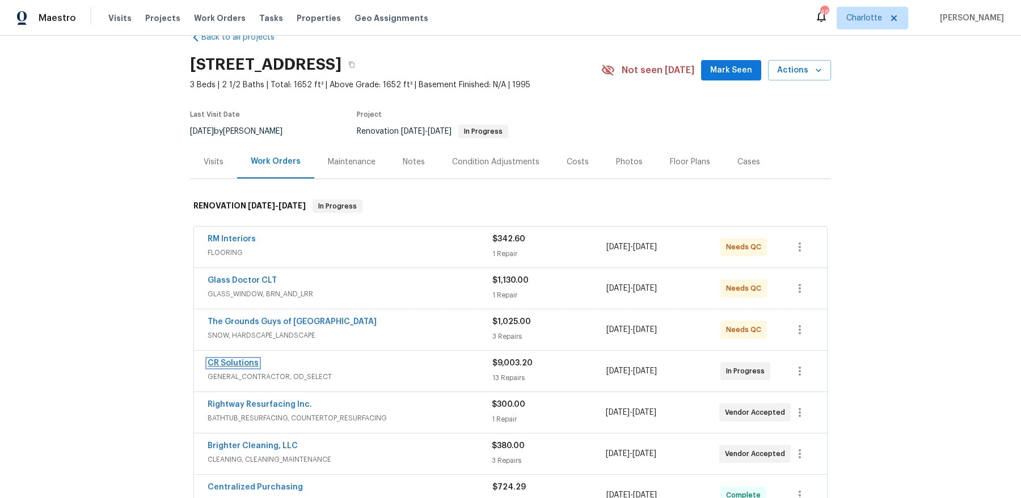
click at [242, 362] on link "CR Solutions" at bounding box center [233, 364] width 51 height 8
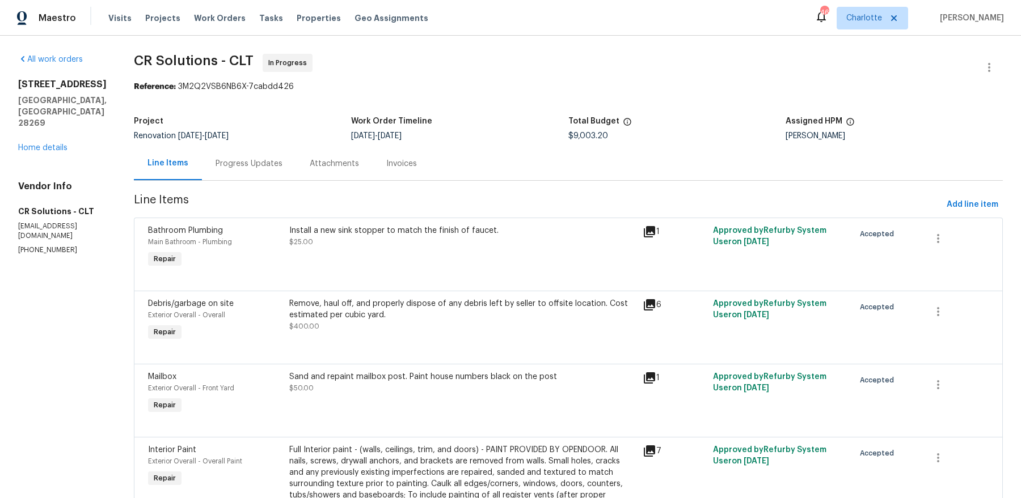
click at [253, 160] on div "Progress Updates" at bounding box center [248, 163] width 67 height 11
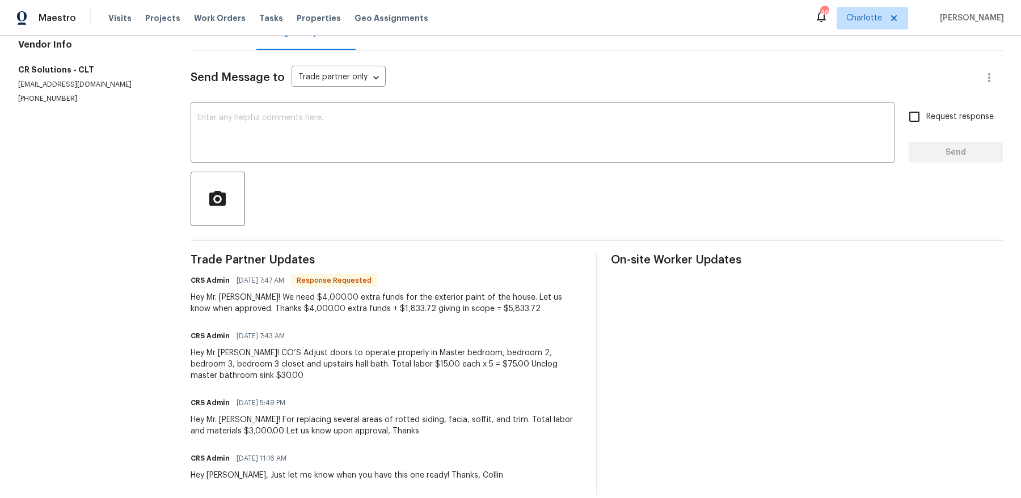
scroll to position [131, 0]
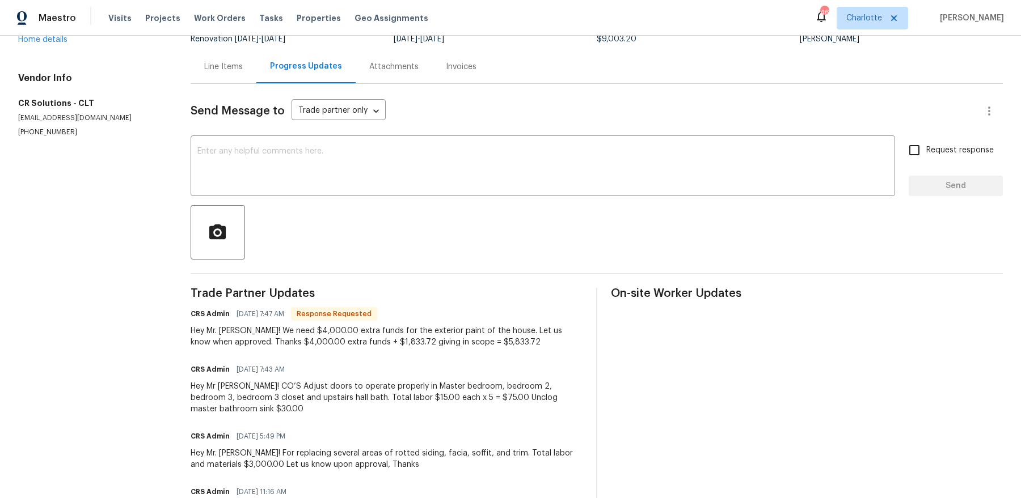
click at [236, 74] on div "Line Items" at bounding box center [224, 66] width 66 height 33
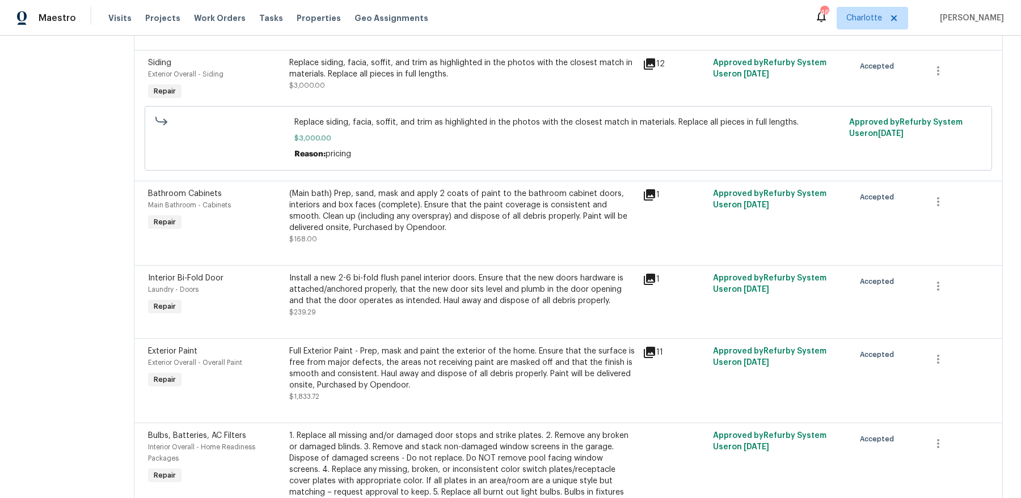
scroll to position [828, 0]
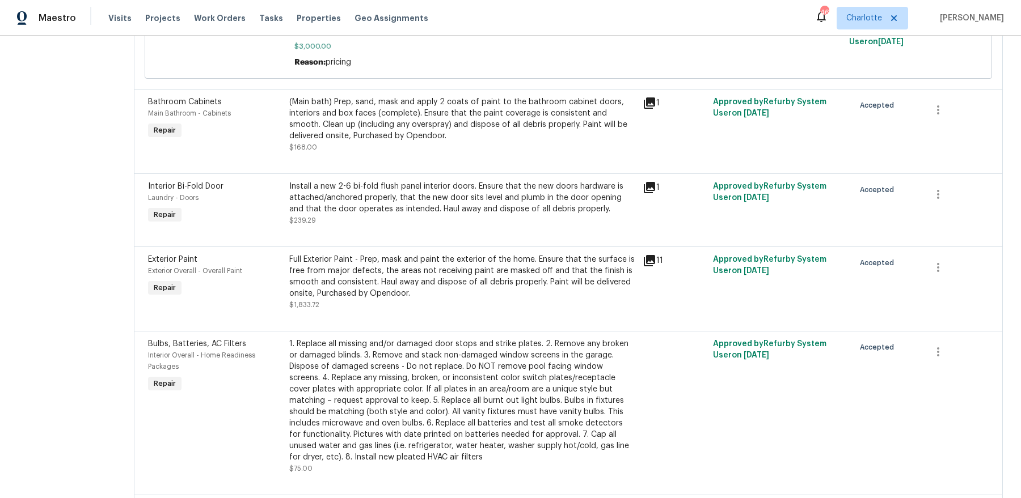
click at [644, 254] on icon at bounding box center [649, 261] width 14 height 14
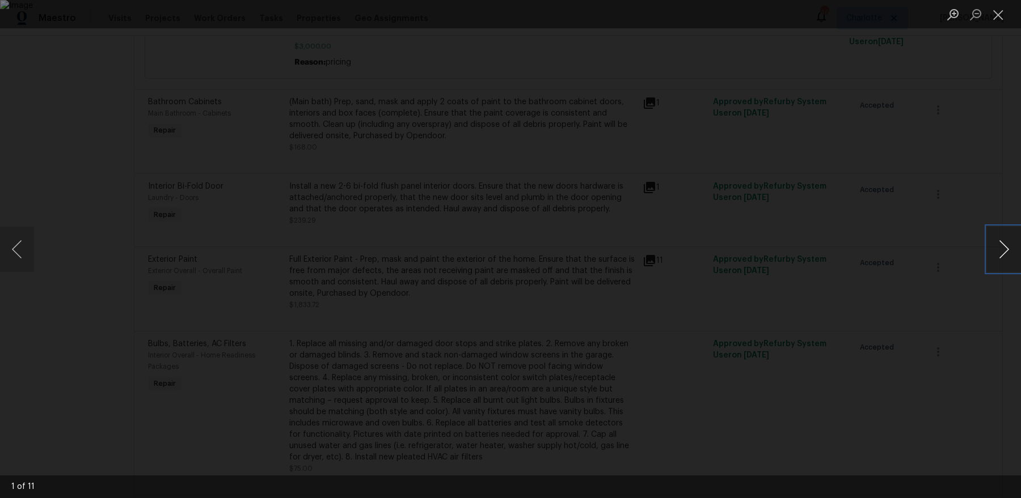
click at [1005, 251] on button "Next image" at bounding box center [1004, 249] width 34 height 45
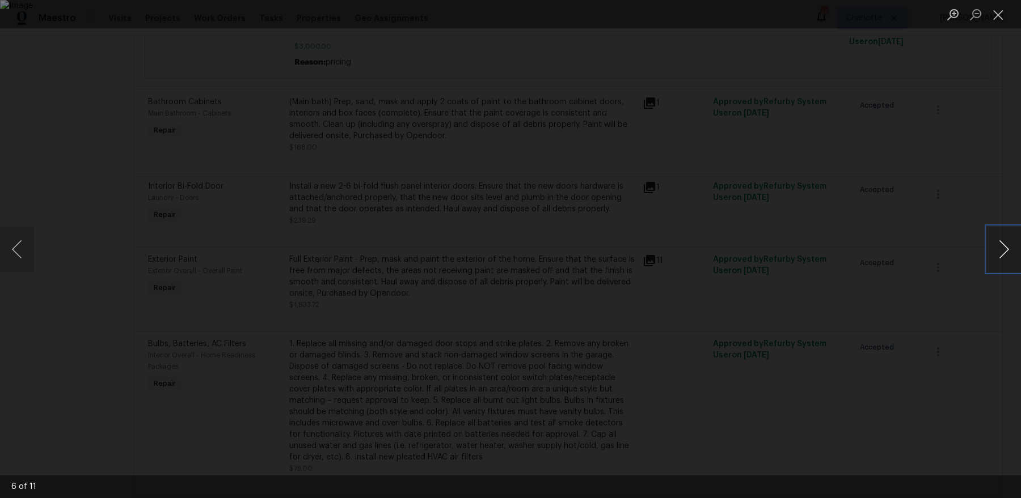
click at [1005, 251] on button "Next image" at bounding box center [1004, 249] width 34 height 45
click at [1005, 252] on button "Next image" at bounding box center [1004, 249] width 34 height 45
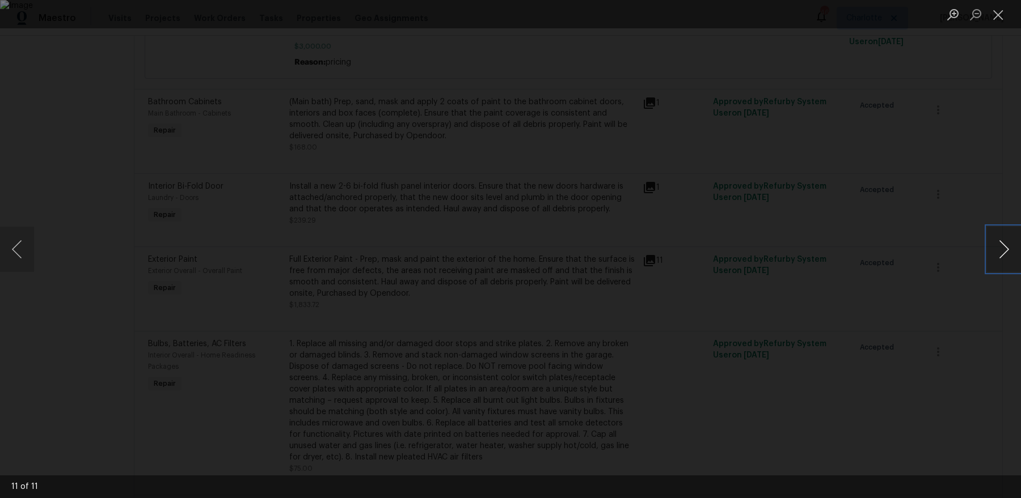
click at [1005, 252] on button "Next image" at bounding box center [1004, 249] width 34 height 45
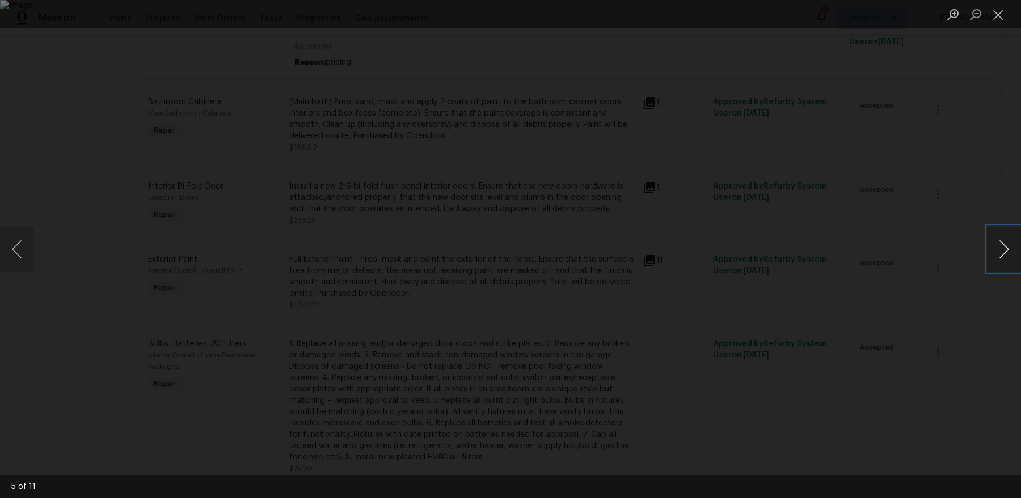
click at [1005, 252] on button "Next image" at bounding box center [1004, 249] width 34 height 45
click at [902, 177] on div "Lightbox" at bounding box center [510, 249] width 1021 height 498
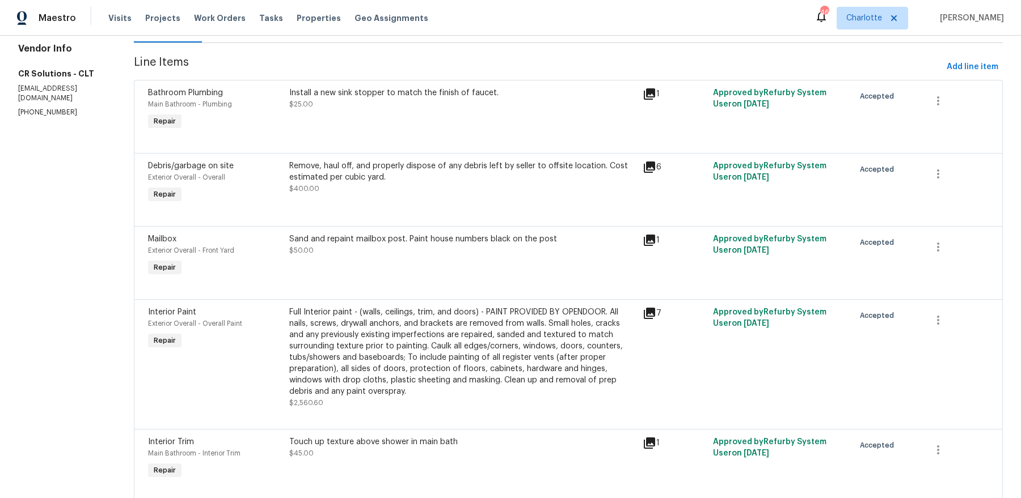
scroll to position [139, 0]
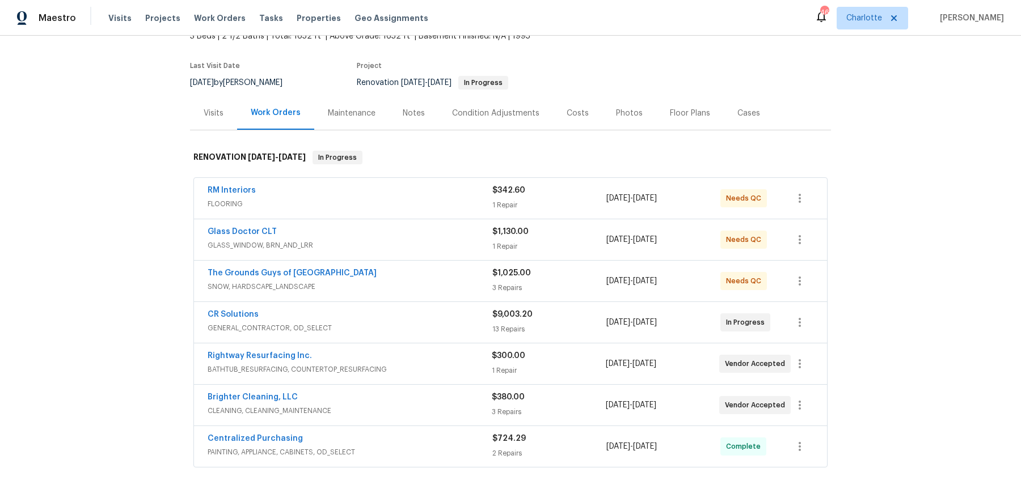
scroll to position [81, 0]
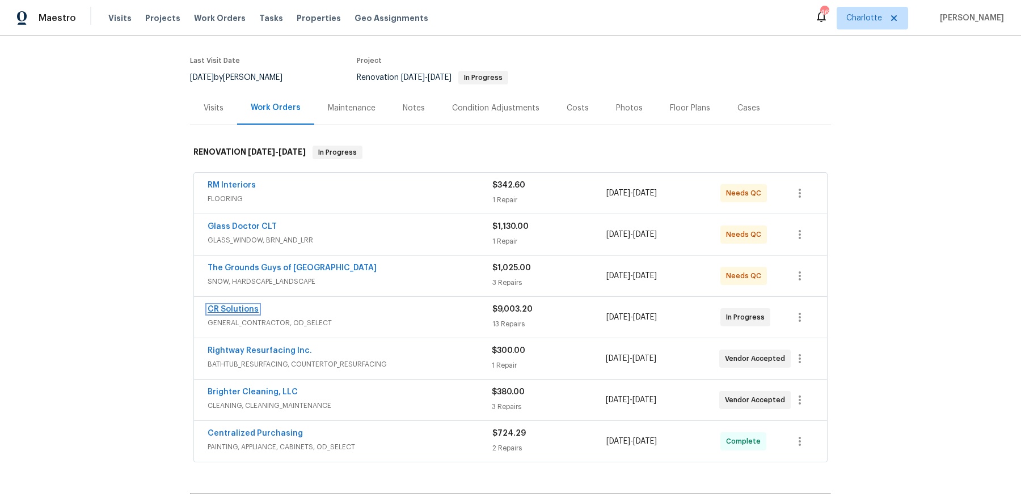
click at [222, 306] on link "CR Solutions" at bounding box center [233, 310] width 51 height 8
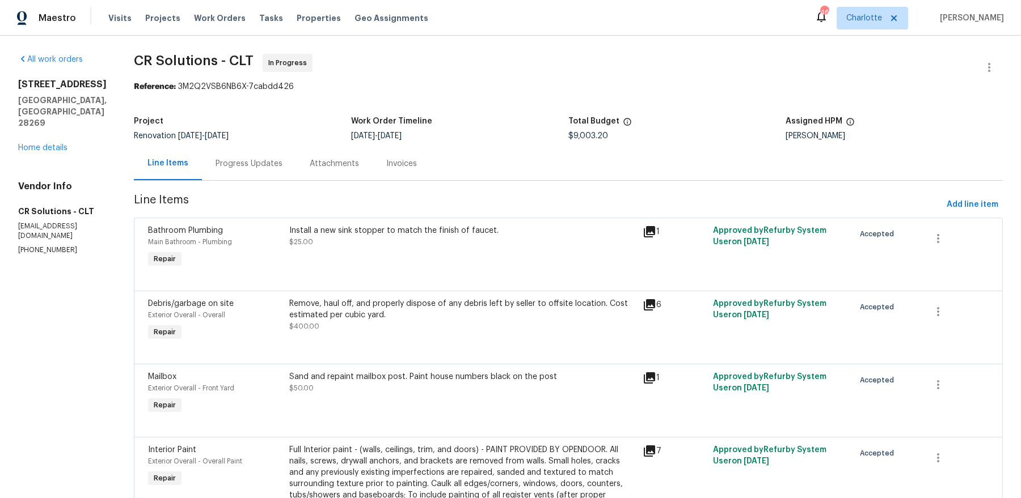
click at [240, 172] on div "Progress Updates" at bounding box center [249, 163] width 94 height 33
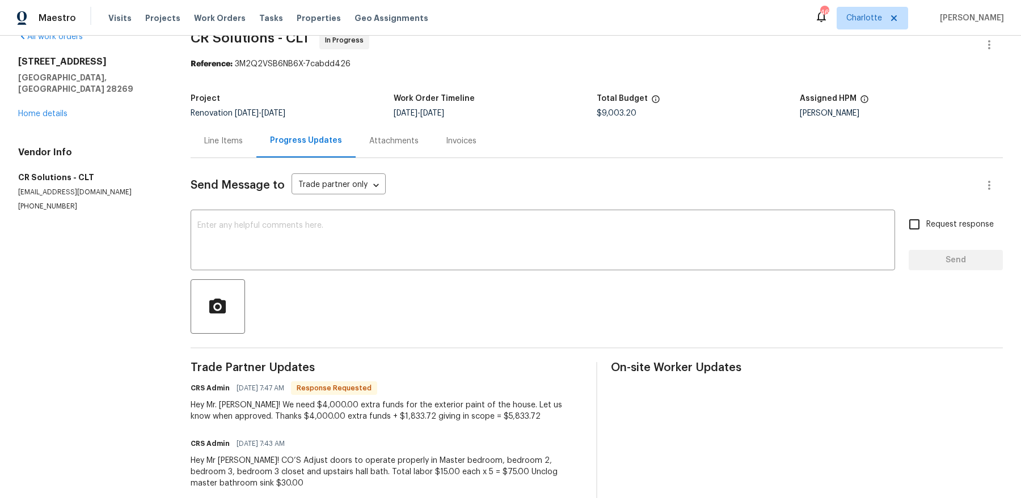
scroll to position [145, 0]
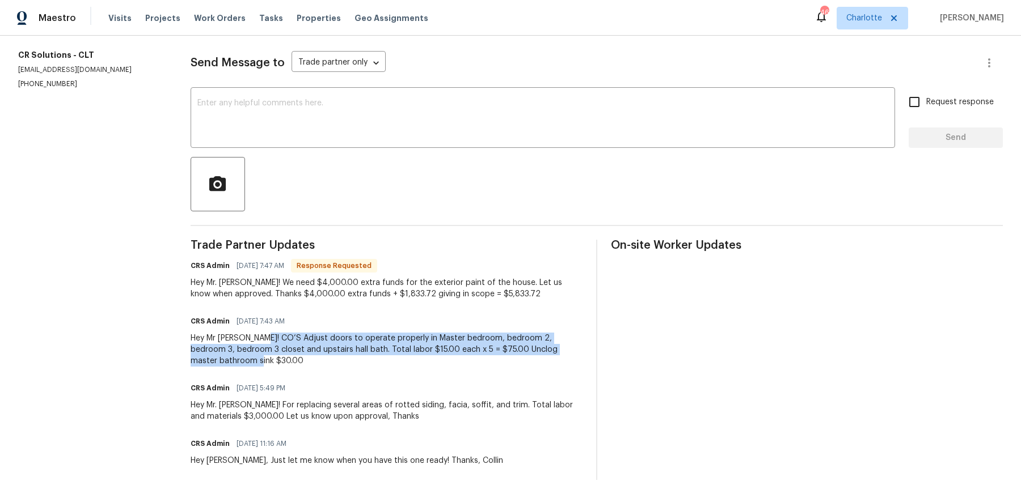
drag, startPoint x: 269, startPoint y: 337, endPoint x: 283, endPoint y: 360, distance: 26.7
click at [283, 361] on div "Hey Mr [PERSON_NAME]! CO’S Adjust doors to operate properly in Master bedroom, …" at bounding box center [387, 350] width 392 height 34
copy div "Adjust doors to operate properly in Master bedroom, bedroom 2, bedroom 3, bedro…"
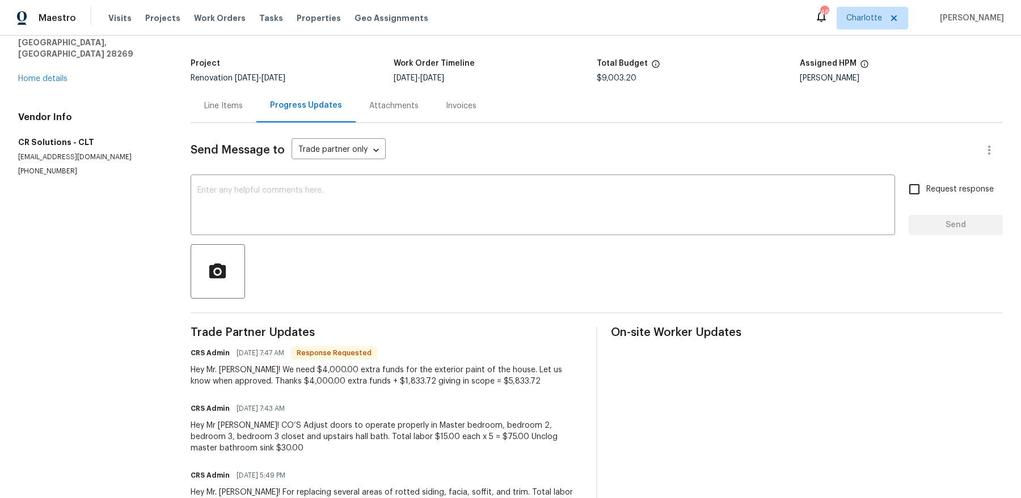
click at [232, 109] on div "Line Items" at bounding box center [223, 105] width 39 height 11
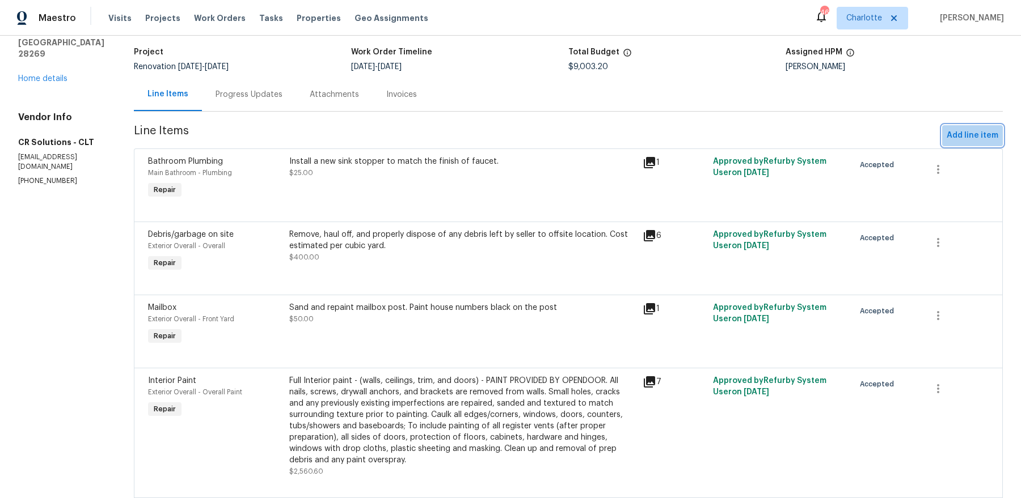
click at [963, 141] on span "Add line item" at bounding box center [972, 136] width 52 height 14
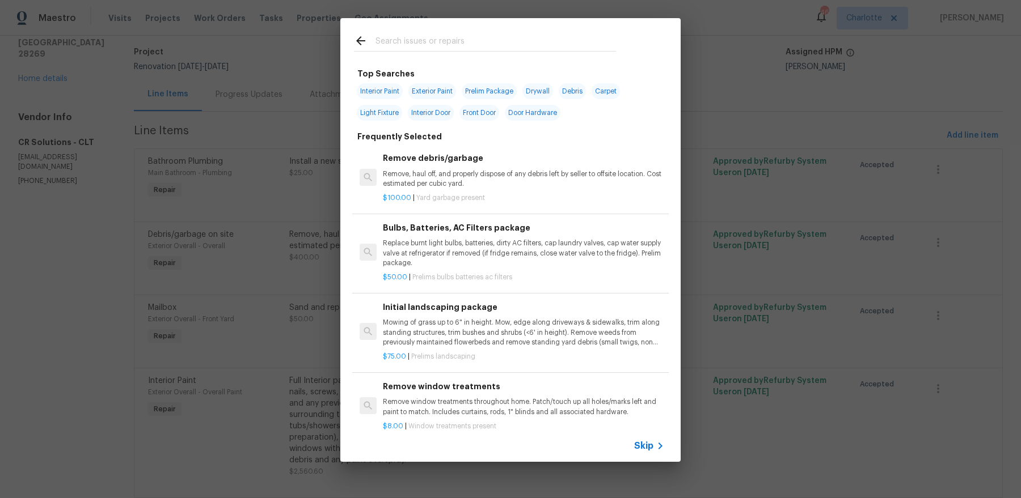
click at [467, 33] on div at bounding box center [484, 40] width 289 height 45
click at [438, 84] on span "Exterior Paint" at bounding box center [432, 91] width 48 height 16
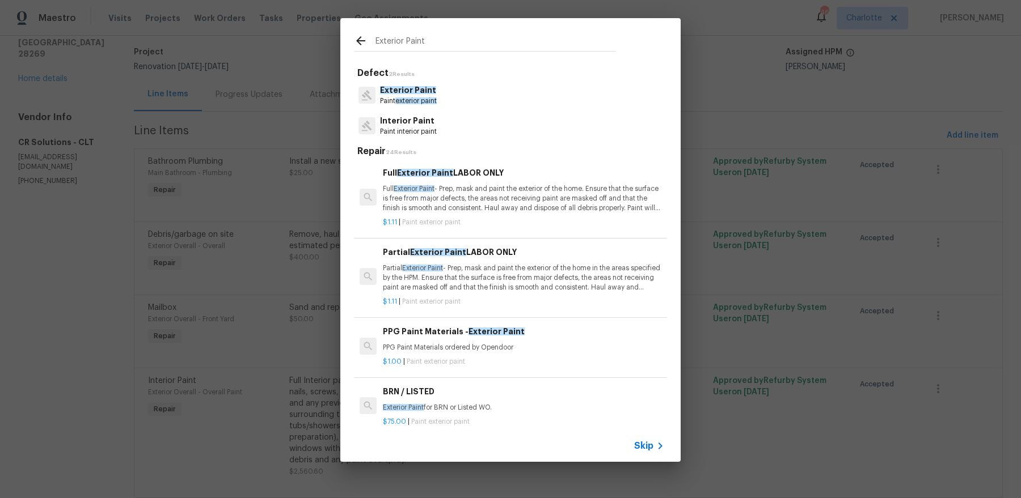
click at [430, 45] on input "Exterior Paint" at bounding box center [495, 42] width 240 height 17
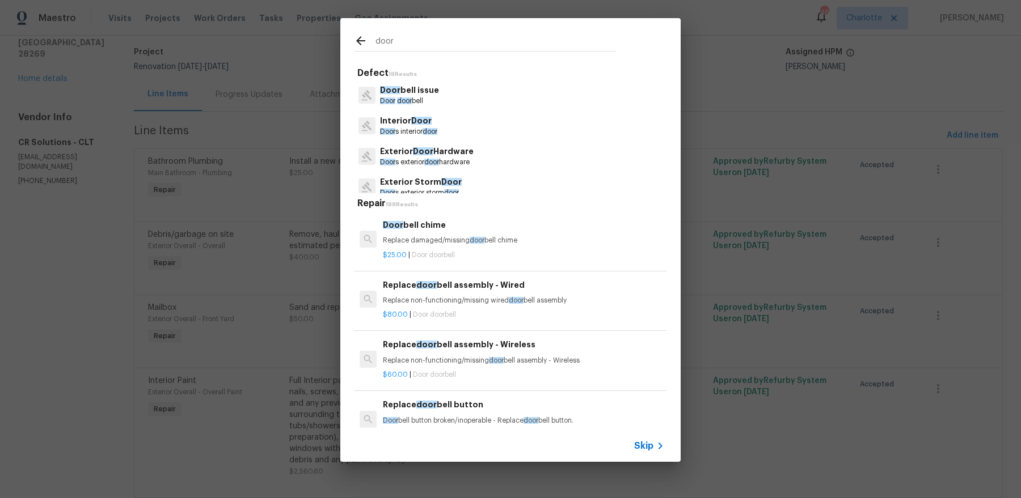
type input "door"
click at [422, 127] on p "Door s interior door" at bounding box center [408, 132] width 57 height 10
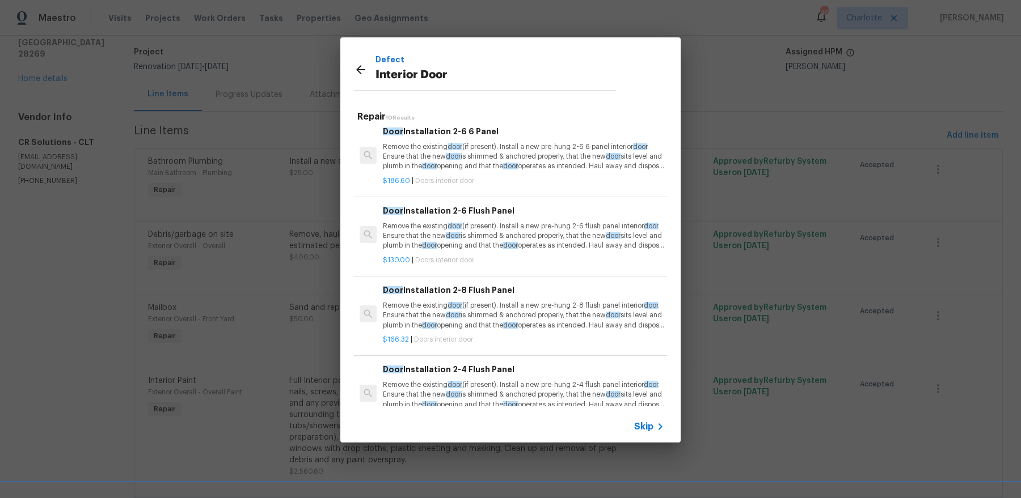
scroll to position [461, 0]
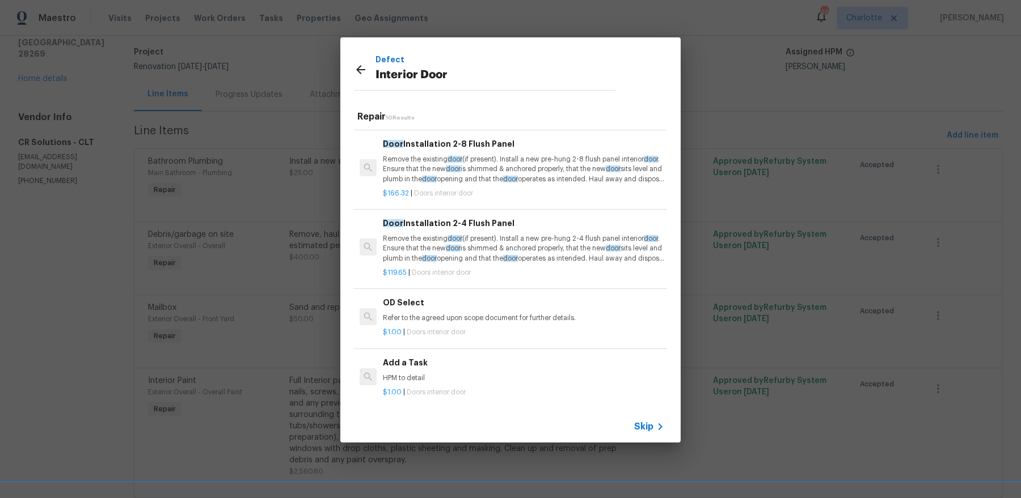
click at [436, 363] on h6 "Add a Task" at bounding box center [523, 363] width 281 height 12
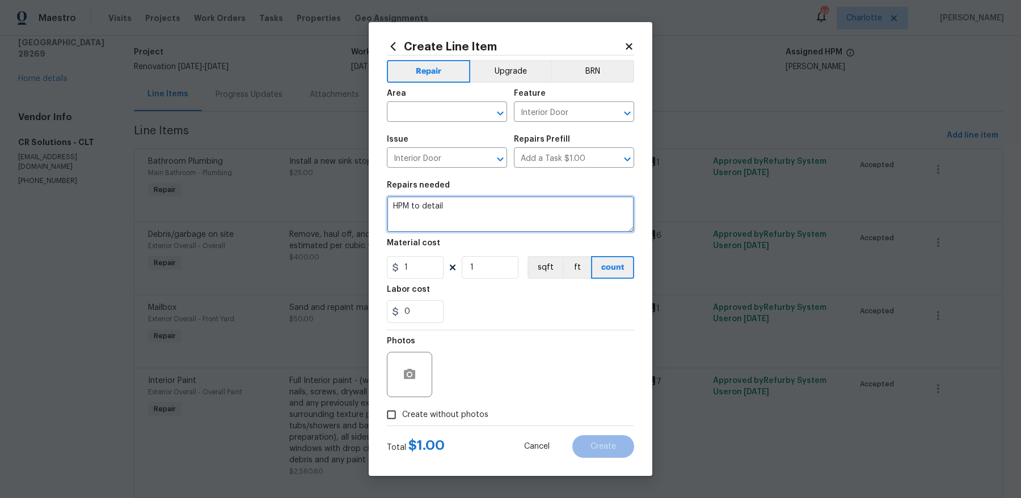
click at [473, 219] on textarea "HPM to detail" at bounding box center [510, 214] width 247 height 36
paste textarea "Adjust doors to operate properly in Master bedroom, bedroom 2, bedroom 3, bedro…"
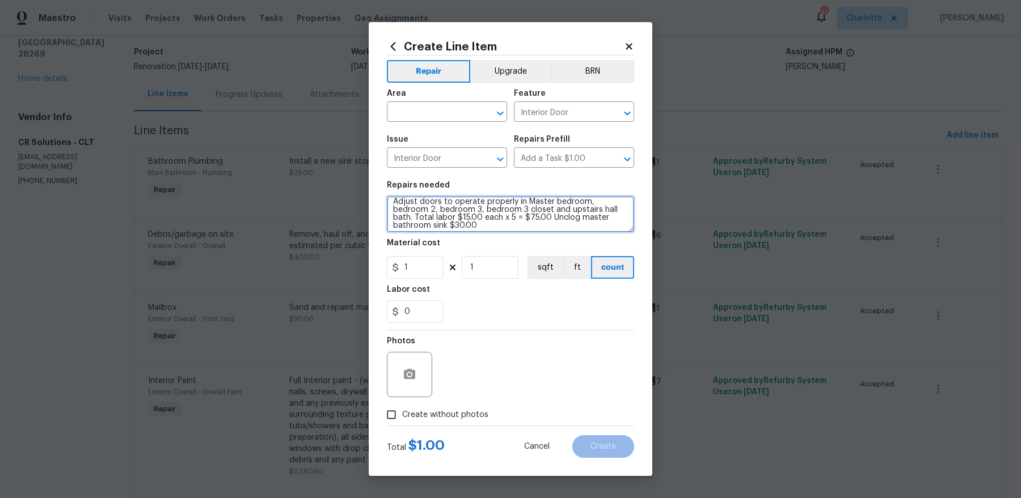
type textarea "Adjust doors to operate properly in Master bedroom, bedroom 2, bedroom 3, bedro…"
click at [420, 269] on input "1" at bounding box center [415, 267] width 57 height 23
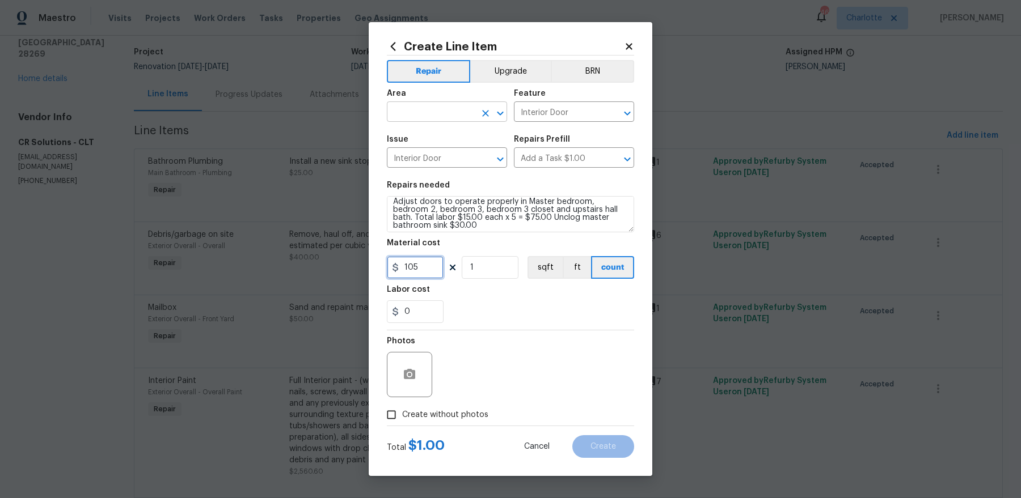
type input "105"
click at [432, 118] on input "text" at bounding box center [431, 113] width 88 height 18
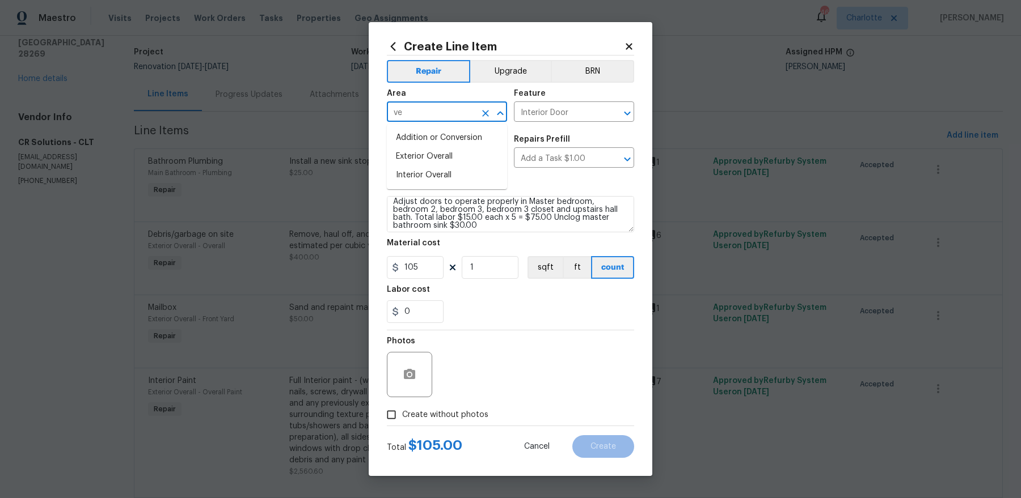
type input "v"
type input "over"
click at [426, 420] on label "Create without photos" at bounding box center [434, 415] width 108 height 22
click at [402, 420] on input "Create without photos" at bounding box center [391, 415] width 22 height 22
checkbox input "true"
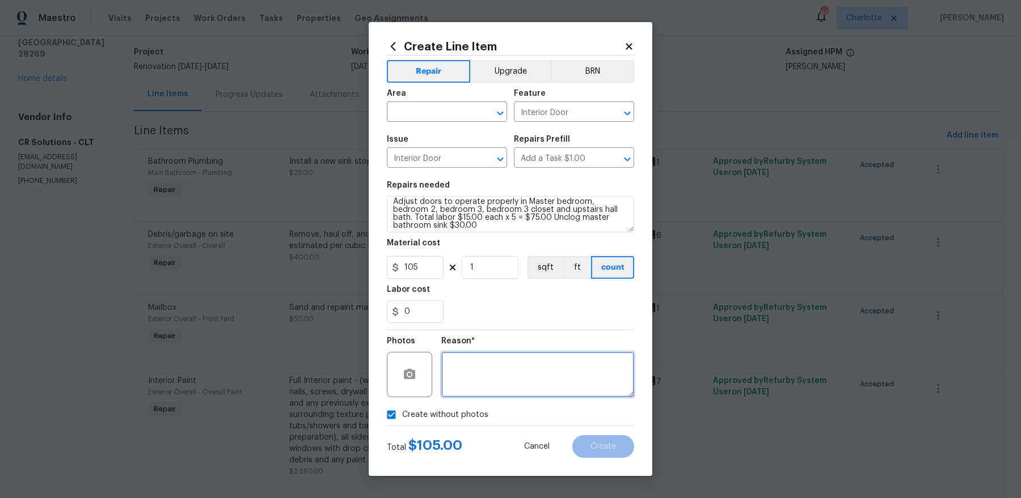
click at [493, 375] on textarea at bounding box center [537, 374] width 193 height 45
type textarea "pricing"
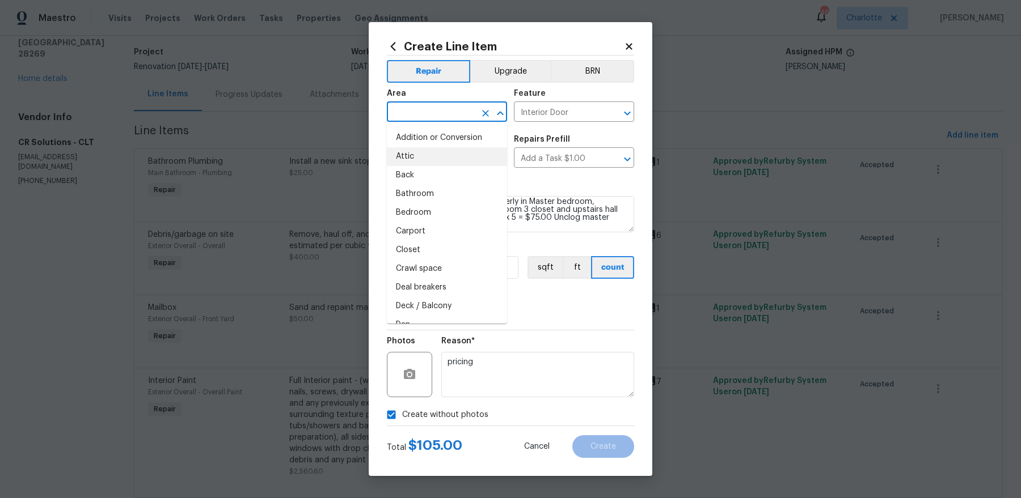
click at [414, 112] on input "text" at bounding box center [431, 113] width 88 height 18
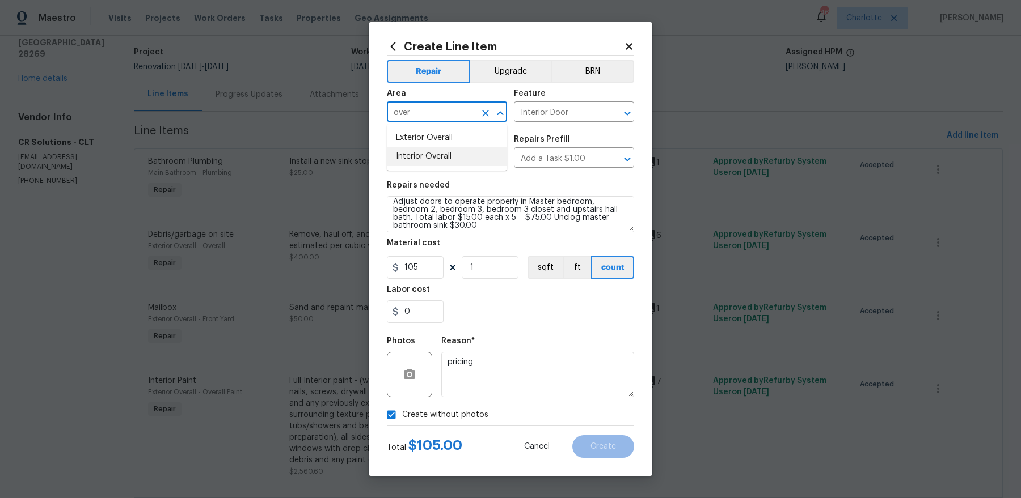
click at [440, 158] on li "Interior Overall" at bounding box center [447, 156] width 120 height 19
type input "Interior Overall"
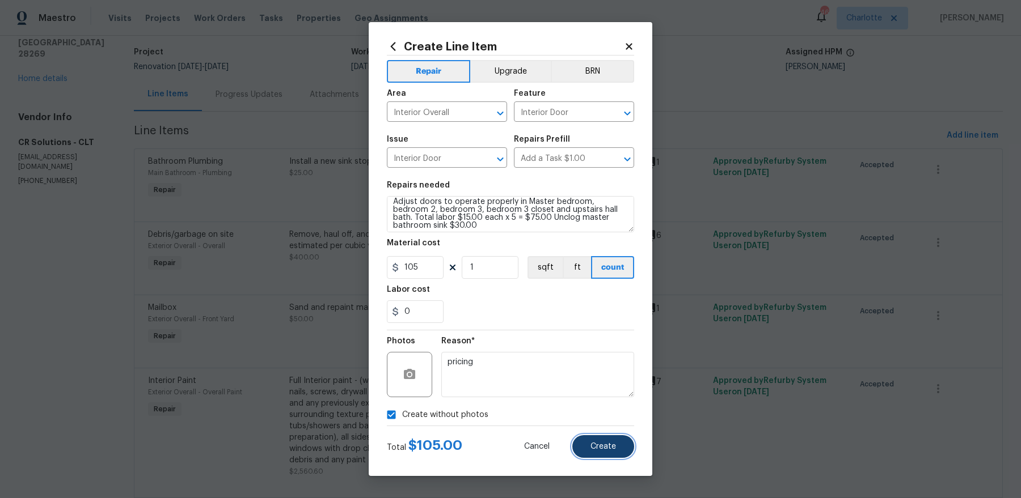
click at [621, 446] on button "Create" at bounding box center [603, 447] width 62 height 23
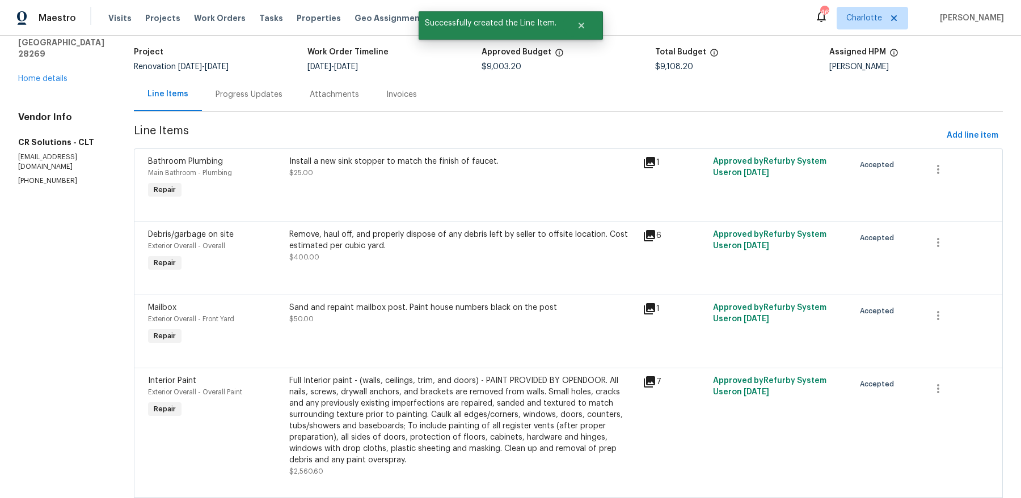
scroll to position [0, 0]
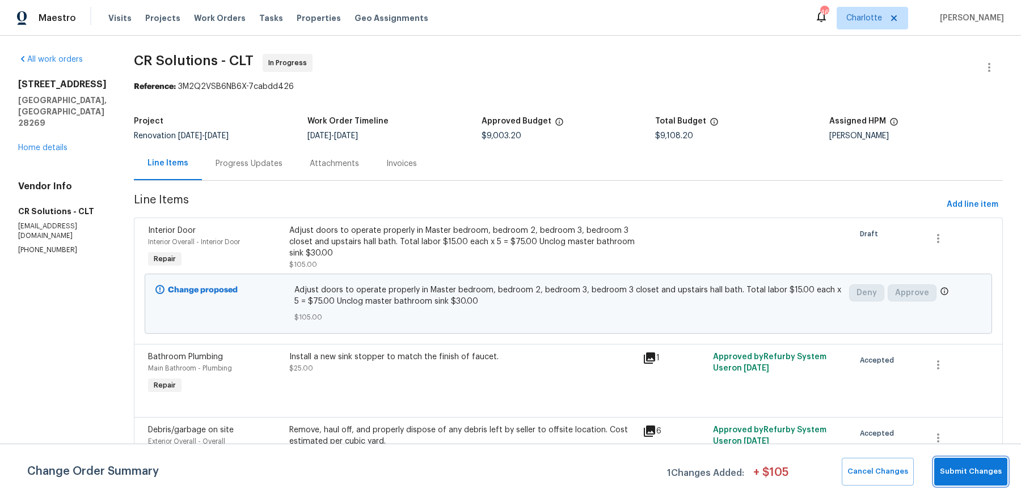
click at [979, 475] on span "Submit Changes" at bounding box center [971, 472] width 62 height 13
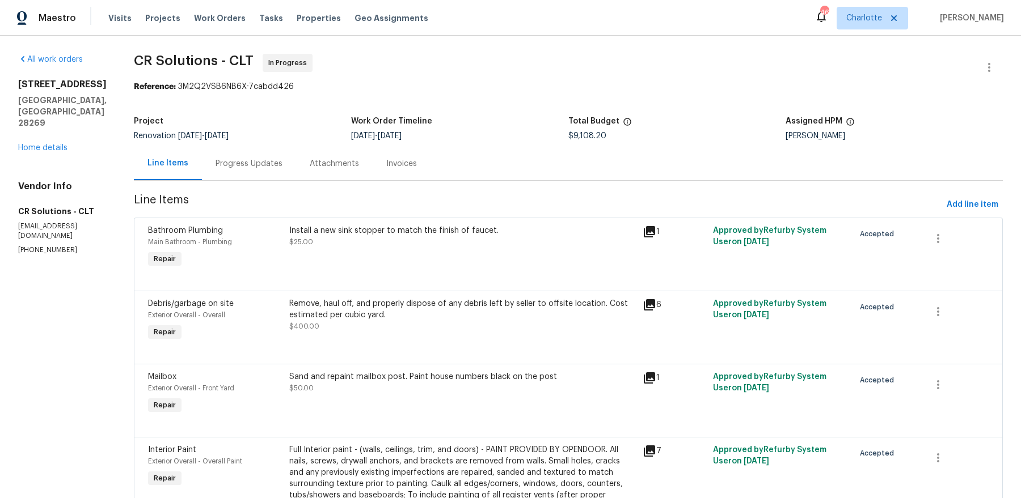
click at [44, 142] on div "[STREET_ADDRESS] Home details" at bounding box center [62, 116] width 88 height 75
click at [42, 147] on link "Home details" at bounding box center [42, 148] width 49 height 8
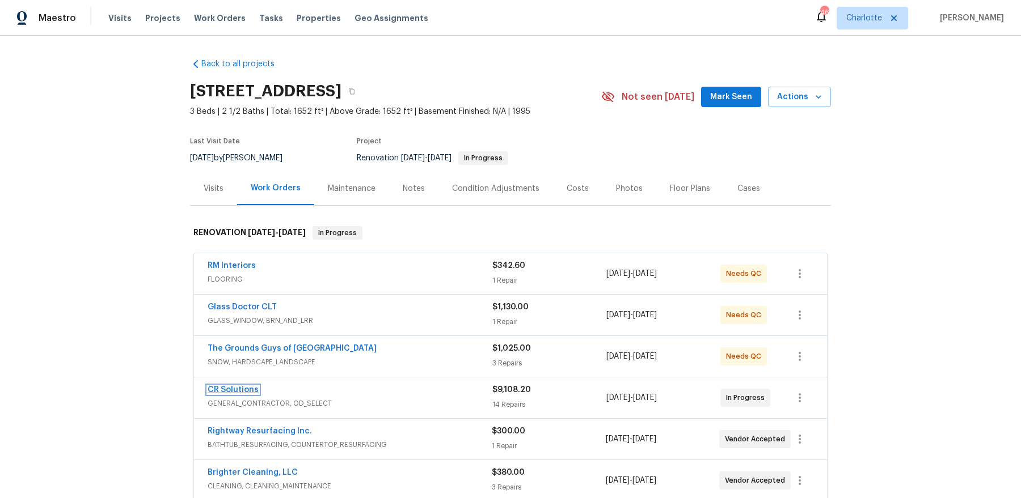
click at [242, 386] on link "CR Solutions" at bounding box center [233, 390] width 51 height 8
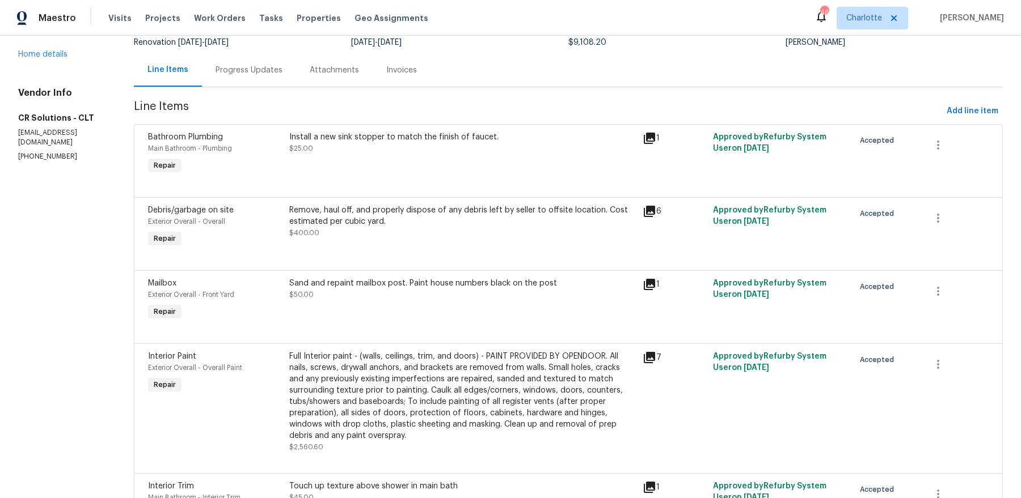
scroll to position [56, 0]
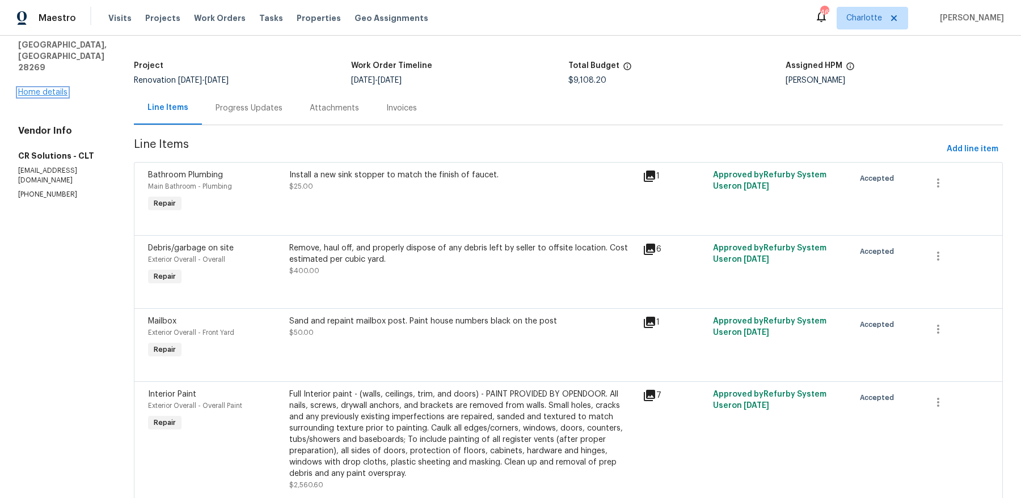
click at [52, 92] on link "Home details" at bounding box center [42, 92] width 49 height 8
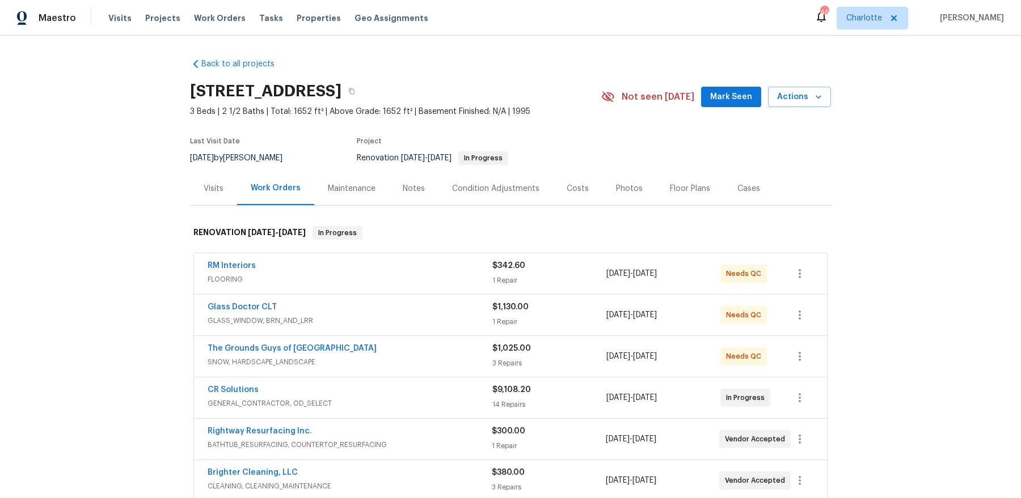
click at [396, 158] on span "Renovation [DATE] - [DATE] In Progress" at bounding box center [432, 158] width 151 height 8
drag, startPoint x: 348, startPoint y: 155, endPoint x: 485, endPoint y: 154, distance: 137.8
click at [485, 154] on div "Last Visit Date [DATE] by [PERSON_NAME] Project Renovation [DATE] - [DATE] In P…" at bounding box center [382, 151] width 384 height 41
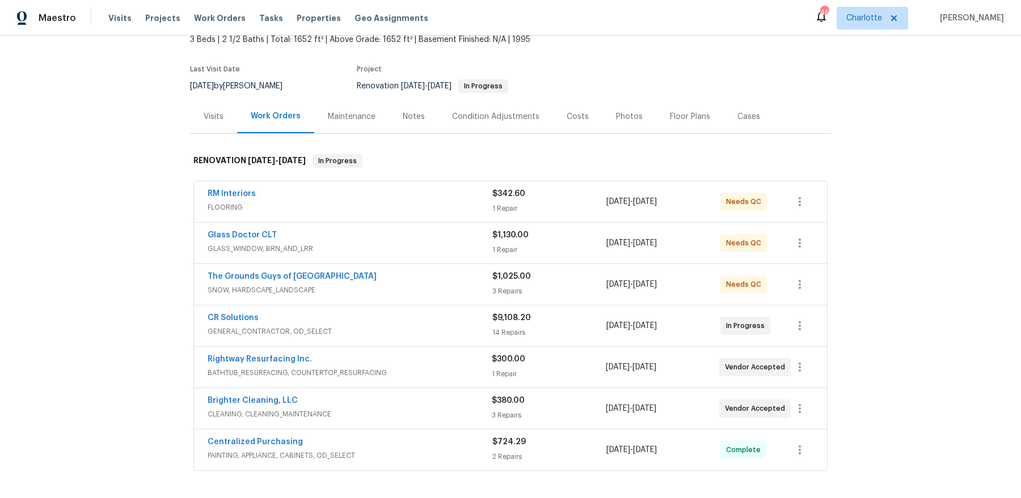
scroll to position [88, 0]
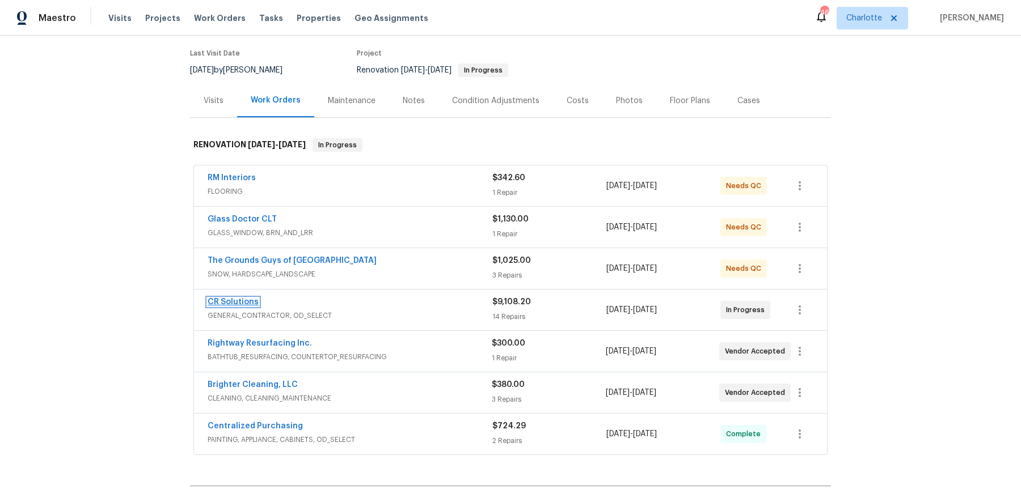
click at [219, 298] on link "CR Solutions" at bounding box center [233, 302] width 51 height 8
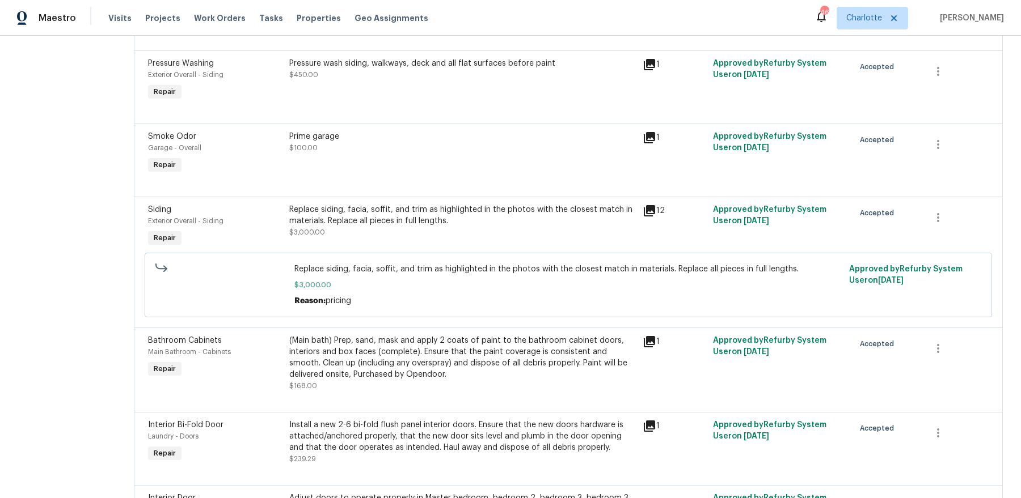
scroll to position [582, 0]
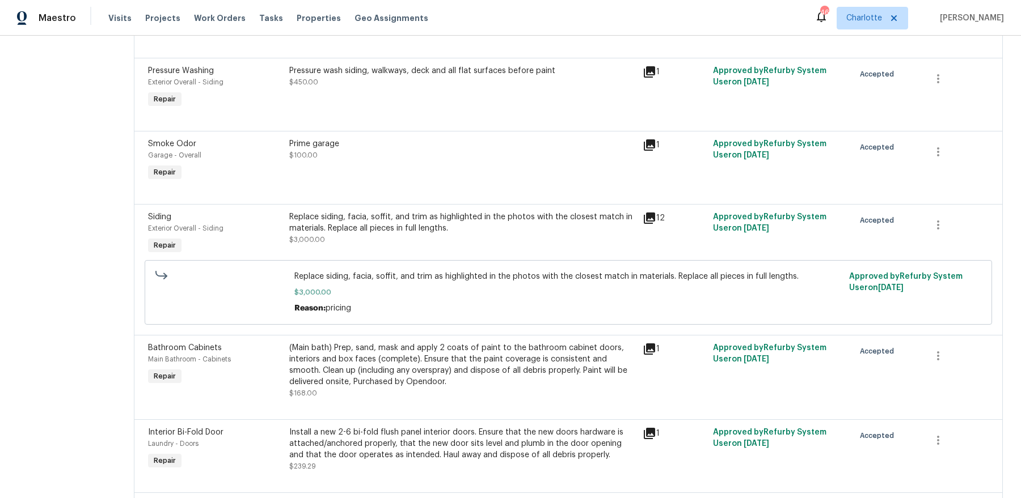
click at [365, 234] on div "Replace siding, facia, soffit, and trim as highlighted in the photos with the c…" at bounding box center [462, 229] width 346 height 34
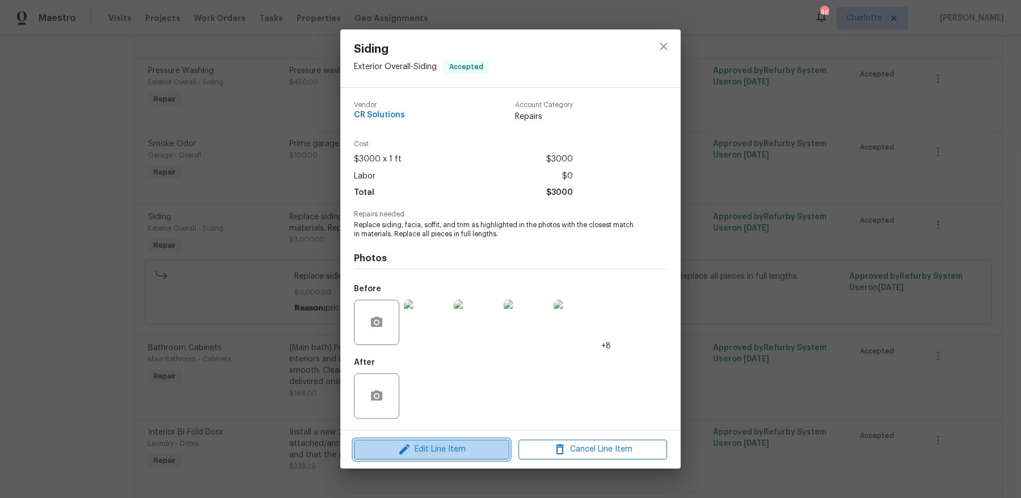
click at [395, 453] on span "Edit Line Item" at bounding box center [431, 450] width 149 height 14
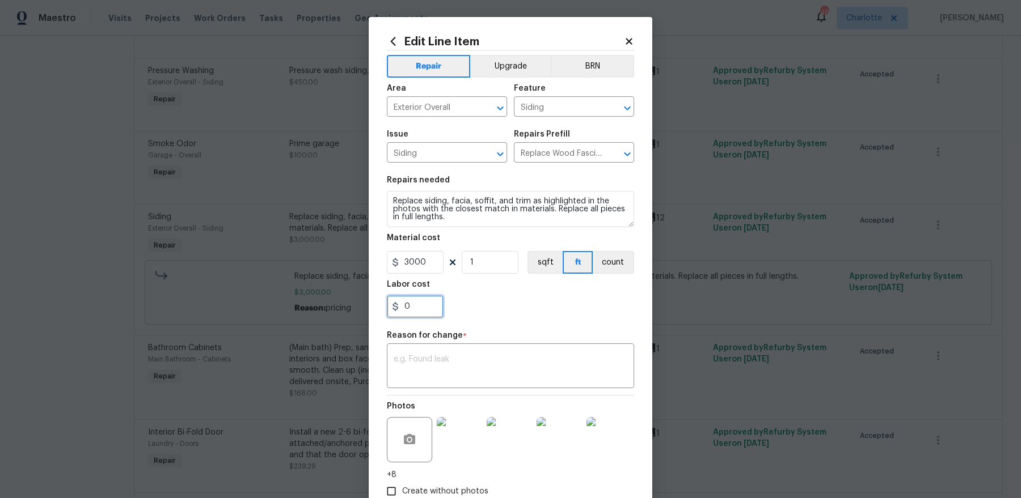
click at [415, 299] on input "0" at bounding box center [415, 306] width 57 height 23
type input "650"
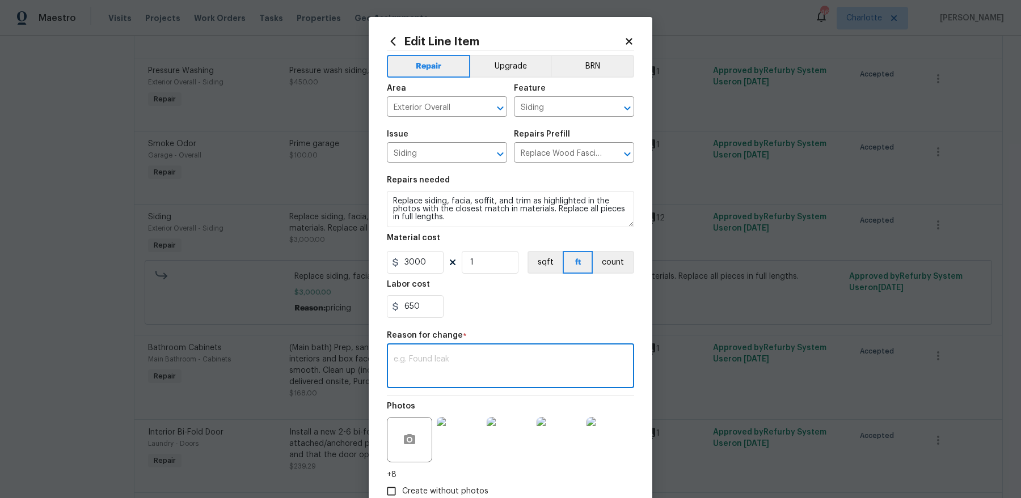
click at [441, 362] on textarea at bounding box center [511, 368] width 234 height 24
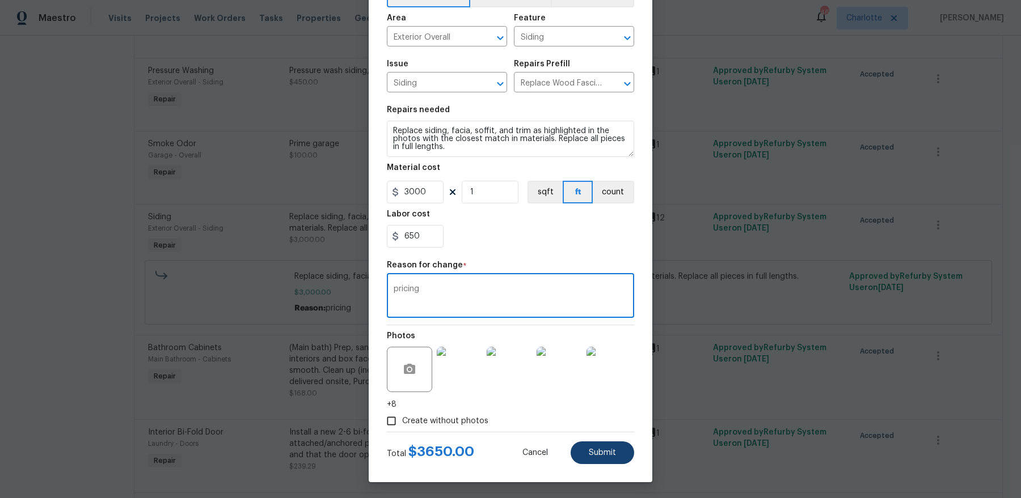
type textarea "pricing"
click at [610, 456] on button "Submit" at bounding box center [602, 453] width 64 height 23
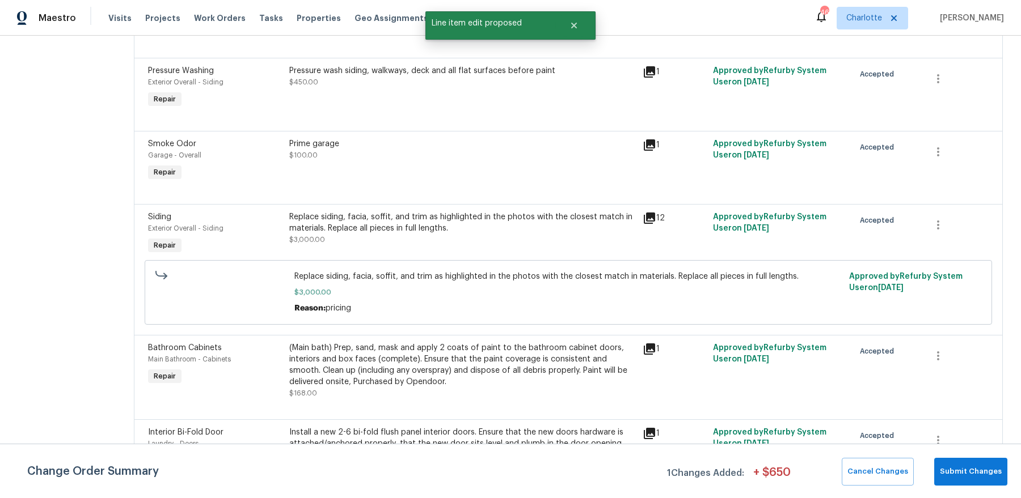
scroll to position [0, 0]
click at [988, 475] on span "Submit Changes" at bounding box center [971, 472] width 62 height 13
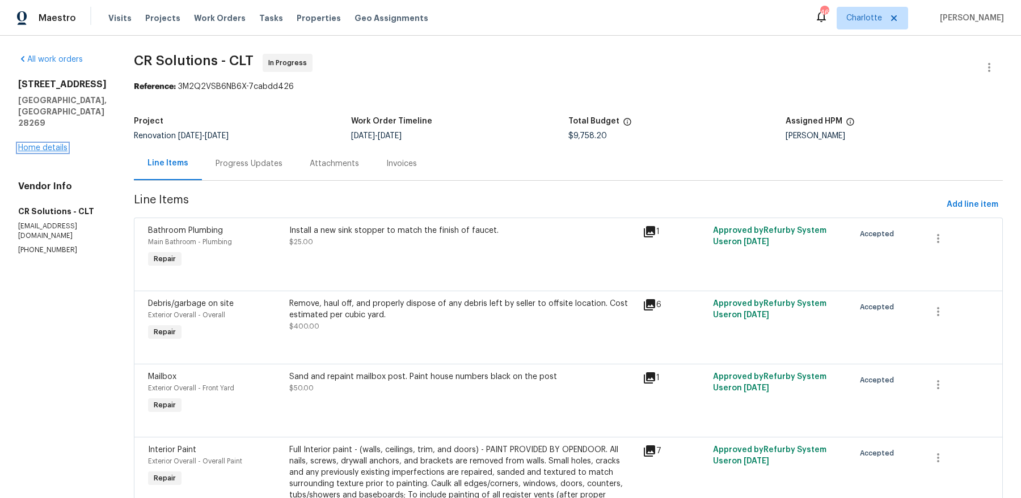
click at [36, 150] on link "Home details" at bounding box center [42, 148] width 49 height 8
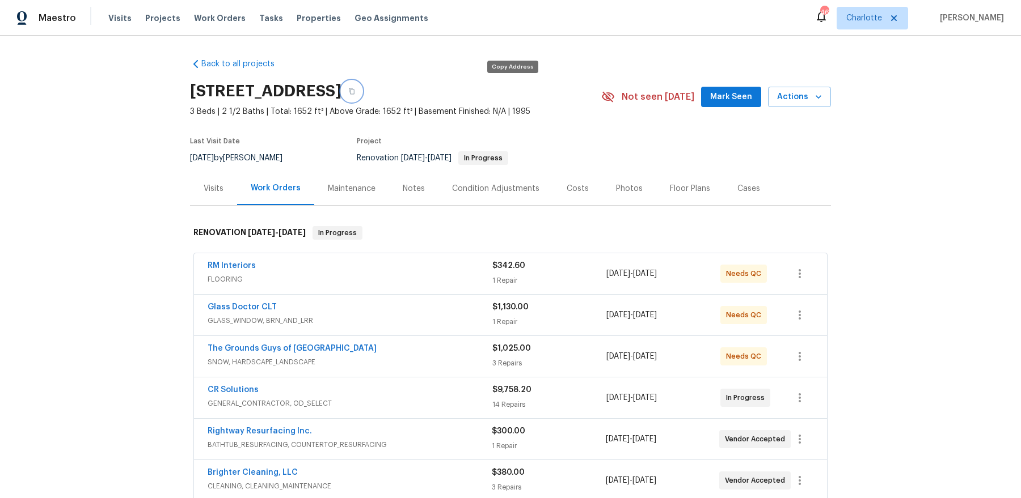
click at [354, 90] on icon "button" at bounding box center [352, 91] width 6 height 6
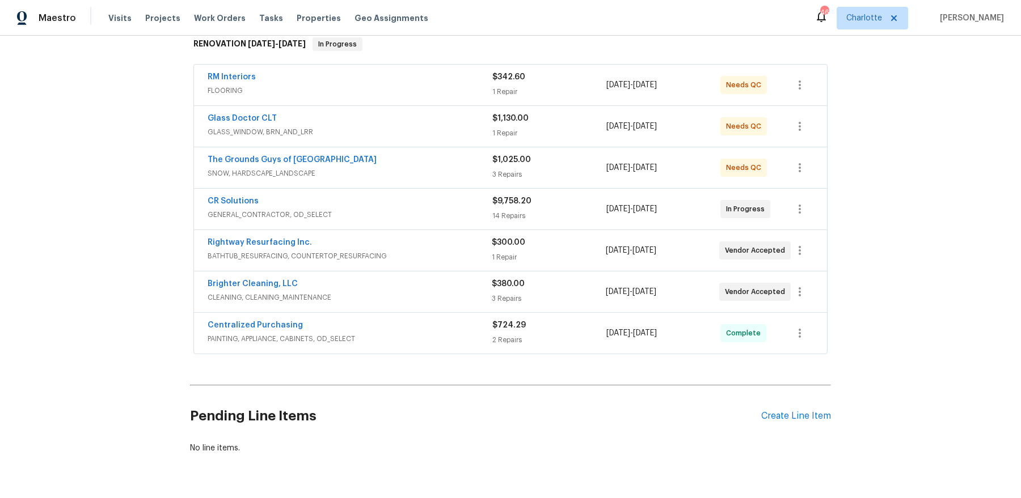
scroll to position [190, 0]
click at [784, 415] on div "Create Line Item" at bounding box center [796, 415] width 70 height 11
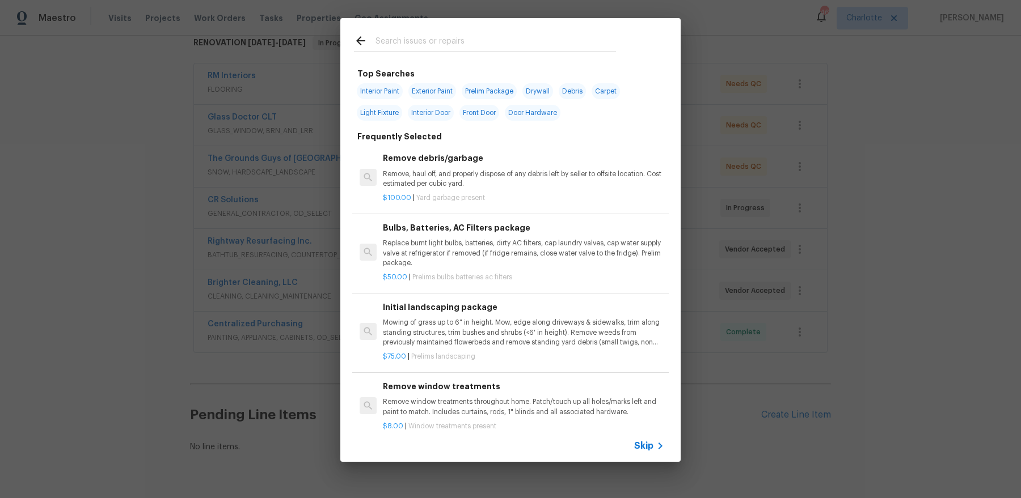
click at [795, 64] on div "Top Searches Interior Paint Exterior Paint Prelim Package Drywall Debris Carpet…" at bounding box center [510, 240] width 1021 height 480
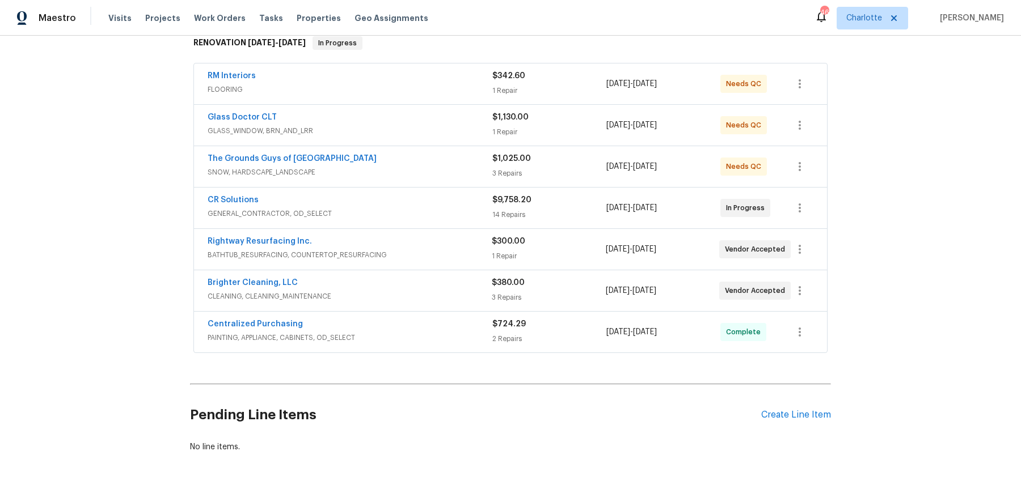
scroll to position [0, 0]
